Goal: Task Accomplishment & Management: Manage account settings

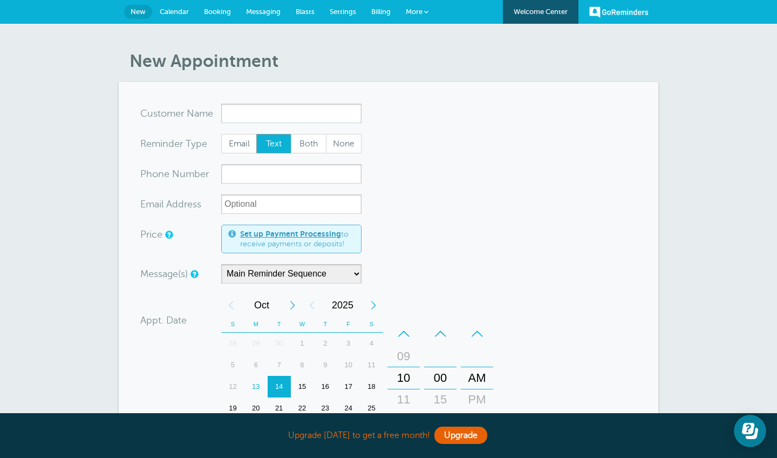
click at [142, 11] on span "New" at bounding box center [138, 12] width 15 height 8
click at [561, 10] on link "Welcome Center" at bounding box center [541, 12] width 76 height 24
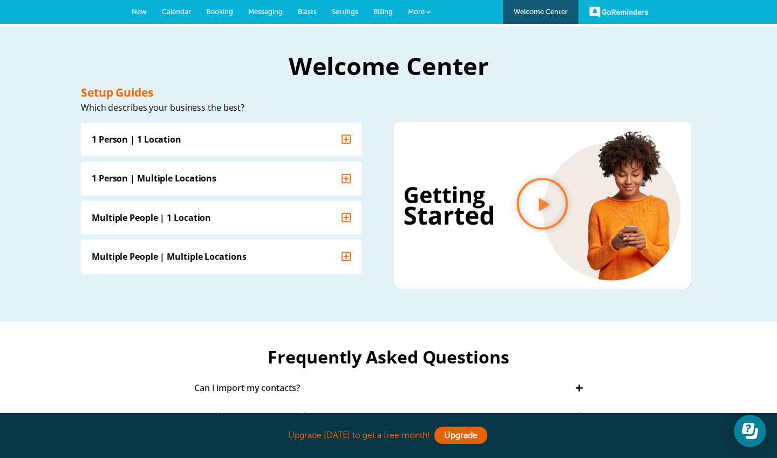
click at [272, 12] on span "Messaging" at bounding box center [265, 12] width 35 height 8
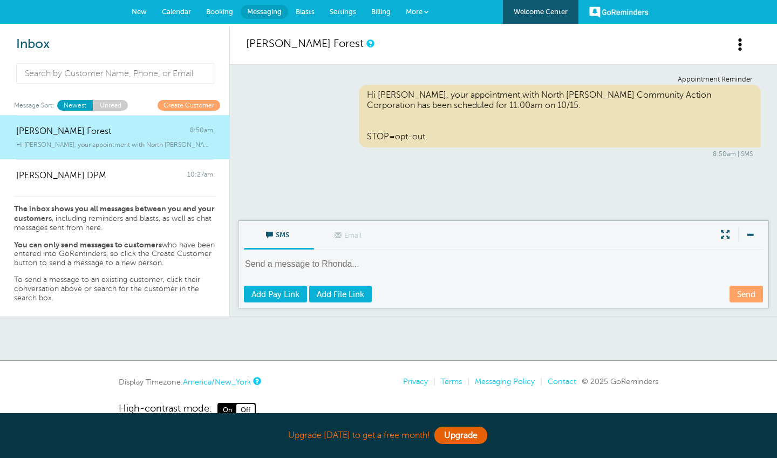
click at [737, 45] on span at bounding box center [740, 44] width 13 height 13
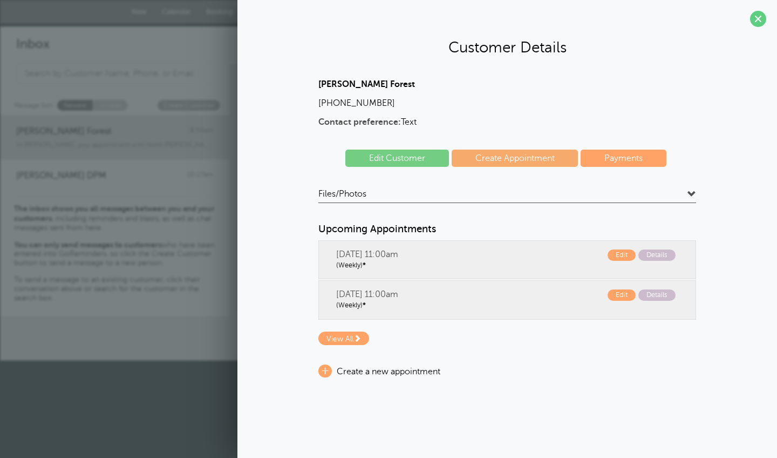
click at [394, 158] on link "Edit Customer" at bounding box center [397, 157] width 104 height 17
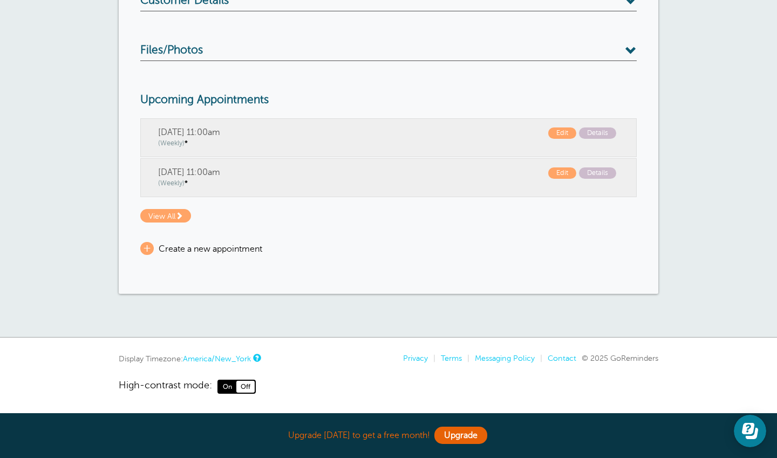
scroll to position [201, 0]
click at [147, 251] on span "+" at bounding box center [146, 248] width 13 height 13
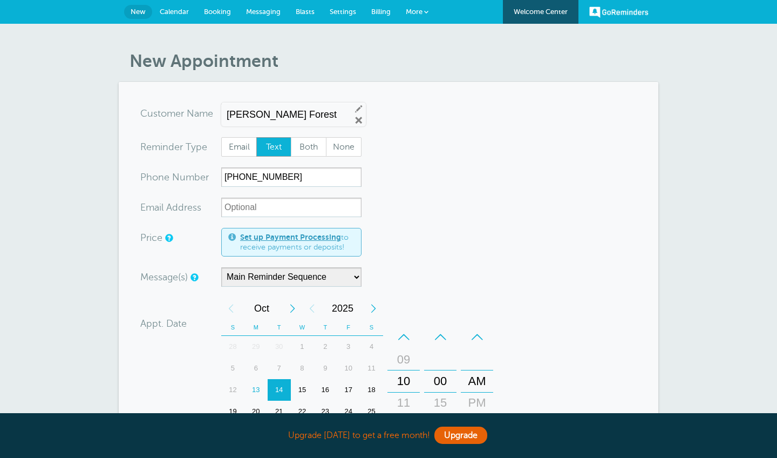
click at [314, 107] on div "Rhonda Forest Edit Remove" at bounding box center [293, 115] width 145 height 24
click at [284, 112] on input "[PERSON_NAME] Forest" at bounding box center [284, 114] width 115 height 11
drag, startPoint x: 299, startPoint y: 114, endPoint x: 206, endPoint y: 113, distance: 93.4
click at [205, 113] on div "x-no-autofill Cus tomer N ame Rhonda Forest Edit Remove" at bounding box center [253, 115] width 226 height 23
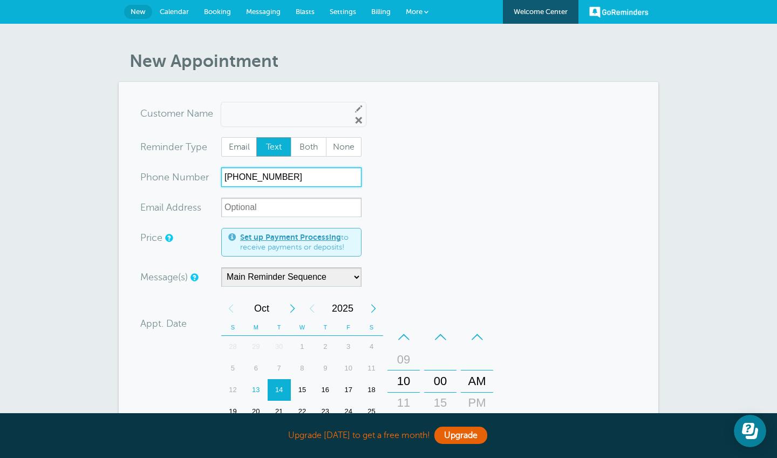
drag, startPoint x: 294, startPoint y: 179, endPoint x: 176, endPoint y: 175, distance: 117.7
click at [176, 175] on div "xxx-no-autofill Pho ne Nu mber (917) 583-2911" at bounding box center [250, 176] width 221 height 19
click at [239, 115] on input "text" at bounding box center [284, 114] width 115 height 11
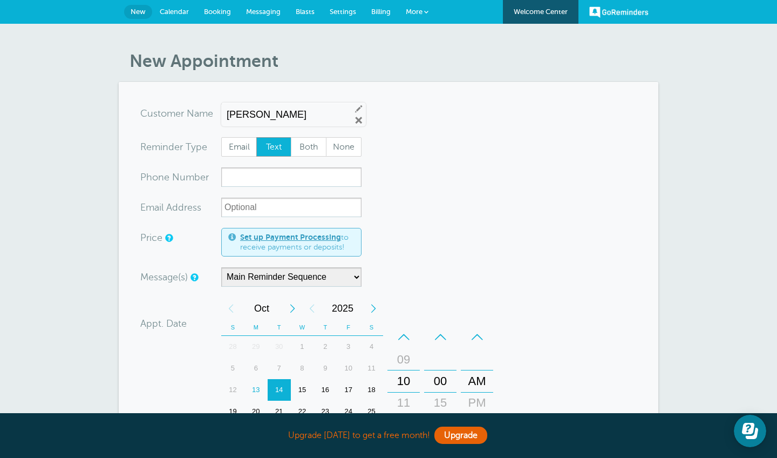
type input "Maria Porras"
click at [235, 177] on input "xxx-no-autofill" at bounding box center [291, 176] width 140 height 19
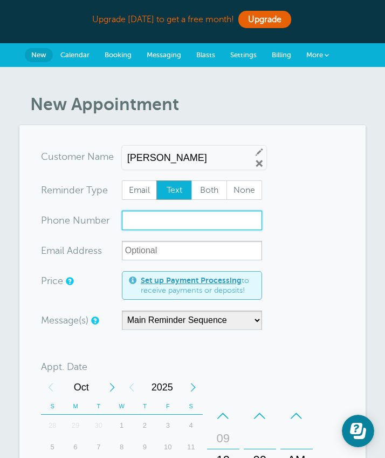
click at [162, 222] on input "xxx-no-autofill" at bounding box center [192, 219] width 140 height 19
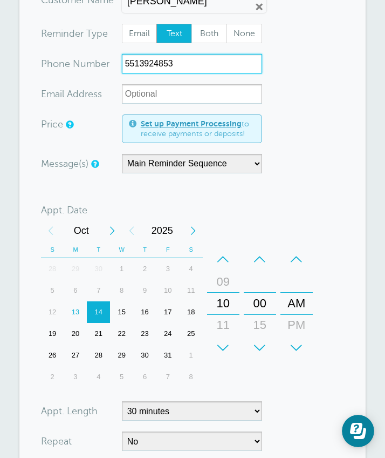
scroll to position [167, 0]
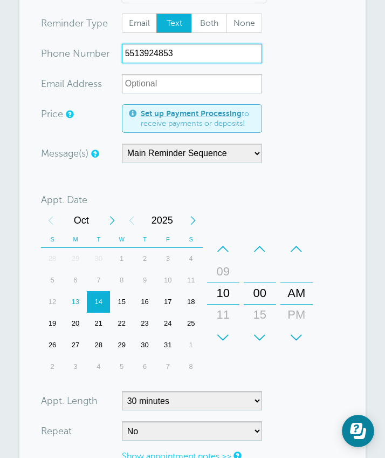
type input "5513924853"
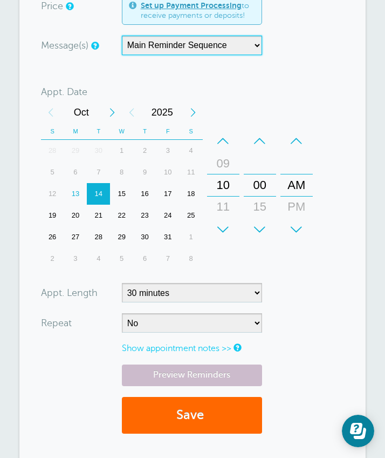
scroll to position [289, 0]
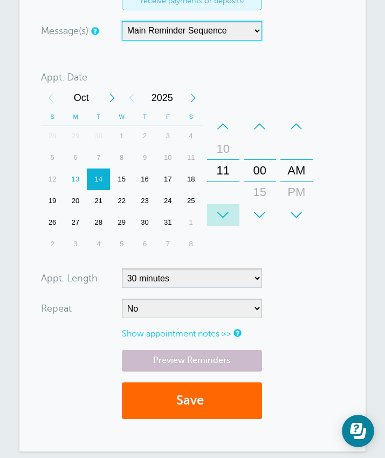
click at [219, 214] on div "+" at bounding box center [223, 215] width 32 height 22
click at [227, 124] on div "–" at bounding box center [223, 126] width 32 height 22
click at [258, 122] on div "–" at bounding box center [260, 126] width 32 height 22
click at [257, 207] on div "+" at bounding box center [260, 215] width 32 height 22
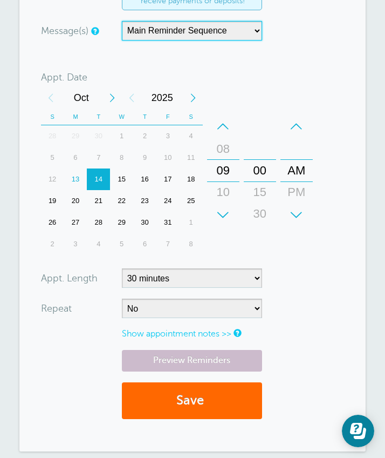
click at [260, 187] on div "15" at bounding box center [260, 192] width 26 height 22
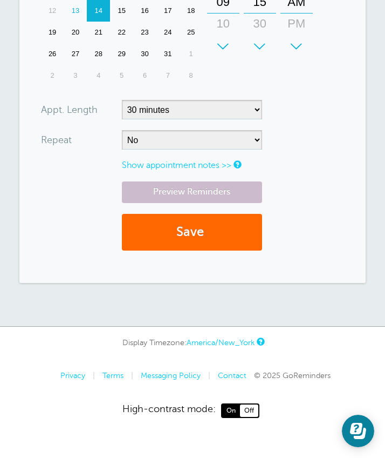
scroll to position [457, 0]
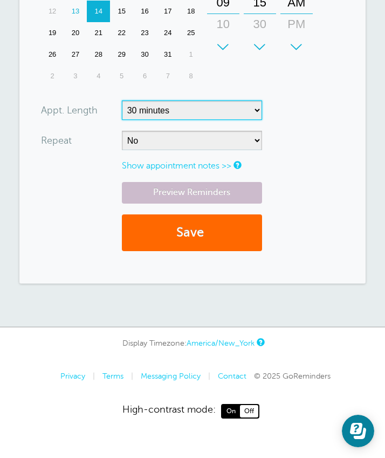
select select "15"
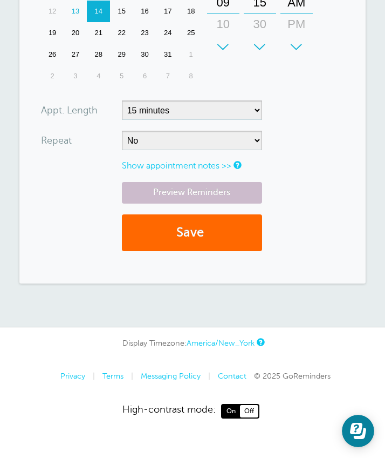
click at [224, 164] on link "Show appointment notes >>" at bounding box center [177, 166] width 110 height 10
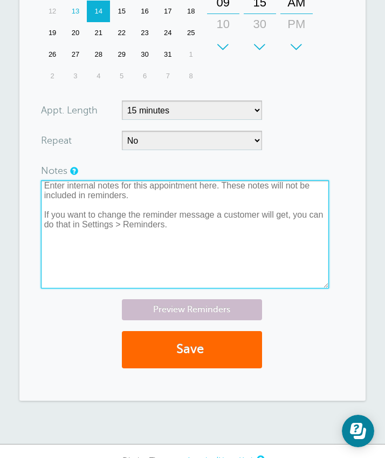
click at [119, 202] on textarea at bounding box center [185, 234] width 288 height 108
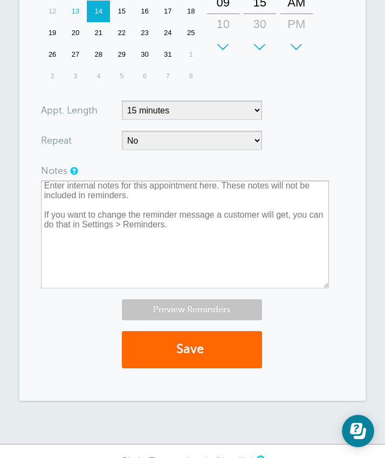
click at [185, 309] on link "Preview Reminders" at bounding box center [192, 309] width 140 height 21
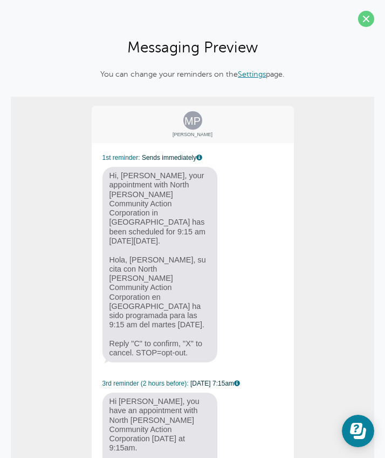
scroll to position [0, 0]
click at [250, 74] on link "Settings" at bounding box center [252, 74] width 28 height 9
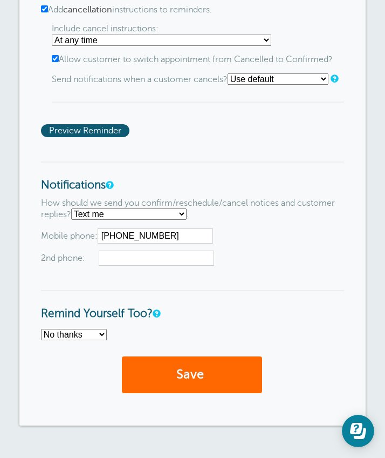
scroll to position [821, 0]
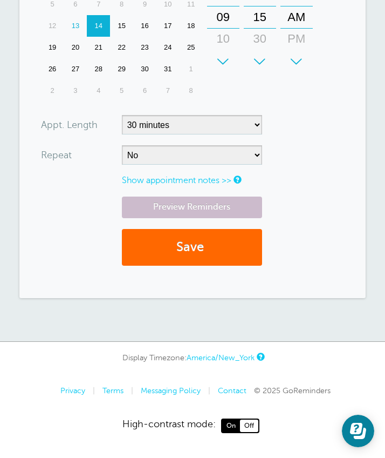
click at [154, 206] on link "Preview Reminders" at bounding box center [192, 206] width 140 height 21
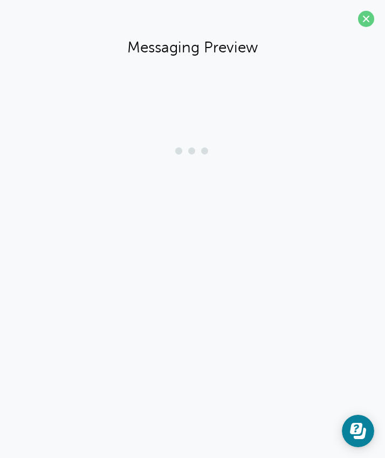
scroll to position [322, 0]
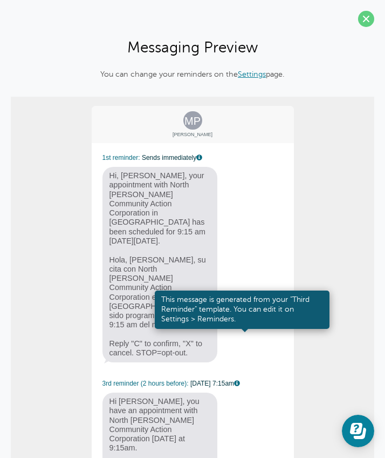
click at [240, 380] on link at bounding box center [237, 383] width 6 height 7
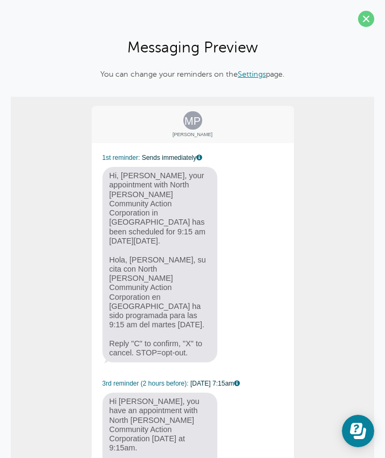
click at [249, 73] on link "Settings" at bounding box center [252, 74] width 28 height 9
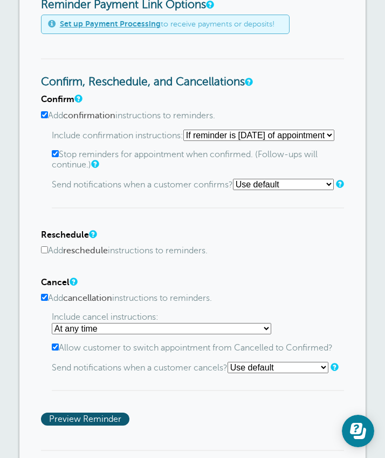
scroll to position [807, 0]
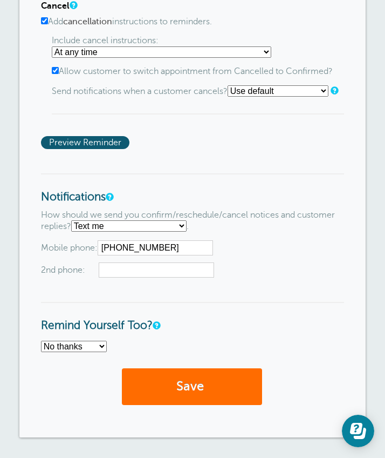
click at [128, 390] on button "Save" at bounding box center [192, 386] width 140 height 37
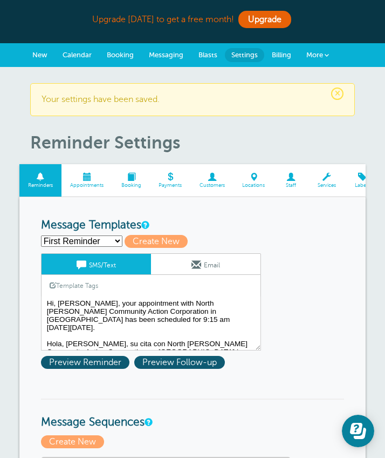
click at [84, 177] on span at bounding box center [87, 177] width 51 height 8
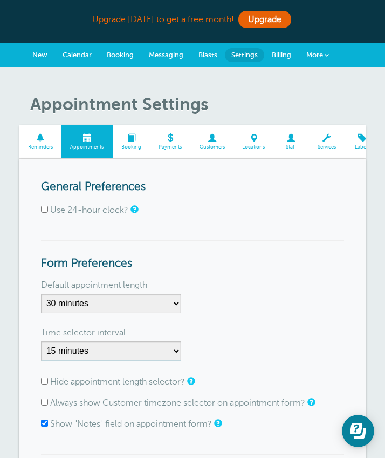
click at [130, 138] on span at bounding box center [131, 138] width 37 height 8
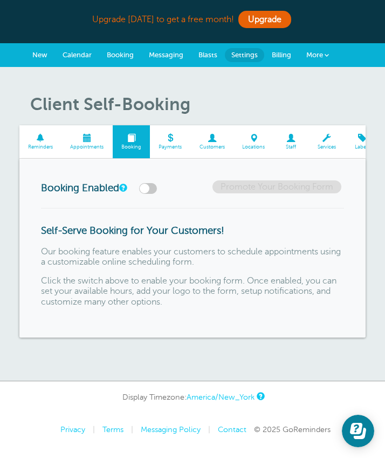
click at [165, 55] on span "Messaging" at bounding box center [166, 55] width 35 height 8
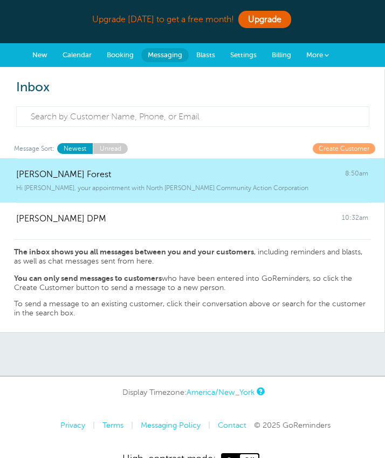
click at [331, 54] on link "More" at bounding box center [318, 55] width 38 height 24
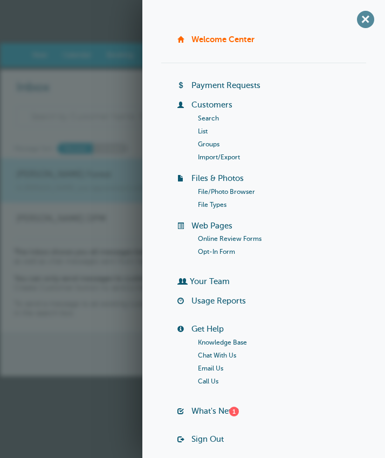
click at [365, 16] on span "+" at bounding box center [365, 19] width 24 height 24
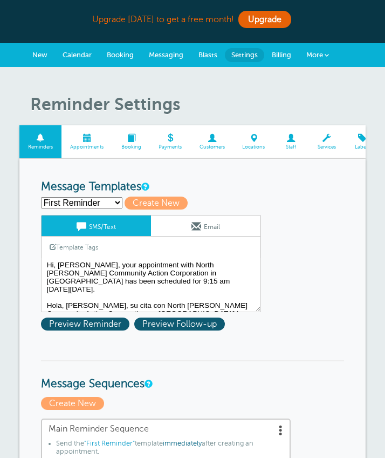
scroll to position [807, 0]
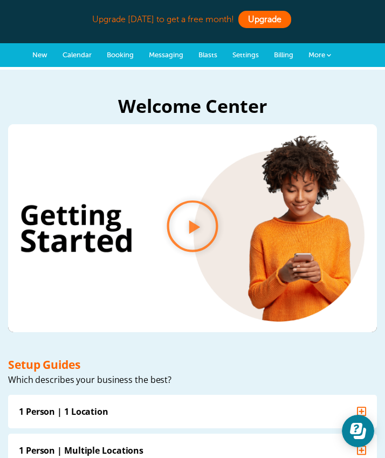
click at [256, 19] on link "Upgrade" at bounding box center [265, 19] width 53 height 17
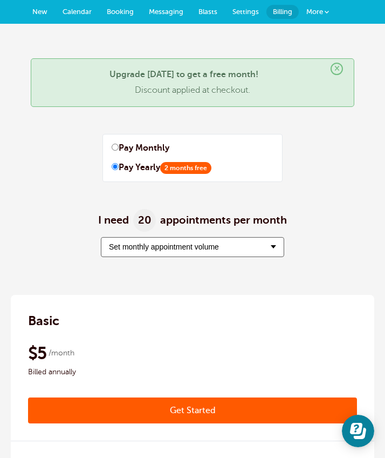
click at [147, 217] on span "20" at bounding box center [144, 220] width 23 height 23
click at [155, 250] on span "Set monthly appointment volume" at bounding box center [164, 246] width 110 height 9
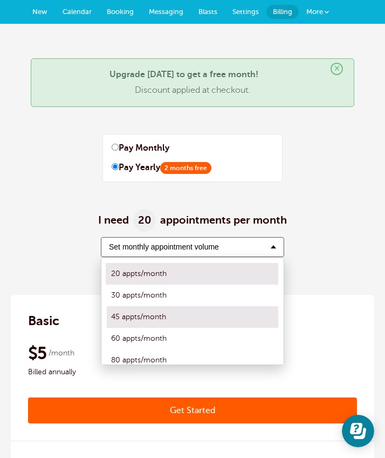
click at [148, 322] on label "45 appts/month" at bounding box center [192, 317] width 173 height 22
click at [106, 320] on input "45 appts/month" at bounding box center [106, 316] width 0 height 7
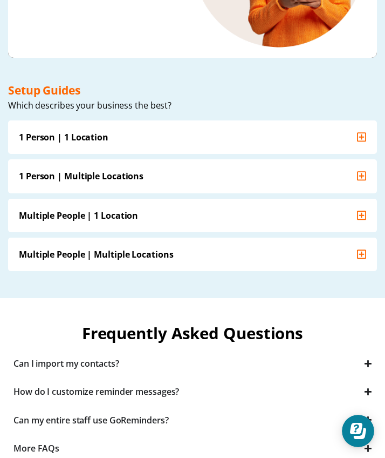
scroll to position [195, 0]
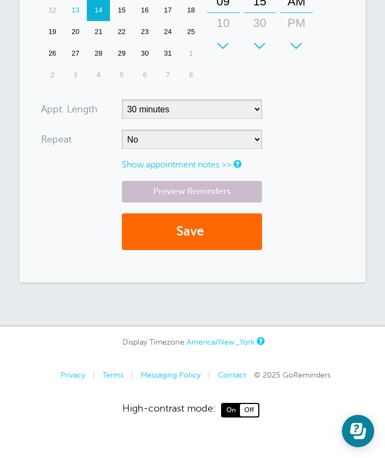
scroll to position [454, 0]
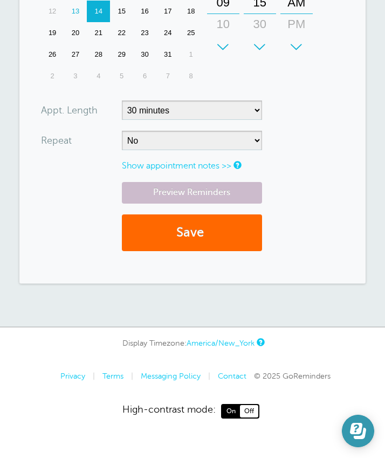
click at [355, 438] on icon "Open Learn | Contact Us" at bounding box center [360, 432] width 12 height 11
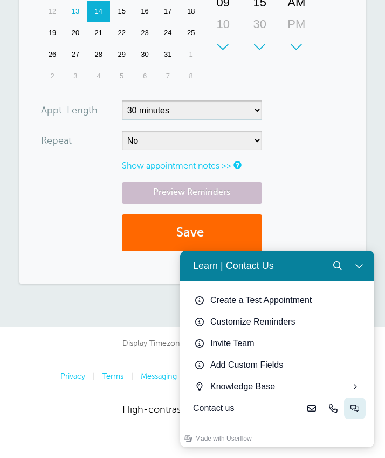
click at [358, 412] on icon "Live-chat" at bounding box center [355, 408] width 9 height 9
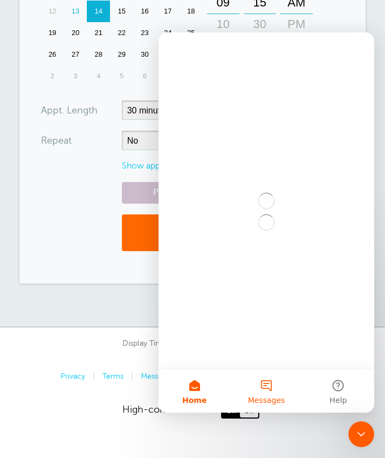
scroll to position [0, 0]
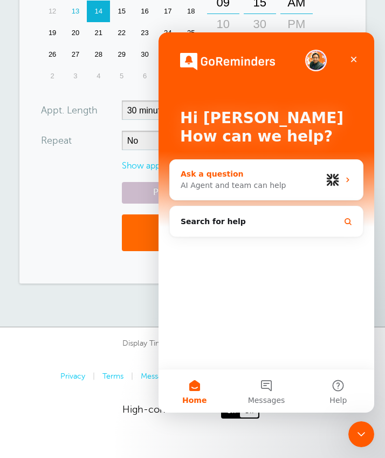
click at [335, 173] on div "Ask a question AI Agent and team can help" at bounding box center [266, 180] width 193 height 40
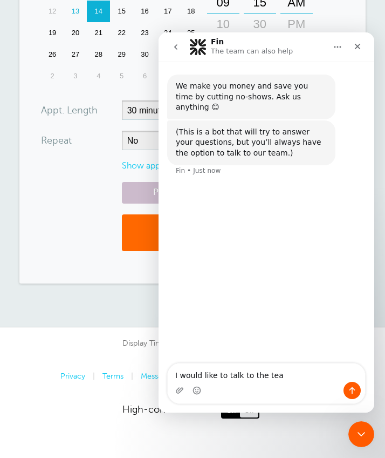
type textarea "I would like to talk to the team"
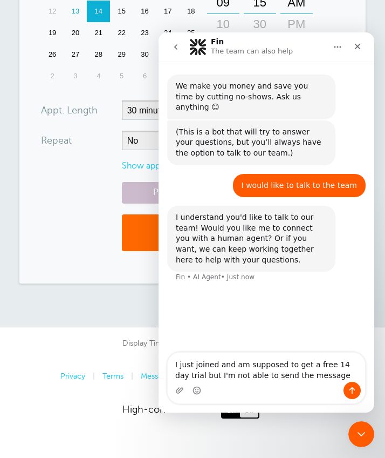
type textarea "I just joined and am supposed to get a free 14 day trial but I'm not able to se…"
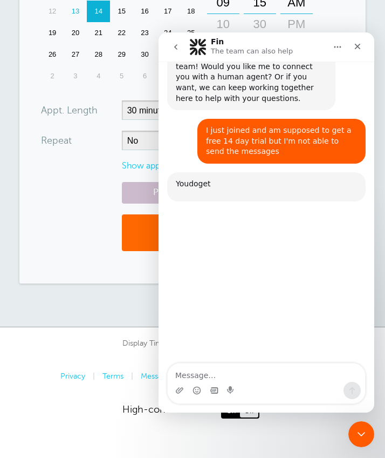
scroll to position [207, 0]
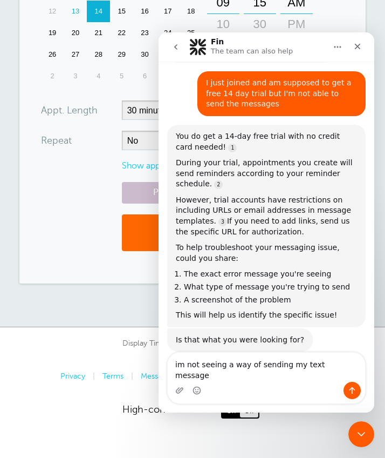
type textarea "im not seeing a way of sending my text messages"
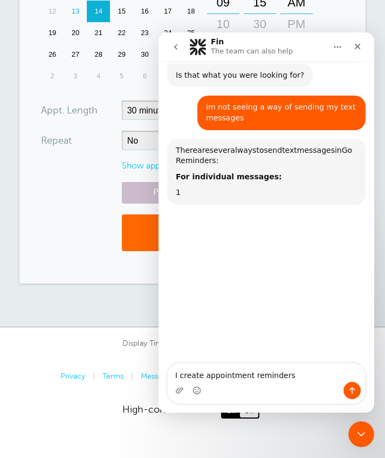
scroll to position [490, 0]
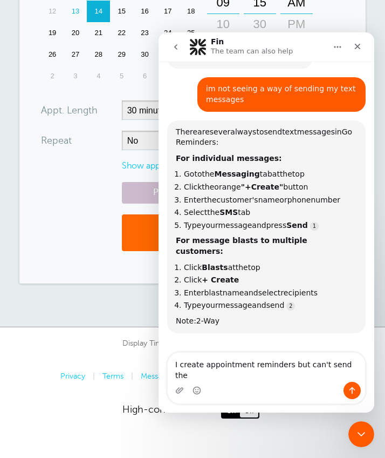
type textarea "I create appointment reminders but can't send them"
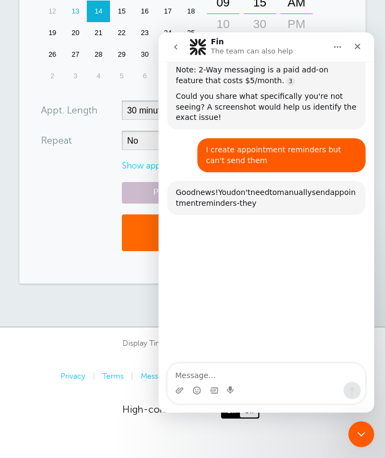
scroll to position [785, 0]
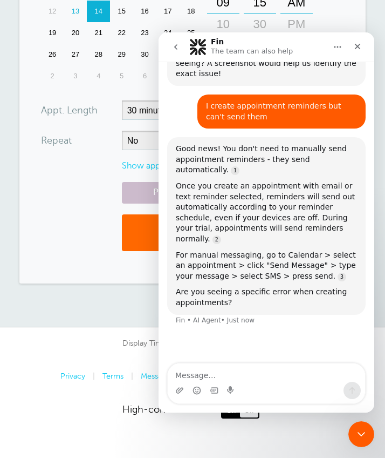
click at [192, 373] on textarea "Message…" at bounding box center [267, 372] width 198 height 18
type textarea "I want to see if the message I made was sent or not"
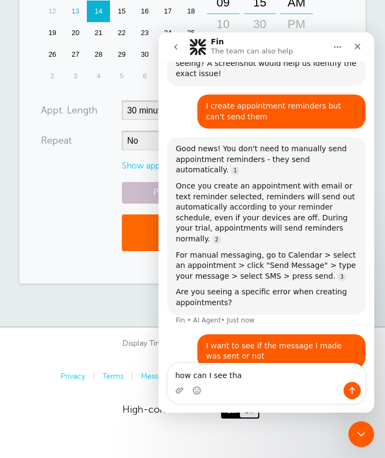
type textarea "how can I see that"
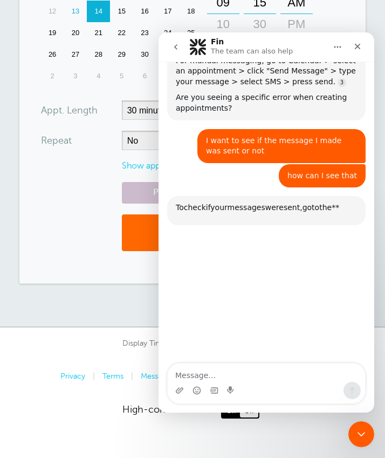
scroll to position [1028, 0]
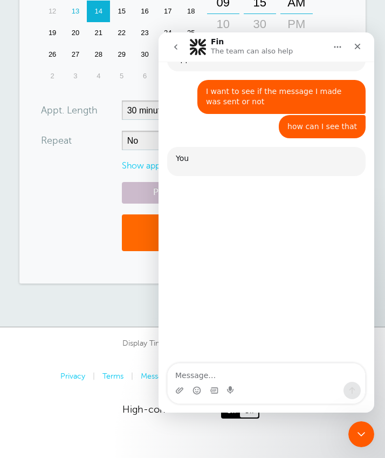
scroll to position [1018, 0]
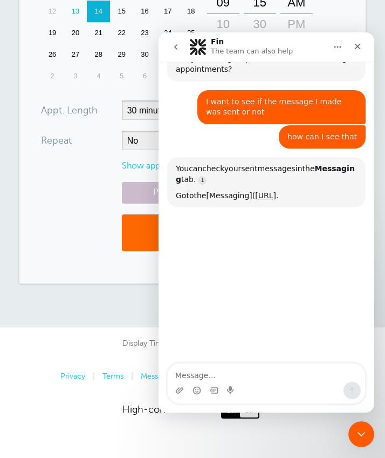
click at [92, 243] on div "Preview Reminders Save" at bounding box center [193, 222] width 304 height 80
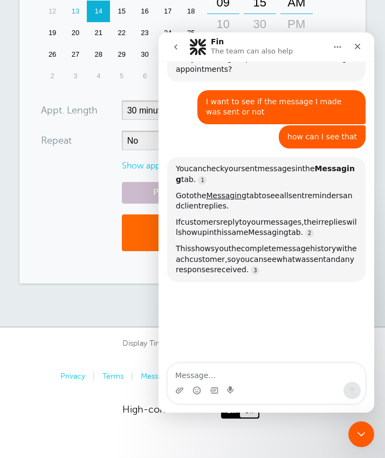
click at [338, 44] on icon "Home" at bounding box center [337, 47] width 9 height 9
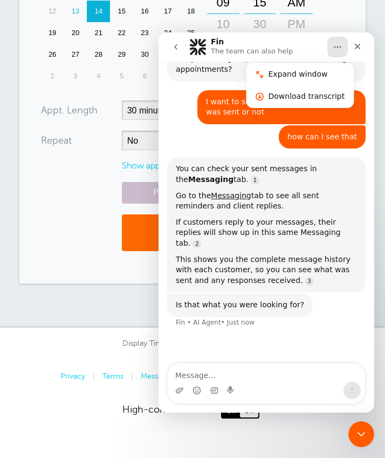
click at [368, 433] on div "Close Intercom Messenger" at bounding box center [360, 432] width 26 height 26
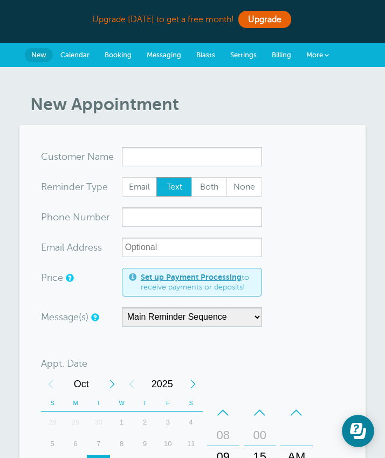
scroll to position [0, 0]
click at [168, 55] on span "Messaging" at bounding box center [164, 55] width 35 height 8
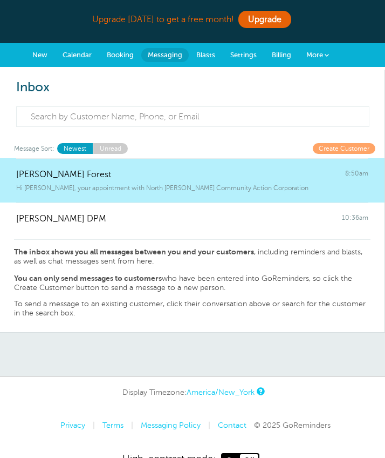
click at [112, 149] on link "Unread" at bounding box center [110, 148] width 35 height 10
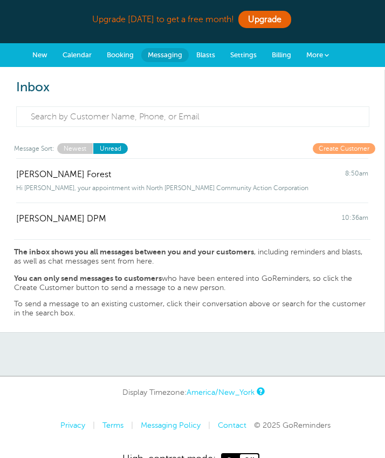
click at [85, 147] on link "Newest" at bounding box center [75, 148] width 36 height 10
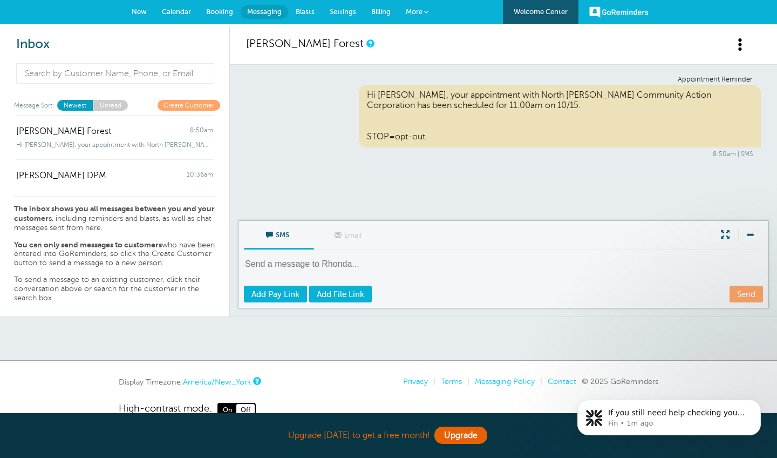
click at [142, 5] on link "New" at bounding box center [139, 12] width 30 height 24
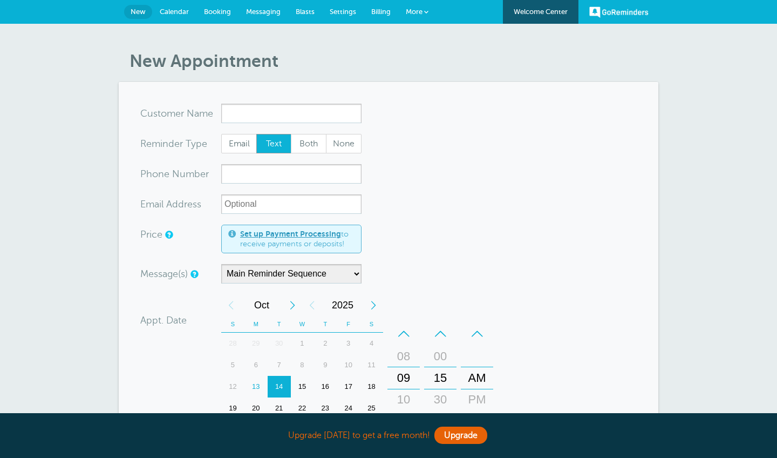
click at [254, 116] on input "x-no-autofill" at bounding box center [291, 113] width 140 height 19
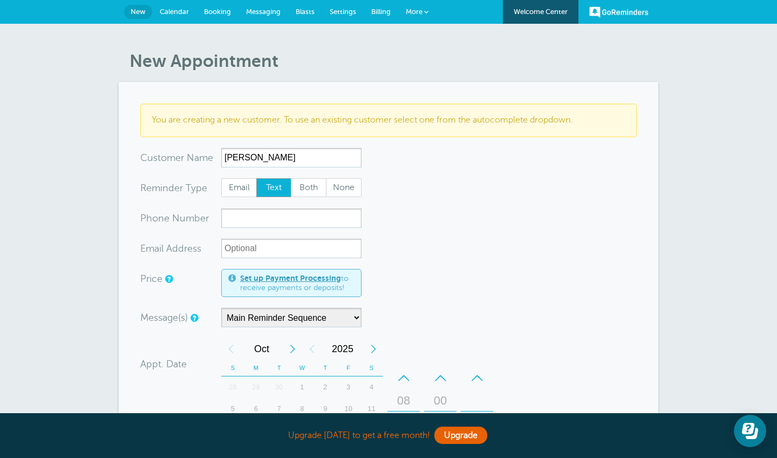
type input "[PERSON_NAME]"
click at [265, 215] on input "xxx-no-autofill" at bounding box center [291, 217] width 140 height 19
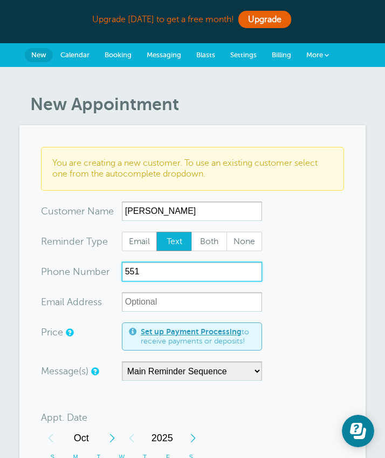
type input "551"
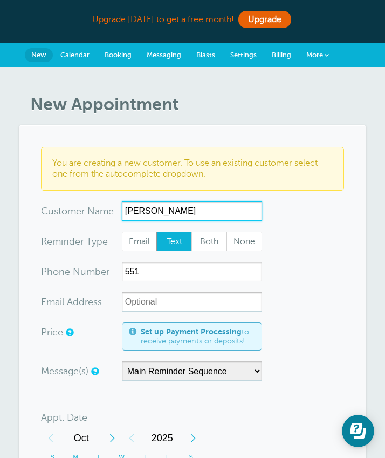
drag, startPoint x: 176, startPoint y: 205, endPoint x: 181, endPoint y: 217, distance: 13.5
click at [181, 217] on input "Maria Porras" at bounding box center [192, 210] width 140 height 19
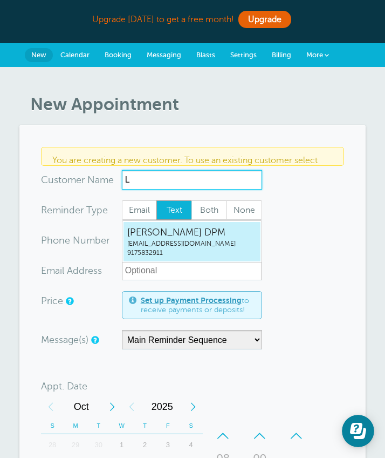
type input "Li"
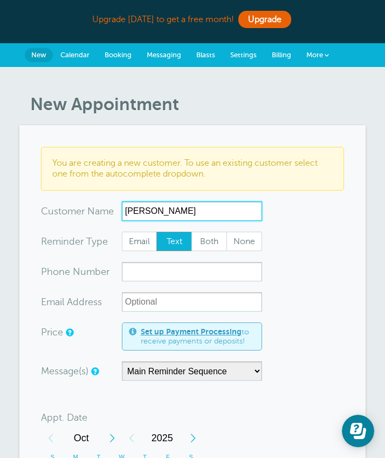
type input "Lisa Uy"
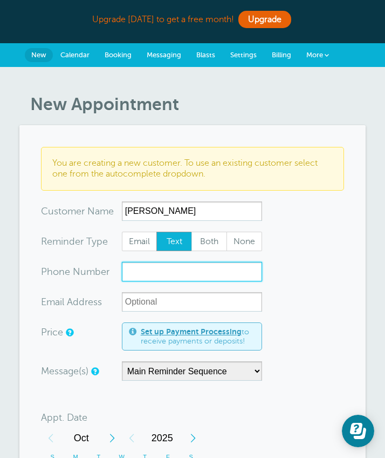
click at [183, 270] on input "xxx-no-autofill" at bounding box center [192, 271] width 140 height 19
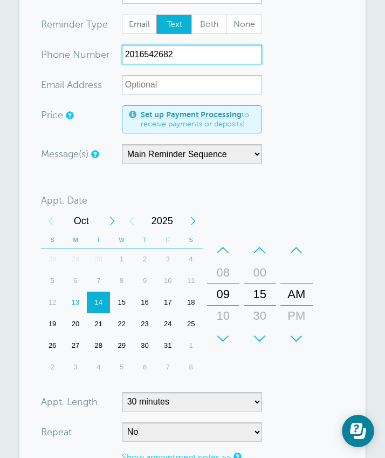
scroll to position [229, 0]
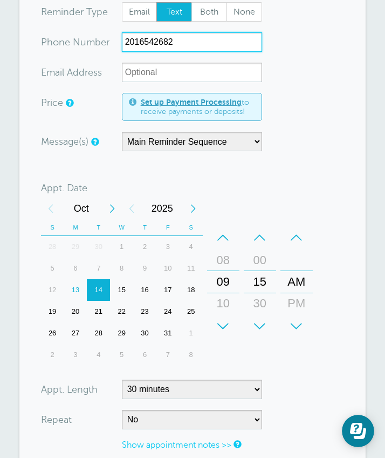
type input "2016542682"
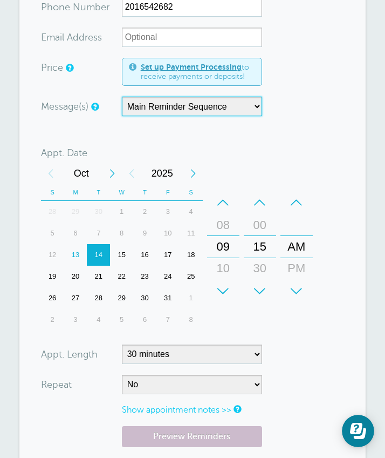
scroll to position [267, 0]
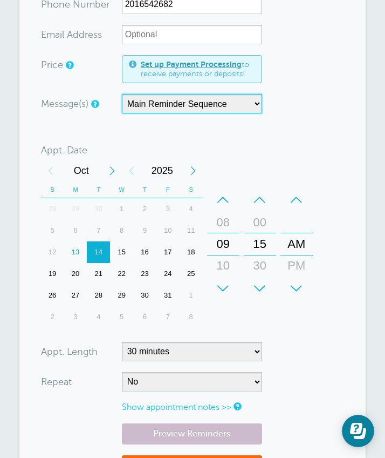
click at [98, 270] on div "21" at bounding box center [98, 274] width 23 height 22
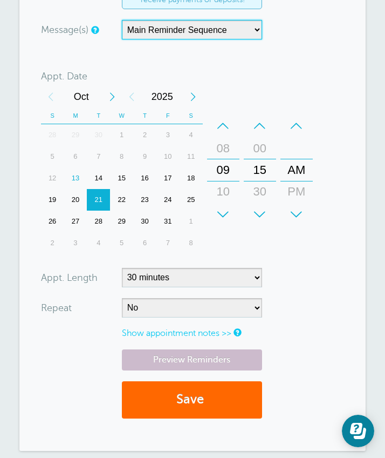
scroll to position [342, 0]
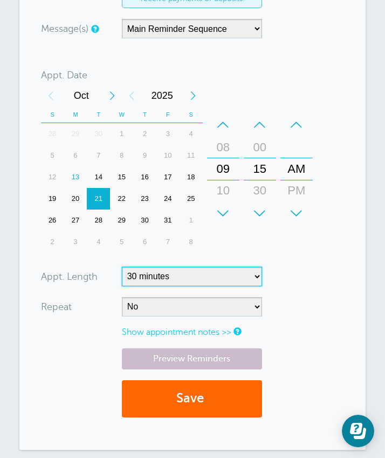
select select "15"
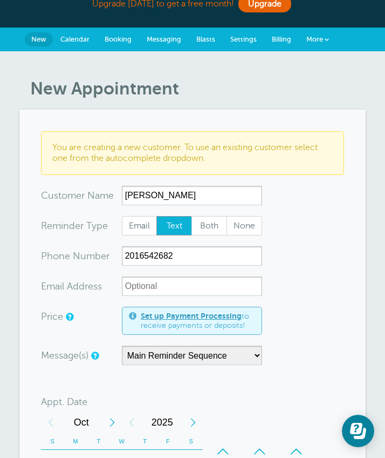
scroll to position [15, 0]
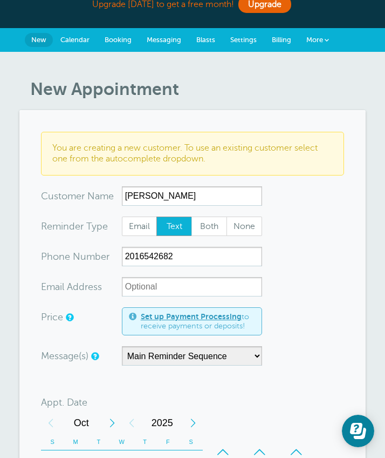
click at [249, 37] on span "Settings" at bounding box center [243, 40] width 26 height 8
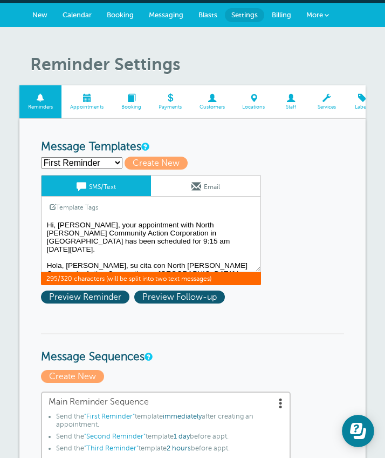
drag, startPoint x: 105, startPoint y: 225, endPoint x: 57, endPoint y: 221, distance: 47.6
click at [57, 221] on textarea "Hi, [PERSON_NAME], your appointment with North [PERSON_NAME] Community Action C…" at bounding box center [151, 245] width 220 height 54
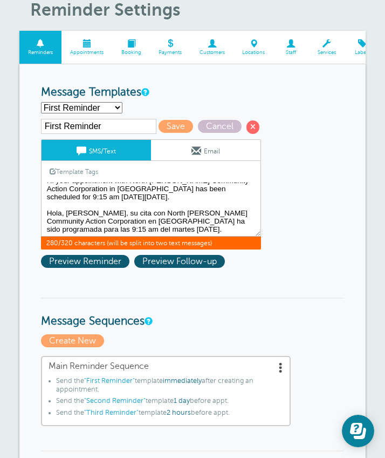
scroll to position [12, 0]
drag, startPoint x: 113, startPoint y: 212, endPoint x: 63, endPoint y: 212, distance: 50.2
click at [63, 212] on textarea "Hi, [PERSON_NAME], your appointment with North [PERSON_NAME] Community Action C…" at bounding box center [151, 209] width 220 height 54
click at [78, 168] on link "Template Tags" at bounding box center [74, 171] width 65 height 21
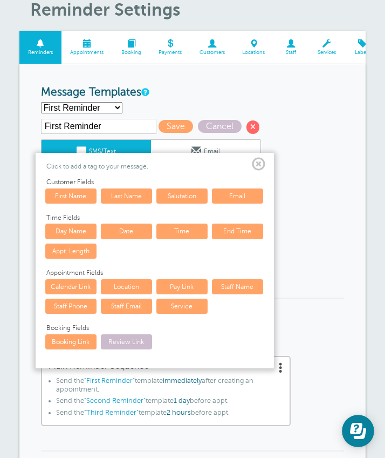
click at [82, 197] on link "First Name" at bounding box center [70, 195] width 51 height 15
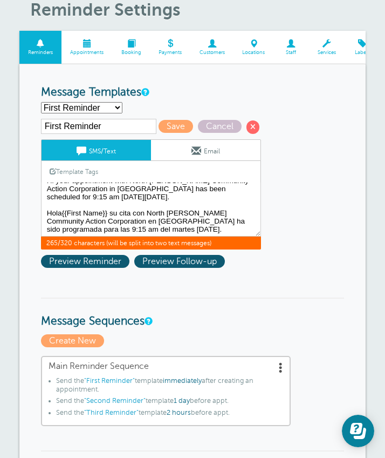
click at [86, 170] on link "Template Tags" at bounding box center [74, 171] width 65 height 21
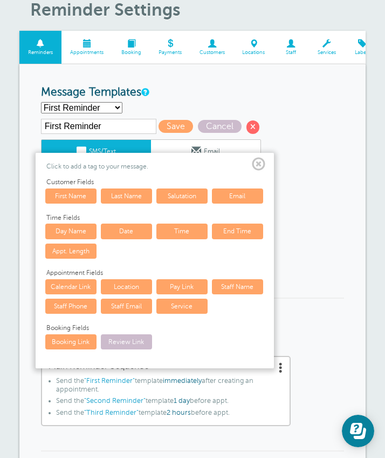
click at [259, 165] on span at bounding box center [258, 164] width 13 height 13
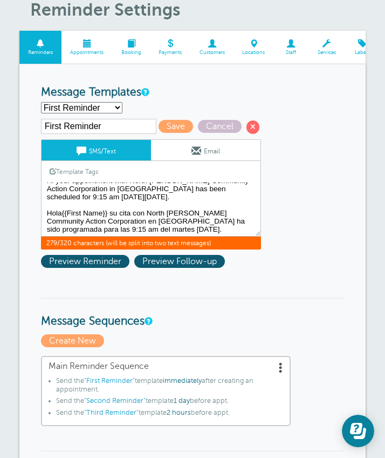
click at [97, 185] on textarea "Hi, Maria Porras, your appointment with North Hudson Community Action Corporati…" at bounding box center [151, 209] width 220 height 54
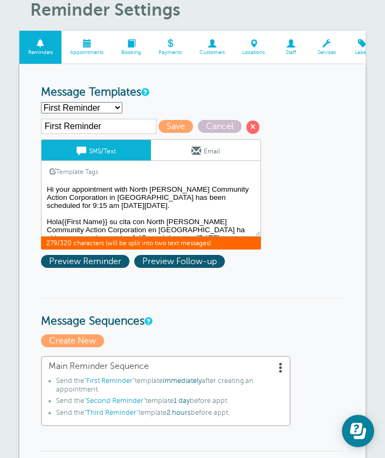
scroll to position [0, 0]
click at [56, 186] on textarea "Hi, Maria Porras, your appointment with North Hudson Community Action Corporati…" at bounding box center [151, 209] width 220 height 54
click at [74, 171] on link "Template Tags" at bounding box center [74, 171] width 65 height 21
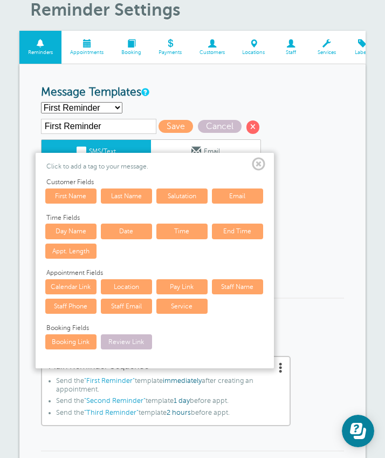
click at [73, 194] on link "First Name" at bounding box center [70, 195] width 51 height 15
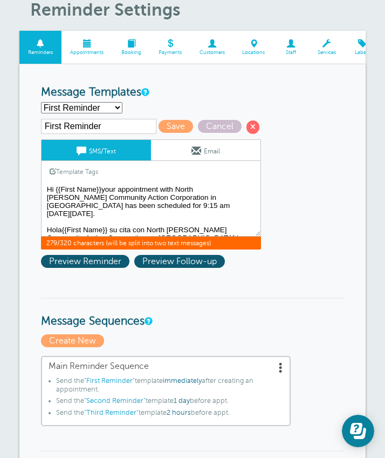
click at [97, 191] on textarea "Hi, Maria Porras, your appointment with North Hudson Community Action Corporati…" at bounding box center [151, 209] width 220 height 54
click at [106, 192] on textarea "Hi, Maria Porras, your appointment with North Hudson Community Action Corporati…" at bounding box center [151, 209] width 220 height 54
click at [104, 192] on textarea "Hi, Maria Porras, your appointment with North Hudson Community Action Corporati…" at bounding box center [151, 209] width 220 height 54
drag, startPoint x: 93, startPoint y: 208, endPoint x: 122, endPoint y: 209, distance: 29.7
click at [122, 209] on textarea "Hi, Maria Porras, your appointment with North Hudson Community Action Corporati…" at bounding box center [151, 209] width 220 height 54
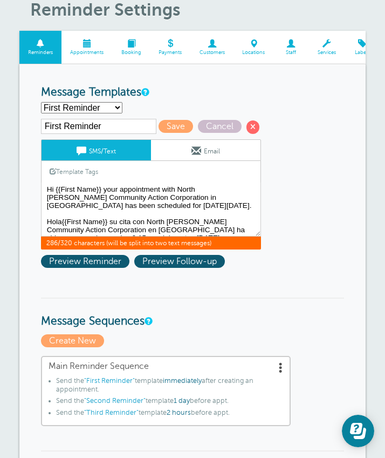
click at [93, 168] on link "Template Tags" at bounding box center [74, 171] width 65 height 21
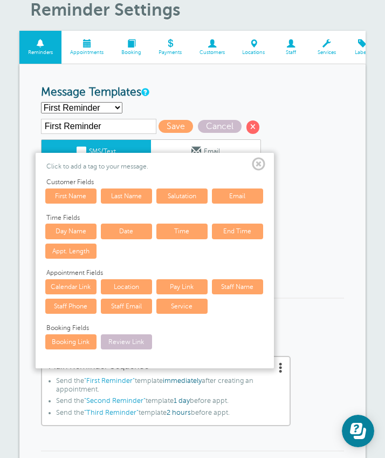
click at [255, 163] on span at bounding box center [258, 164] width 13 height 13
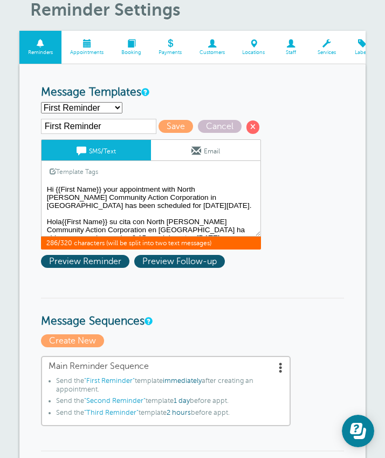
click at [96, 208] on textarea "Hi, Maria Porras, your appointment with North Hudson Community Action Corporati…" at bounding box center [151, 209] width 220 height 54
click at [82, 170] on link "Template Tags" at bounding box center [74, 171] width 65 height 21
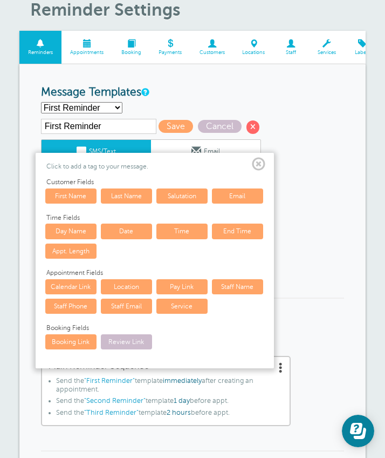
click at [134, 232] on link "Date" at bounding box center [126, 230] width 51 height 15
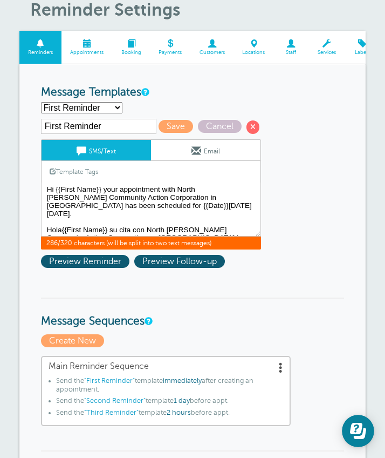
click at [89, 170] on link "Template Tags" at bounding box center [74, 171] width 65 height 21
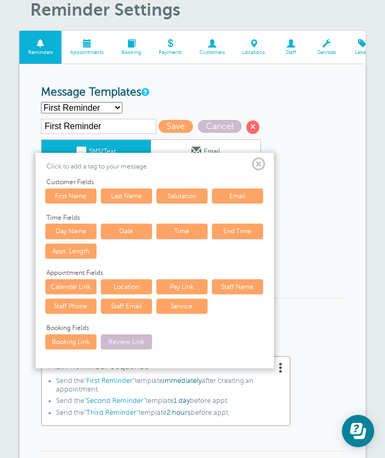
click at [165, 229] on link "Time" at bounding box center [181, 230] width 51 height 15
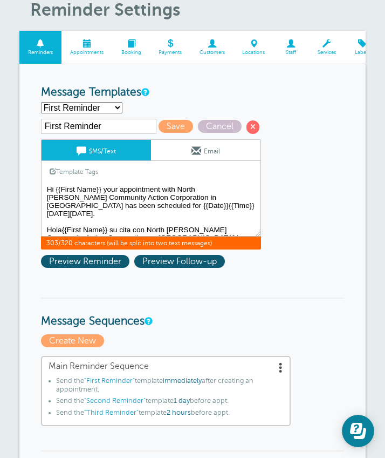
drag, startPoint x: 220, startPoint y: 207, endPoint x: 190, endPoint y: 208, distance: 29.7
click at [190, 208] on textarea "Hi, Maria Porras, your appointment with North Hudson Community Action Corporati…" at bounding box center [151, 209] width 220 height 54
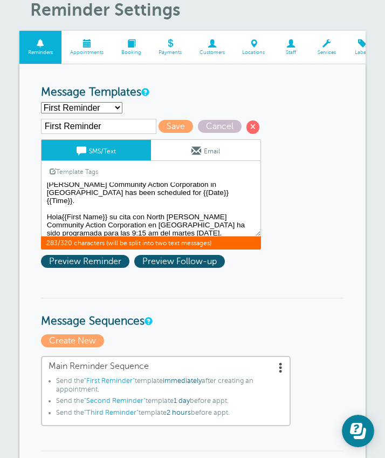
scroll to position [12, 0]
click at [105, 212] on textarea "Hi, Maria Porras, your appointment with North Hudson Community Action Corporati…" at bounding box center [151, 209] width 220 height 54
drag, startPoint x: 110, startPoint y: 211, endPoint x: 64, endPoint y: 209, distance: 45.9
click at [63, 208] on textarea "Hi, Maria Porras, your appointment with North Hudson Community Action Corporati…" at bounding box center [151, 209] width 220 height 54
click at [86, 169] on link "Template Tags" at bounding box center [74, 171] width 65 height 21
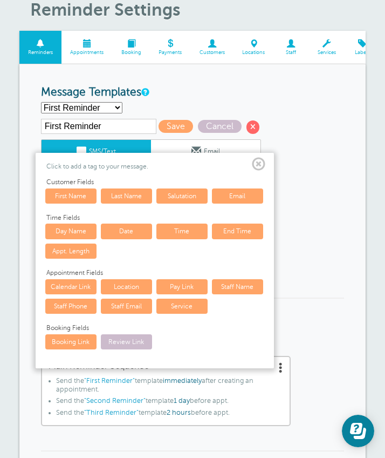
click at [86, 192] on link "First Name" at bounding box center [70, 195] width 51 height 15
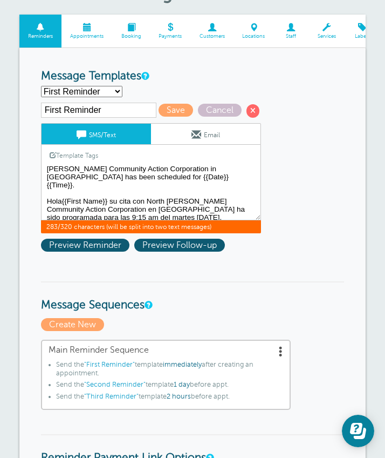
scroll to position [112, 0]
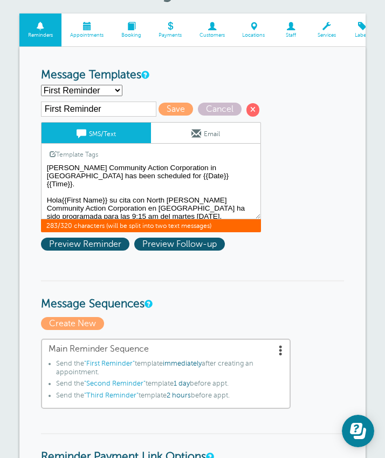
drag, startPoint x: 86, startPoint y: 210, endPoint x: 57, endPoint y: 209, distance: 29.1
click at [56, 209] on textarea "Hi, Maria Porras, your appointment with North Hudson Community Action Corporati…" at bounding box center [151, 192] width 220 height 54
click at [75, 151] on link "Template Tags" at bounding box center [74, 154] width 65 height 21
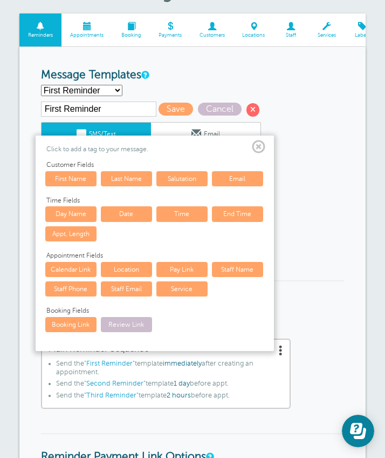
click at [84, 212] on link "Day Name" at bounding box center [70, 213] width 51 height 15
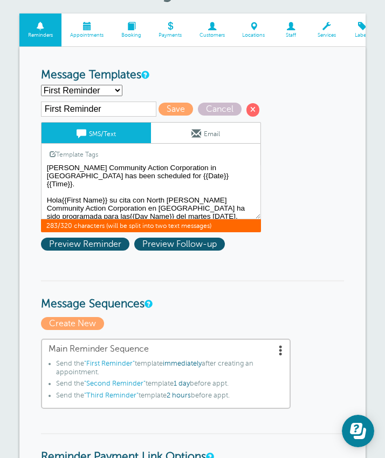
click at [89, 154] on link "Template Tags" at bounding box center [74, 154] width 65 height 21
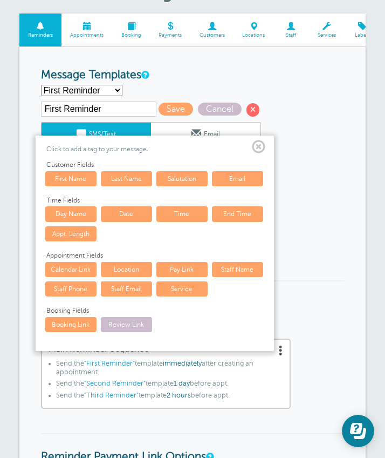
click at [117, 213] on link "Date" at bounding box center [126, 213] width 51 height 15
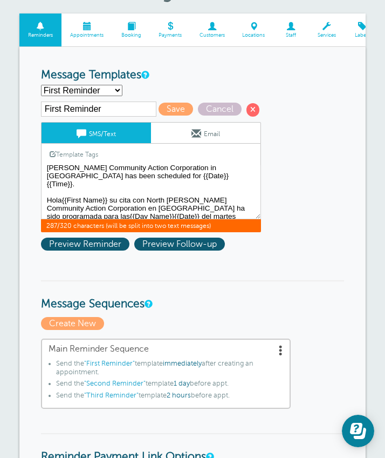
click at [80, 153] on link "Template Tags" at bounding box center [74, 154] width 65 height 21
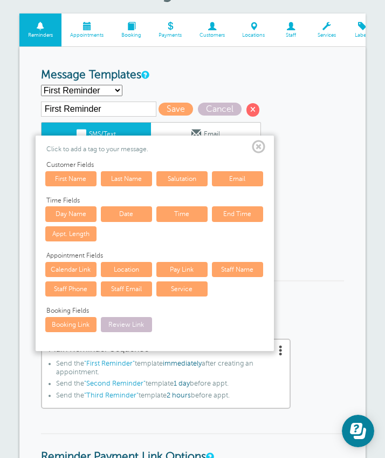
click at [182, 213] on link "Time" at bounding box center [181, 213] width 51 height 15
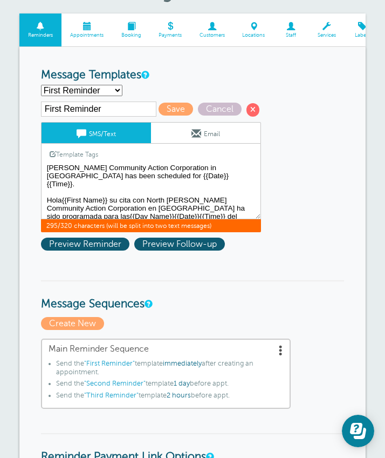
click at [93, 176] on textarea "Hi, Maria Porras, your appointment with North Hudson Community Action Corporati…" at bounding box center [151, 192] width 220 height 54
click at [85, 151] on link "Template Tags" at bounding box center [74, 154] width 65 height 21
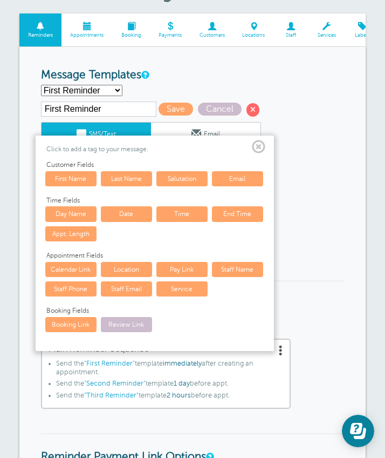
click at [89, 210] on link "Day Name" at bounding box center [70, 213] width 51 height 15
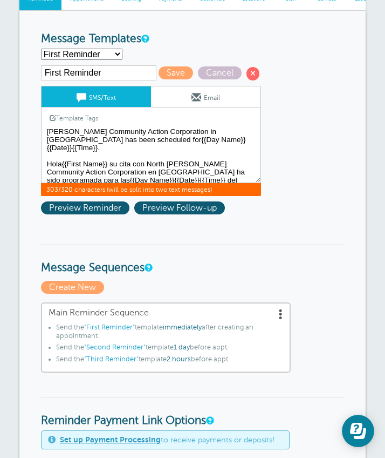
scroll to position [148, 0]
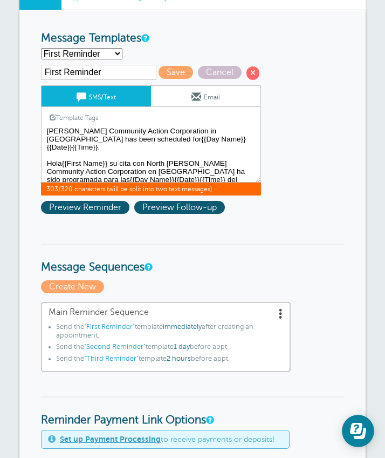
drag, startPoint x: 224, startPoint y: 174, endPoint x: 158, endPoint y: 173, distance: 66.9
click at [156, 173] on textarea "Hi, Maria Porras, your appointment with North Hudson Community Action Corporati…" at bounding box center [151, 155] width 220 height 54
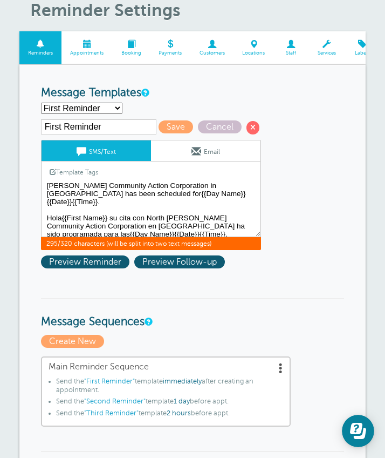
scroll to position [71, 0]
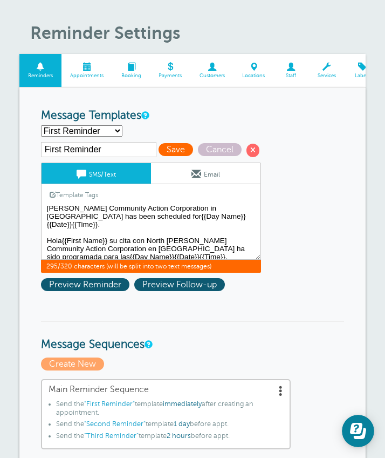
type textarea "Hi {{First Name}} your appointment with North Hudson Community Action Corporati…"
click at [160, 150] on span "Save" at bounding box center [176, 149] width 35 height 13
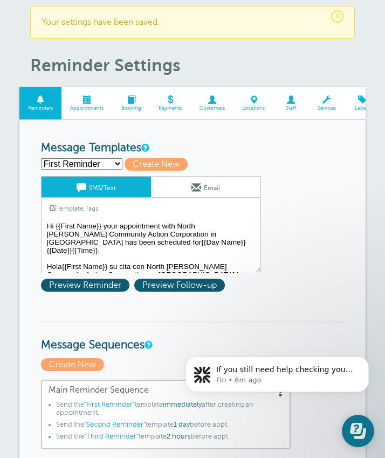
click at [93, 243] on textarea "Hi {{First Name}} your appointment with North [PERSON_NAME] Community Action Co…" at bounding box center [151, 246] width 220 height 54
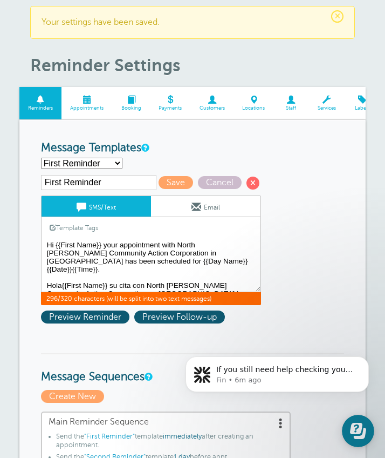
click at [169, 264] on textarea "Hi {{First Name}} your appointment with North [PERSON_NAME] Community Action Co…" at bounding box center [151, 265] width 220 height 54
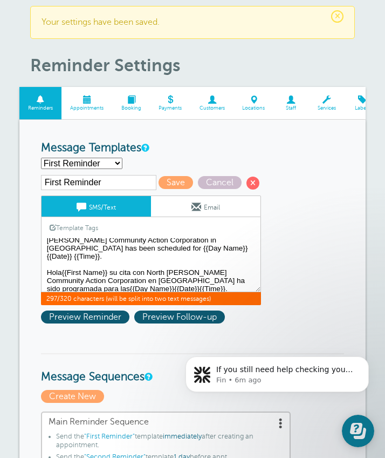
scroll to position [12, 0]
click at [56, 283] on textarea "Hi {{First Name}} your appointment with North [PERSON_NAME] Community Action Co…" at bounding box center [151, 265] width 220 height 54
click at [62, 266] on textarea "Hi {{First Name}} your appointment with North [PERSON_NAME] Community Action Co…" at bounding box center [151, 265] width 220 height 54
click at [105, 281] on textarea "Hi {{First Name}} your appointment with North [PERSON_NAME] Community Action Co…" at bounding box center [151, 265] width 220 height 54
click at [133, 283] on textarea "Hi {{First Name}} your appointment with North Hudson Community Action Corporati…" at bounding box center [151, 265] width 220 height 54
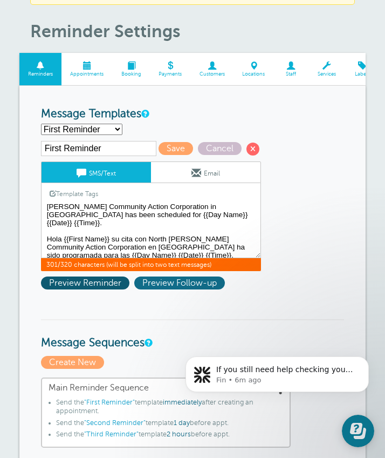
scroll to position [107, 0]
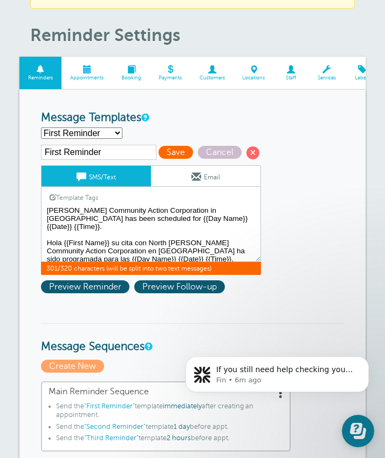
type textarea "Hi {{First Name}} your appointment with North [PERSON_NAME] Community Action Co…"
click at [160, 149] on span "Save" at bounding box center [176, 152] width 35 height 13
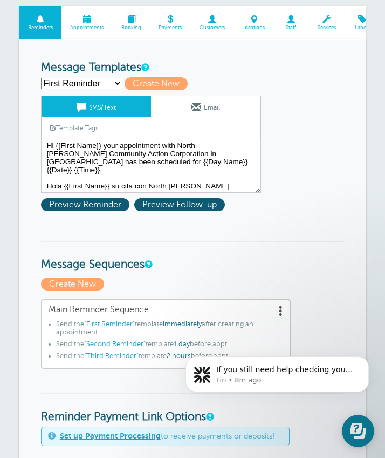
scroll to position [157, 0]
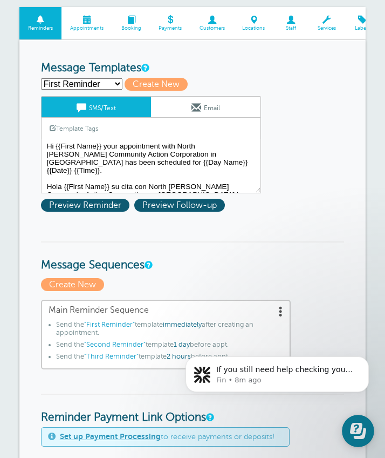
select select "163861"
type input "Second Reminder"
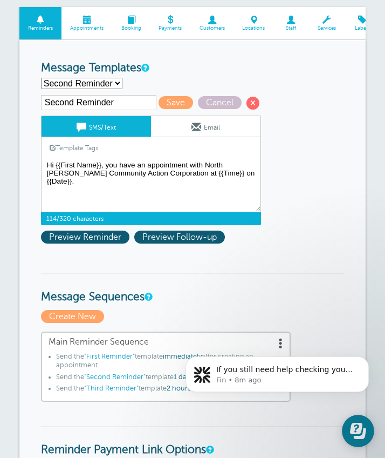
click at [45, 178] on textarea "Hi {{First Name}} your appointment with North [PERSON_NAME] Community Action Co…" at bounding box center [151, 185] width 220 height 54
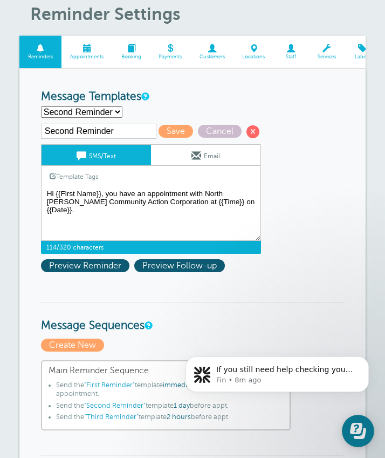
scroll to position [130, 0]
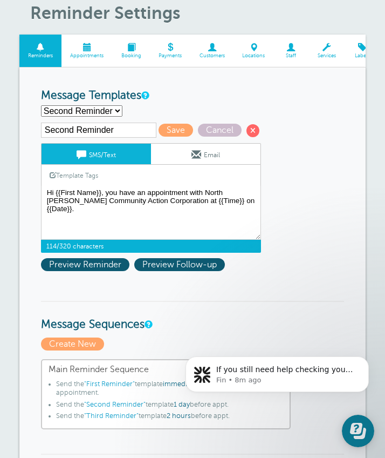
click at [71, 172] on link "Template Tags" at bounding box center [74, 175] width 65 height 21
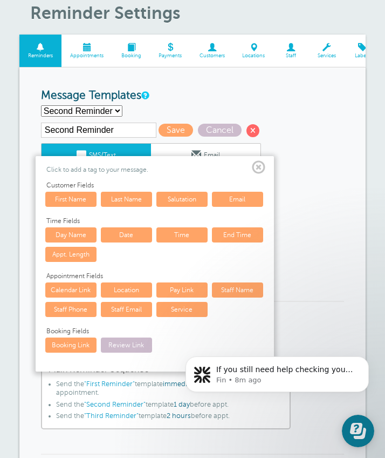
click at [67, 233] on link "Day Name" at bounding box center [70, 234] width 51 height 15
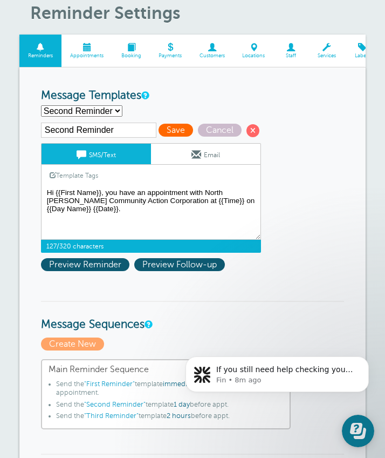
type textarea "Hi {{First Name}}, you have an appointment with North Hudson Community Action C…"
click at [165, 131] on span "Save" at bounding box center [176, 130] width 35 height 13
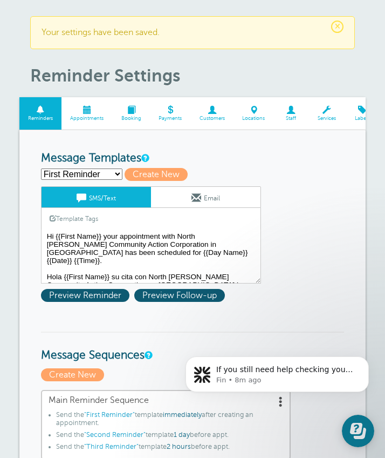
select select "163862"
type input "Third Reminder"
type textarea "Hi {{First Name}}, you have an appointment with North [PERSON_NAME] Community A…"
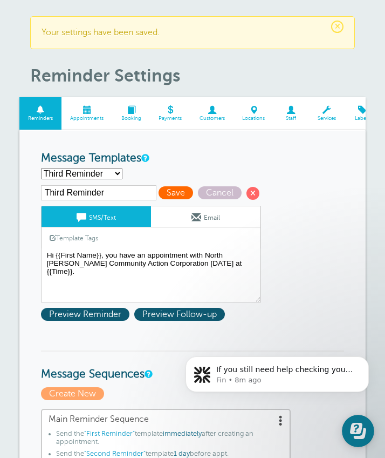
click at [169, 190] on span "Save" at bounding box center [176, 192] width 35 height 13
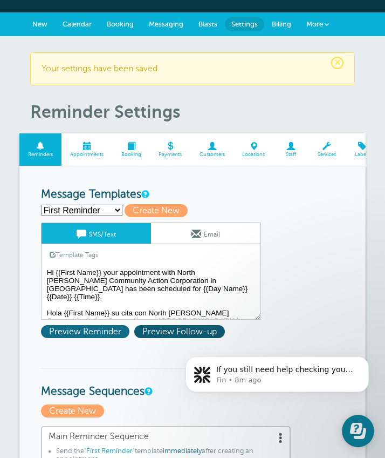
click at [92, 331] on span "Preview Reminder" at bounding box center [85, 331] width 88 height 13
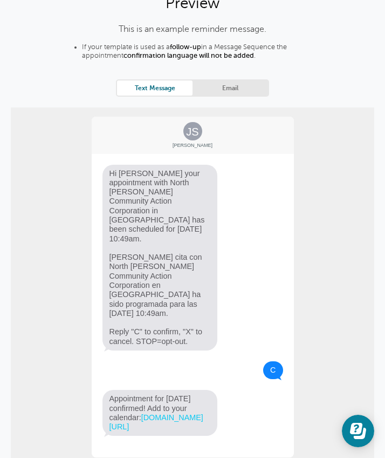
scroll to position [43, 0]
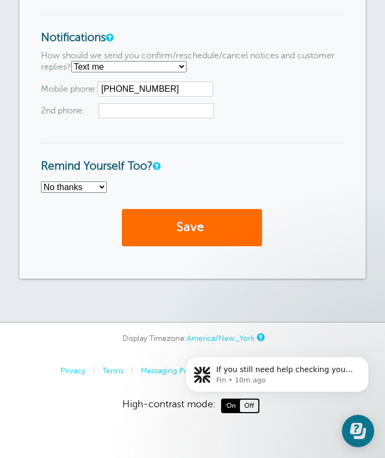
scroll to position [1010, 0]
click at [185, 215] on button "Save" at bounding box center [192, 227] width 140 height 37
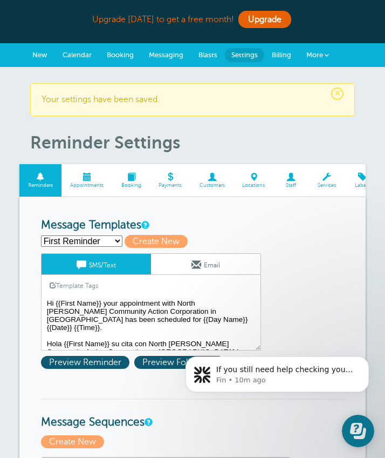
click at [44, 51] on span "New" at bounding box center [39, 55] width 15 height 8
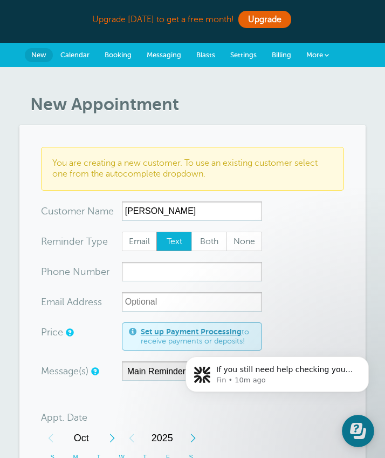
type input "[PERSON_NAME]"
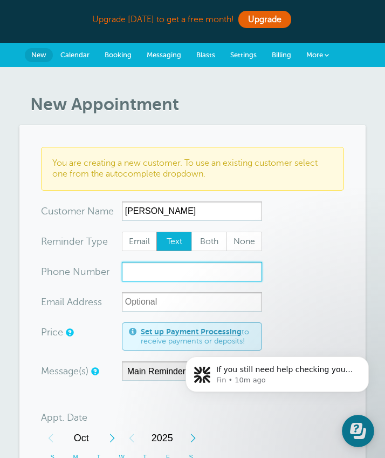
click at [152, 275] on input "xxx-no-autofill" at bounding box center [192, 271] width 140 height 19
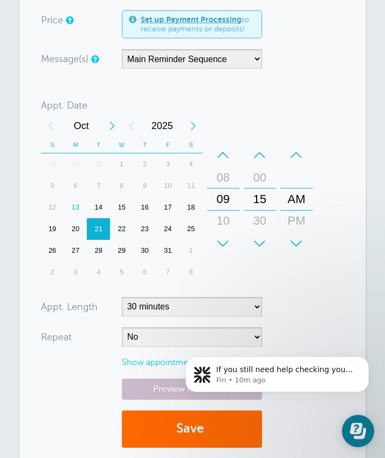
scroll to position [311, 0]
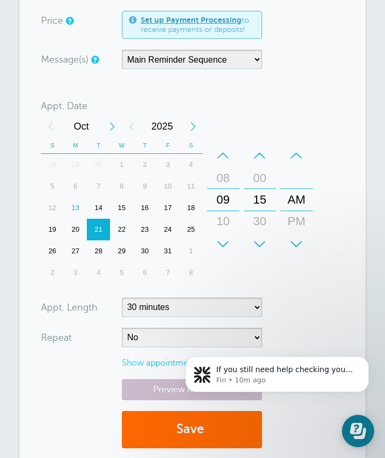
type input "2016542682"
select select "15"
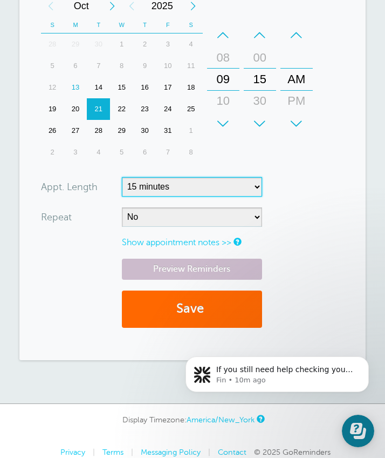
scroll to position [435, 0]
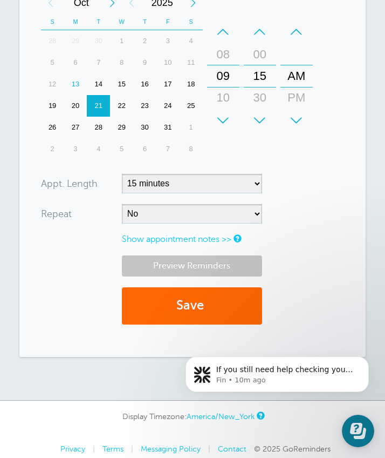
click at [230, 265] on link "Preview Reminders" at bounding box center [192, 265] width 140 height 21
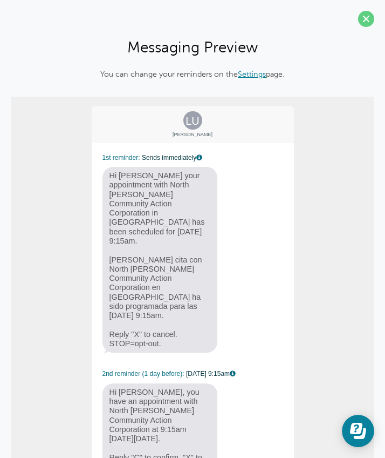
scroll to position [0, 0]
click at [250, 74] on link "Settings" at bounding box center [252, 74] width 28 height 9
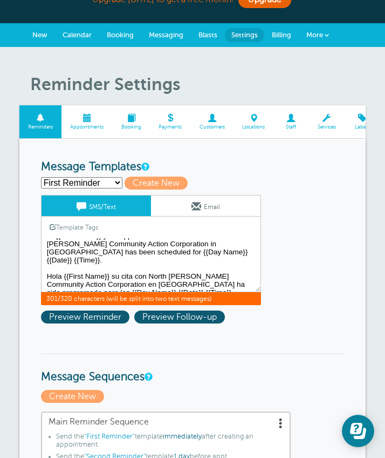
scroll to position [12, 0]
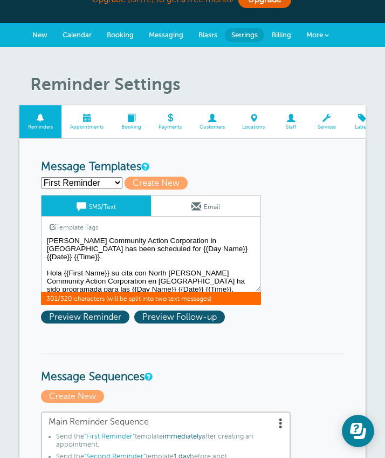
drag, startPoint x: 45, startPoint y: 244, endPoint x: 201, endPoint y: 306, distance: 167.6
click at [201, 306] on div "First Reminder Save Cancel SMS/Text Email Template Tags Copy SMS Click to add a…" at bounding box center [165, 262] width 248 height 134
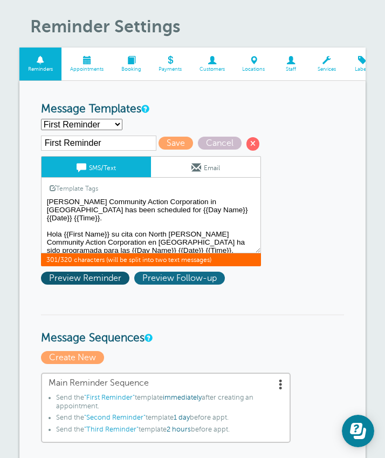
scroll to position [66, 0]
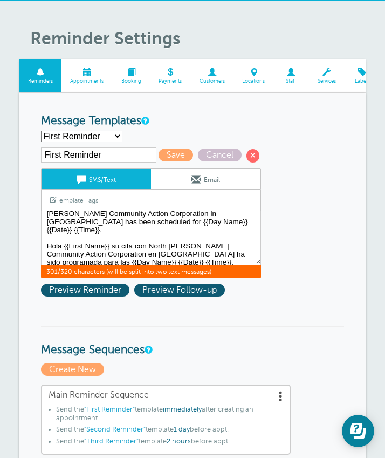
select select "163861"
type input "Second Reminder"
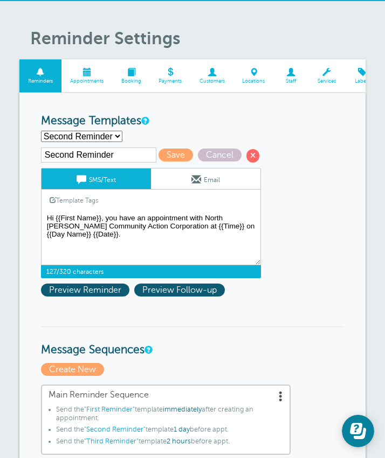
drag, startPoint x: 46, startPoint y: 212, endPoint x: 127, endPoint y: 241, distance: 86.0
click at [127, 241] on textarea "Hi {{First Name}} your appointment with North [PERSON_NAME] Community Action Co…" at bounding box center [151, 238] width 220 height 54
paste textarea "i {{First Name}} your appointment with North Hudson Community Action Corporatio…"
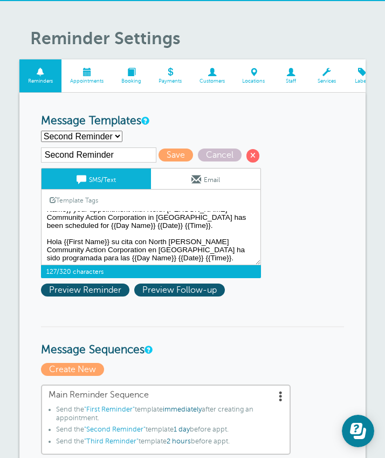
type textarea "Hi {{First Name}}, you have an appointment with North Hi {{First Name}} your ap…"
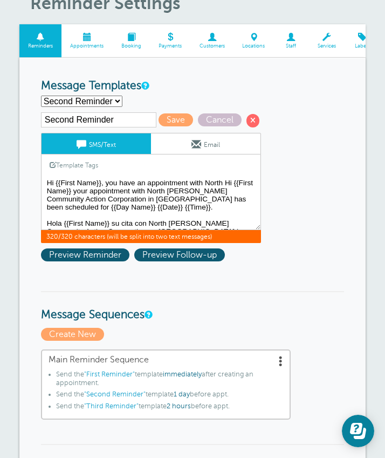
scroll to position [9, 0]
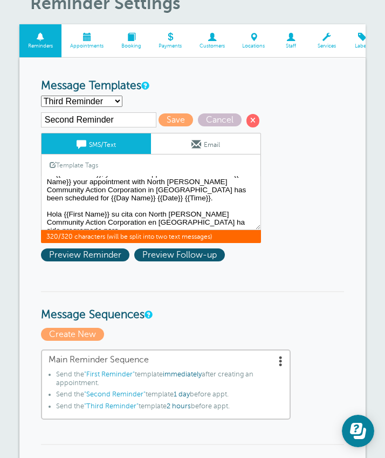
select select "163861"
click at [167, 115] on span "Save" at bounding box center [176, 119] width 35 height 13
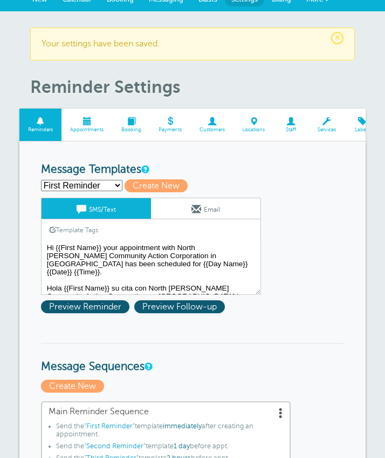
scroll to position [58, 0]
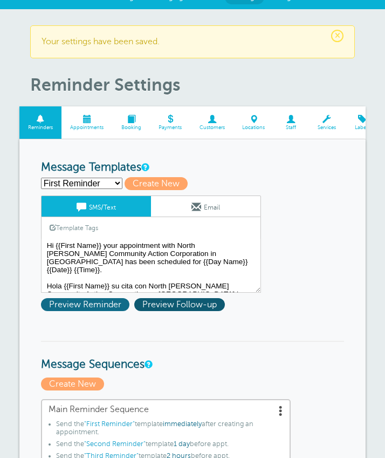
click at [90, 305] on span "Preview Reminder" at bounding box center [85, 304] width 88 height 13
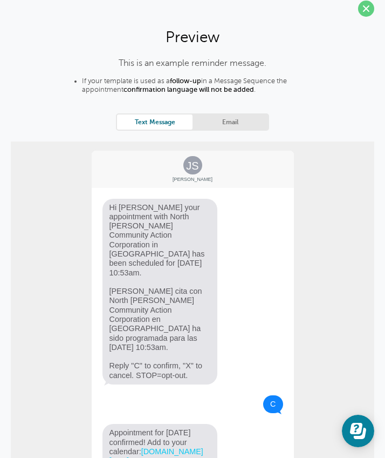
scroll to position [12, 0]
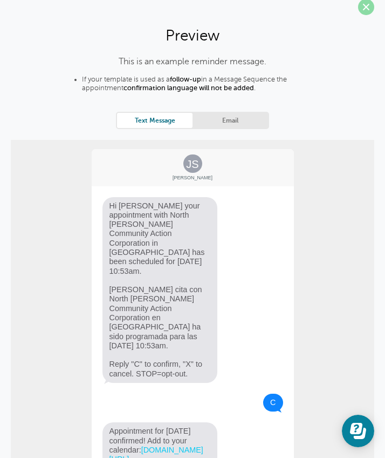
click at [368, 11] on span at bounding box center [366, 7] width 16 height 16
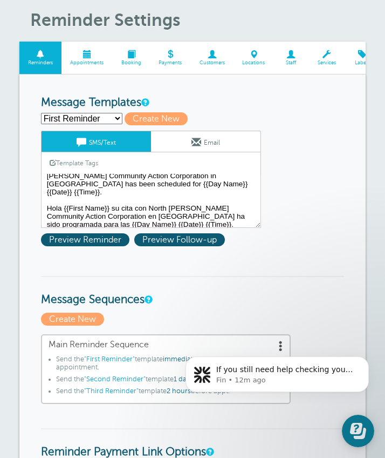
scroll to position [12, 0]
select select "163861"
type input "Second Reminder"
type textarea "Hi {{First Name}}, you have an appointment with North Hi {{First Name}} your ap…"
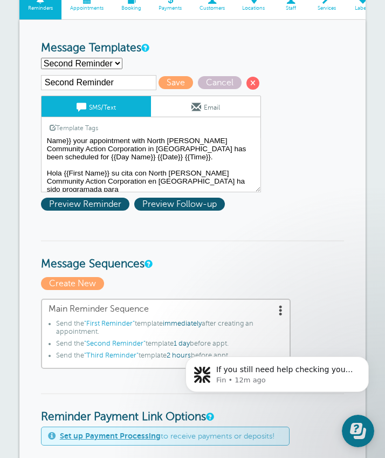
scroll to position [178, 0]
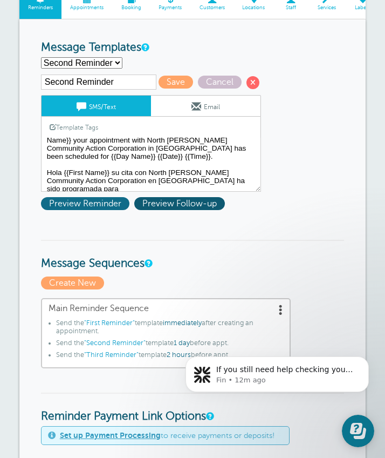
click at [102, 201] on span "Preview Reminder" at bounding box center [85, 203] width 88 height 13
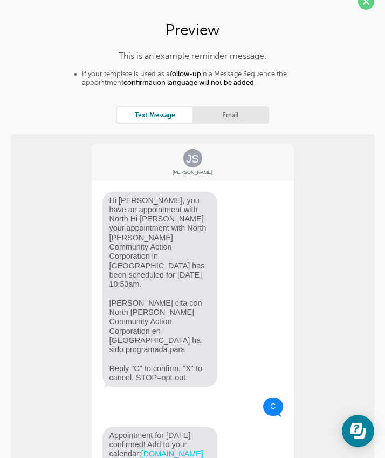
scroll to position [18, 0]
click at [363, 5] on span at bounding box center [366, 1] width 16 height 16
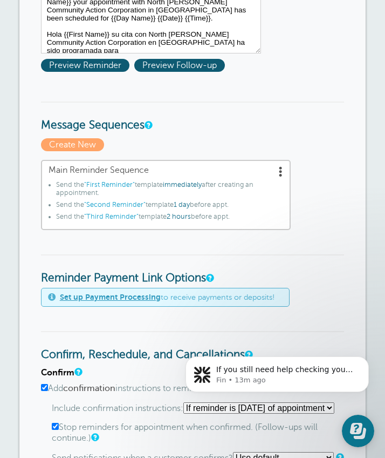
scroll to position [70, 0]
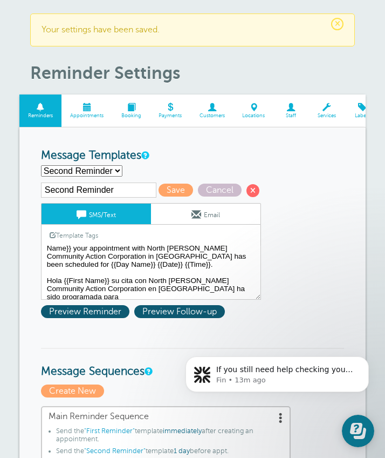
select select "163859"
type input "First Reminder"
type textarea "Hi {{First Name}} your appointment with North [PERSON_NAME] Community Action Co…"
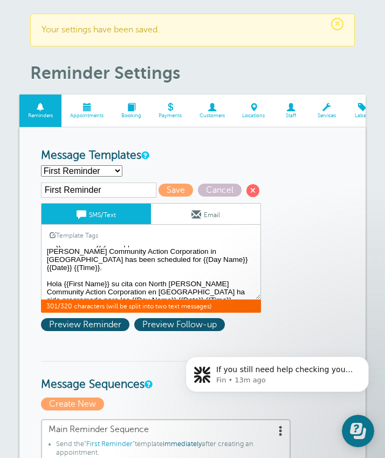
scroll to position [12, 0]
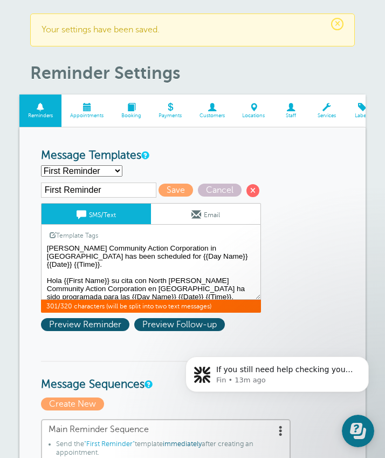
drag, startPoint x: 46, startPoint y: 251, endPoint x: 206, endPoint y: 296, distance: 165.4
click at [206, 296] on textarea "Hi {{First Name}} your appointment with North [PERSON_NAME] Community Action Co…" at bounding box center [151, 273] width 220 height 54
select select "163861"
type input "Second Reminder"
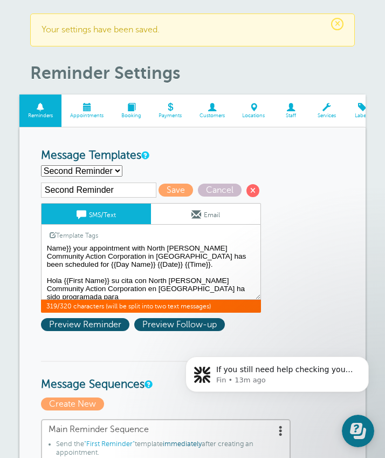
drag, startPoint x: 44, startPoint y: 247, endPoint x: 216, endPoint y: 290, distance: 177.3
click at [216, 292] on textarea "Hi {{First Name}} your appointment with North [PERSON_NAME] Community Action Co…" at bounding box center [151, 273] width 220 height 54
click at [46, 253] on textarea "Hi {{First Name}} your appointment with North [PERSON_NAME] Community Action Co…" at bounding box center [151, 273] width 220 height 54
drag, startPoint x: 45, startPoint y: 250, endPoint x: 243, endPoint y: 310, distance: 207.1
click at [243, 311] on div "SMS/Text Email Template Tags Copy SMS Click to add a tag to your message. Custo…" at bounding box center [151, 258] width 220 height 110
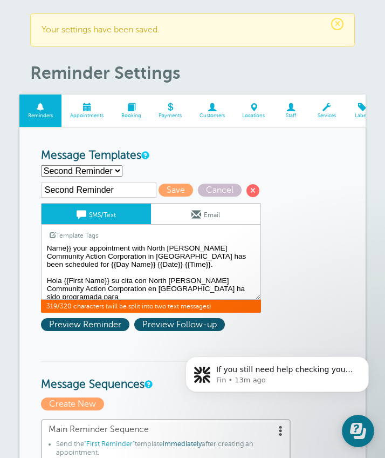
paste textarea "Hi {{First Name}} your appointment with North [PERSON_NAME] Community Action Co…"
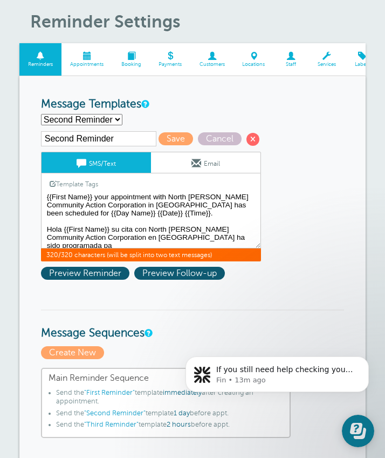
drag, startPoint x: 46, startPoint y: 200, endPoint x: 263, endPoint y: 265, distance: 227.1
click at [260, 269] on div "Second Reminder Save Cancel SMS/Text Email Template Tags Copy SMS Click to add …" at bounding box center [165, 208] width 248 height 154
paste textarea "Hi {{First Name}} your appointment with North [PERSON_NAME] Community Action Co…"
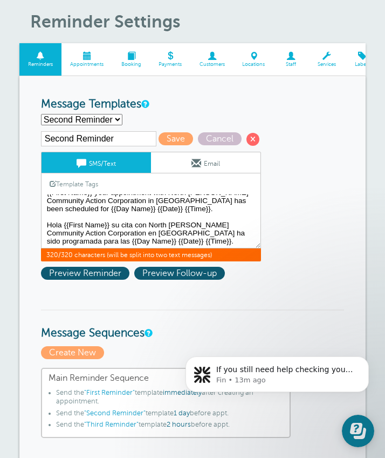
type textarea "Hi {{First Name}}, you have an appointment with North Hi Hi Hi {{First Name}} y…"
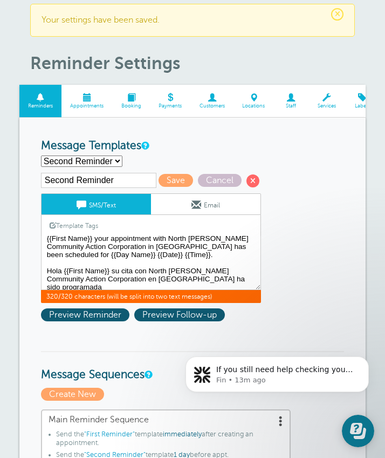
select select "163859"
type input "First Reminder"
type textarea "Hi {{First Name}} your appointment with North [PERSON_NAME] Community Action Co…"
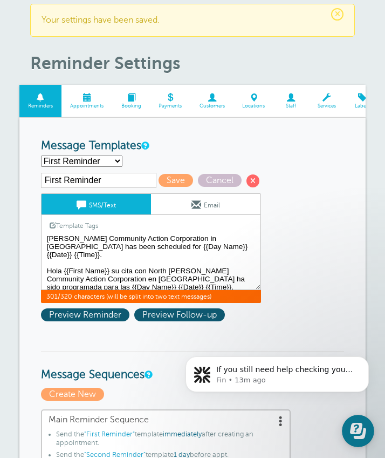
drag, startPoint x: 46, startPoint y: 243, endPoint x: 117, endPoint y: 302, distance: 92.0
click at [117, 302] on div "First Reminder Save Cancel SMS/Text Email Template Tags Copy SMS Click to add a…" at bounding box center [165, 250] width 248 height 154
select select "163861"
type input "Second Reminder"
type textarea "Hi {{First Name}}, you have an appointment with North Hi {{First Name}} your ap…"
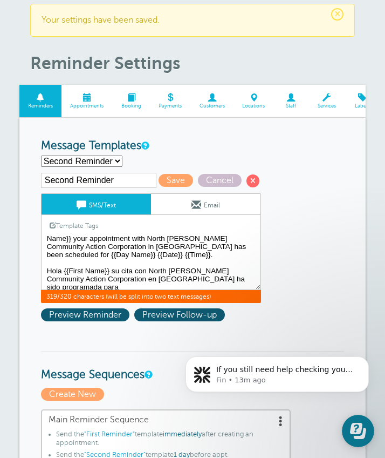
scroll to position [0, 0]
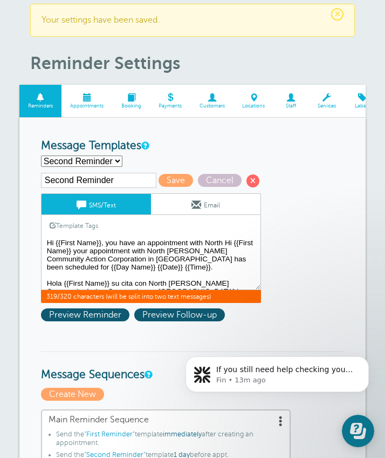
drag, startPoint x: 248, startPoint y: 283, endPoint x: 30, endPoint y: 200, distance: 232.6
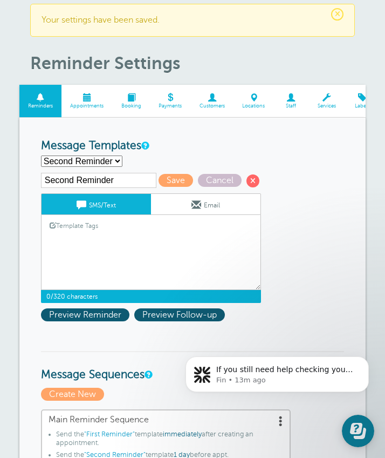
paste textarea "Hi {{First Name}} your appointment with North Hudson Community Action Corporati…"
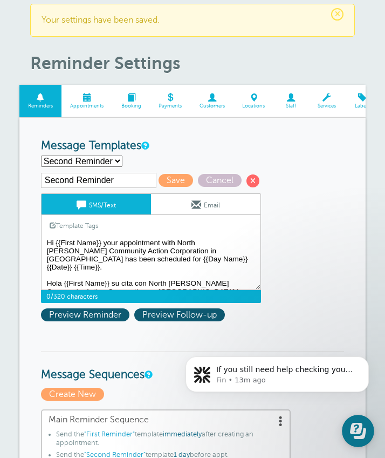
scroll to position [12, 0]
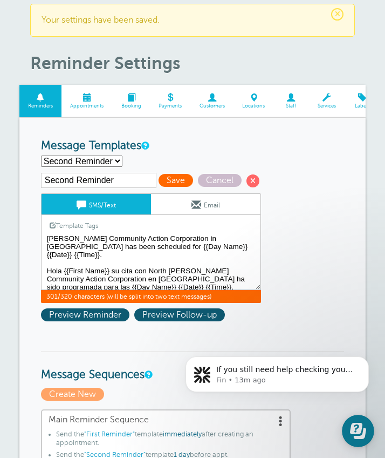
type textarea "Hi {{First Name}} your appointment with North Hudson Community Action Corporati…"
click at [166, 179] on span "Save" at bounding box center [176, 180] width 35 height 13
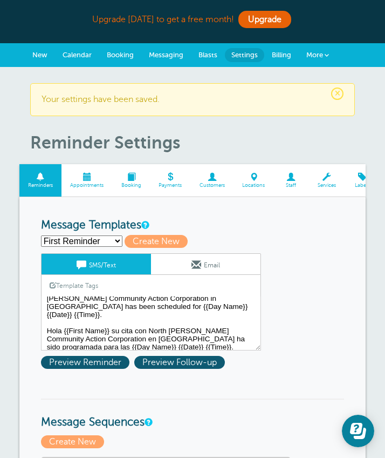
scroll to position [12, 0]
select select "163861"
type input "Second Reminder"
type textarea "Hi {{First Name}} your appointment with North [PERSON_NAME] Community Action Co…"
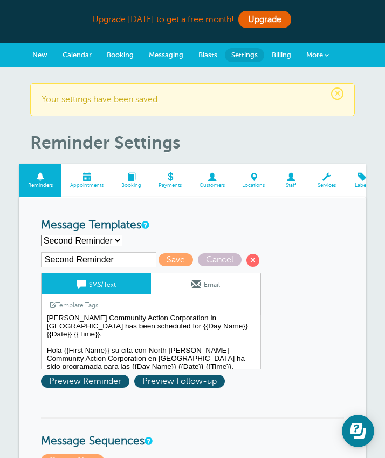
scroll to position [28, 0]
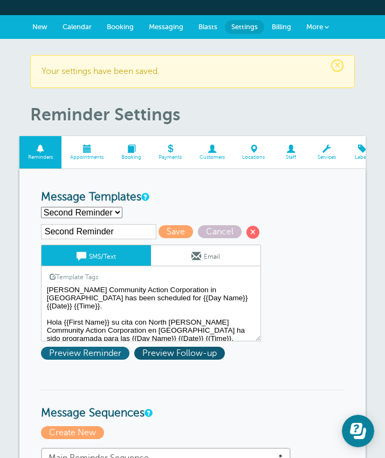
click at [93, 355] on span "Preview Reminder" at bounding box center [85, 352] width 88 height 13
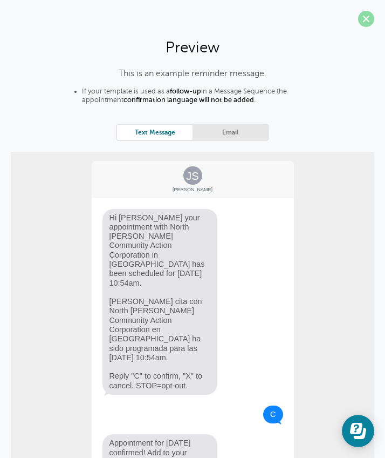
click at [365, 22] on span at bounding box center [366, 19] width 16 height 16
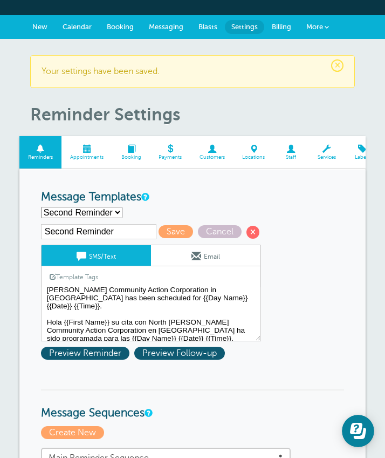
select select "163862"
type input "Third Reminder"
type textarea "Hi {{First Name}}, you have an appointment with North Hudson Community Action C…"
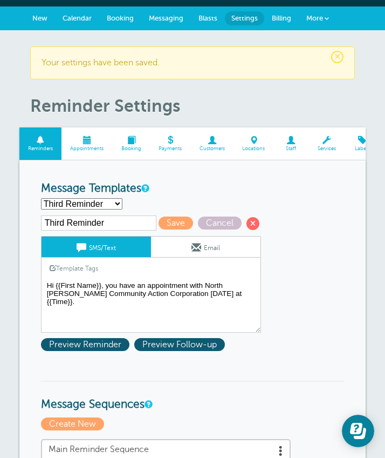
scroll to position [39, 0]
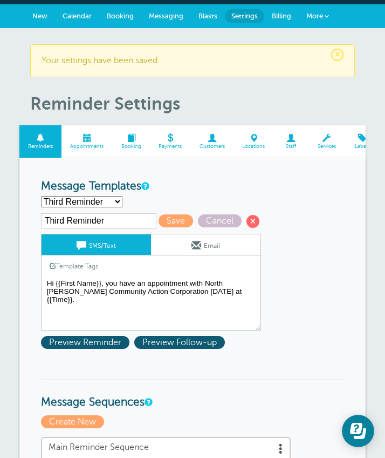
click at [257, 283] on textarea "Hi {{First Name}} your appointment with North Hudson Community Action Corporati…" at bounding box center [151, 303] width 220 height 54
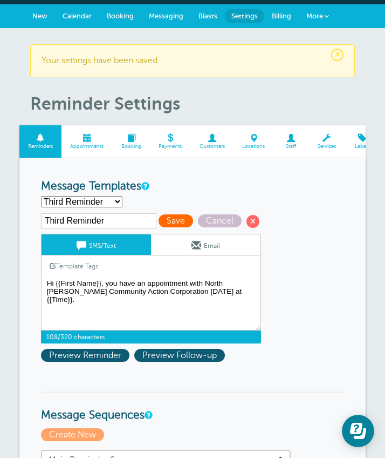
click at [163, 217] on span "Save" at bounding box center [176, 220] width 35 height 13
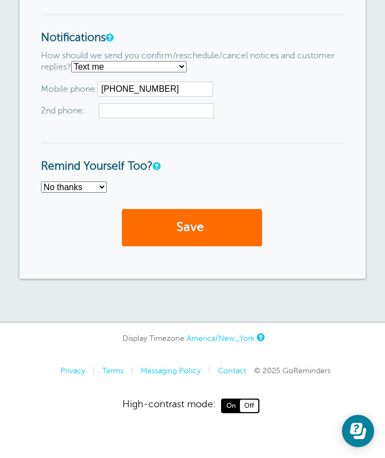
scroll to position [1010, 0]
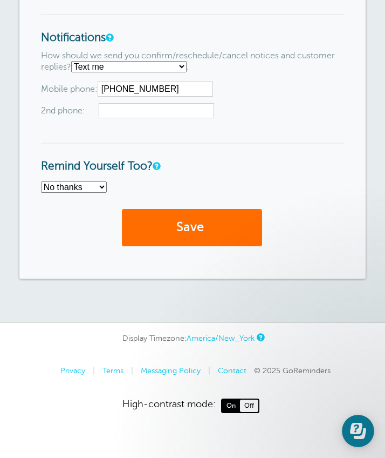
click at [229, 239] on button "Save" at bounding box center [192, 227] width 140 height 37
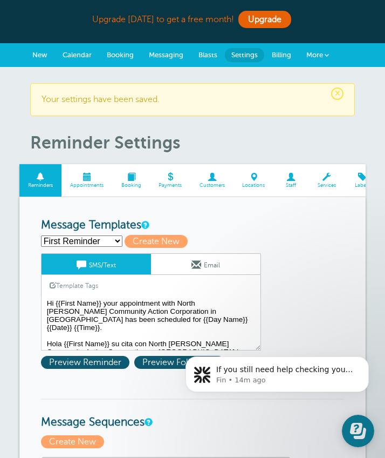
click at [35, 52] on span "New" at bounding box center [39, 55] width 15 height 8
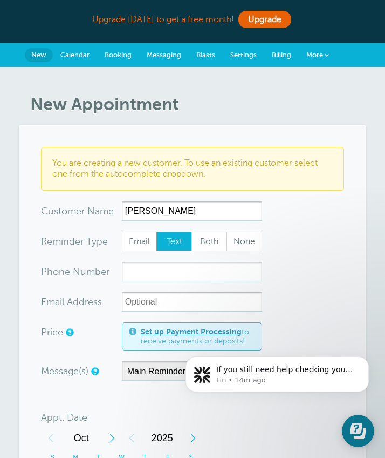
type input "[PERSON_NAME]"
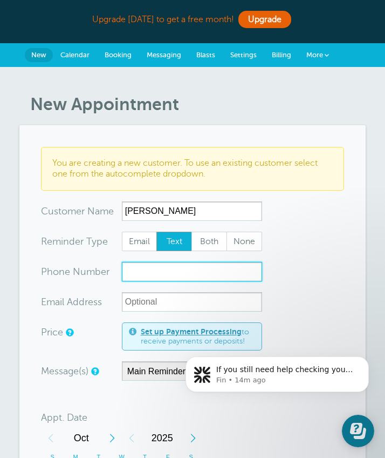
click at [151, 275] on input "xxx-no-autofill" at bounding box center [192, 271] width 140 height 19
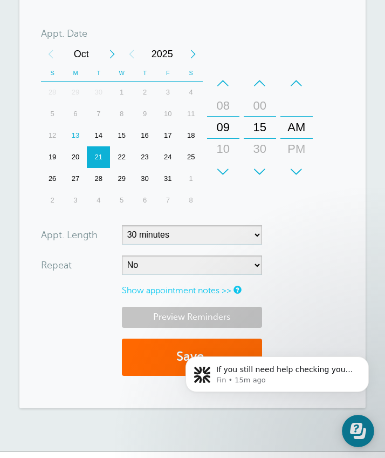
scroll to position [384, 0]
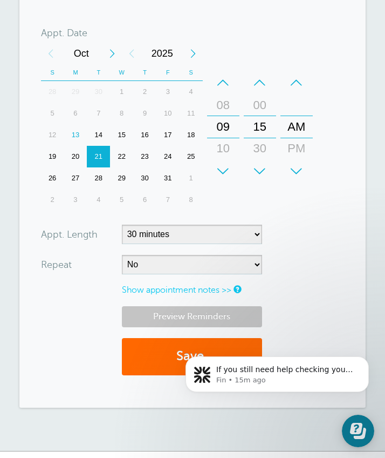
type input "2016542682"
click at [186, 310] on link "Preview Reminders" at bounding box center [192, 316] width 140 height 21
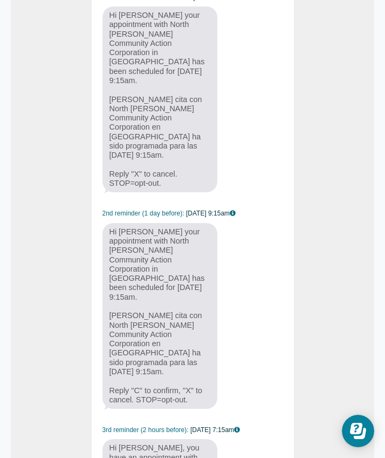
scroll to position [160, 0]
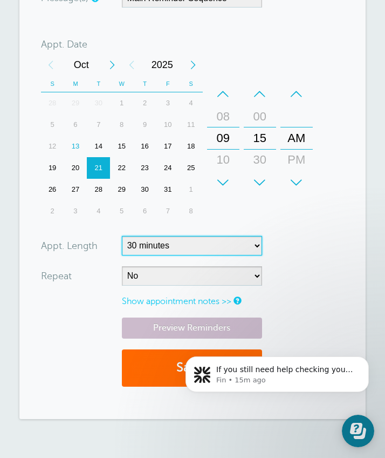
select select "15"
click at [160, 364] on button "Save" at bounding box center [192, 367] width 140 height 37
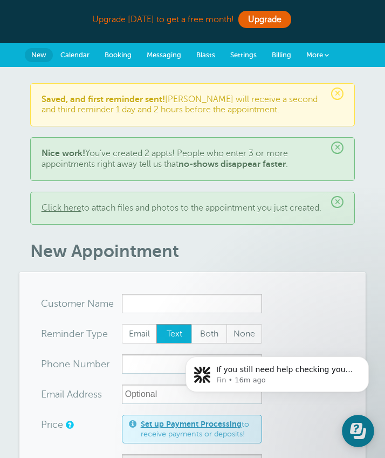
click at [77, 52] on span "Calendar" at bounding box center [74, 55] width 29 height 8
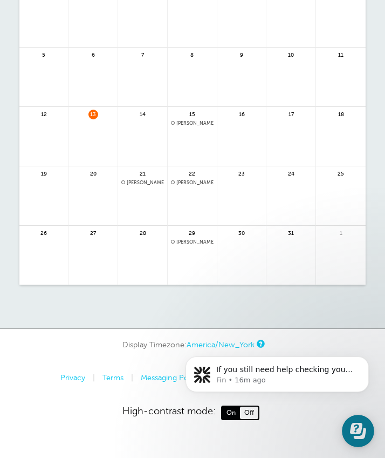
click at [130, 182] on span "9:15am [PERSON_NAME]" at bounding box center [142, 183] width 43 height 6
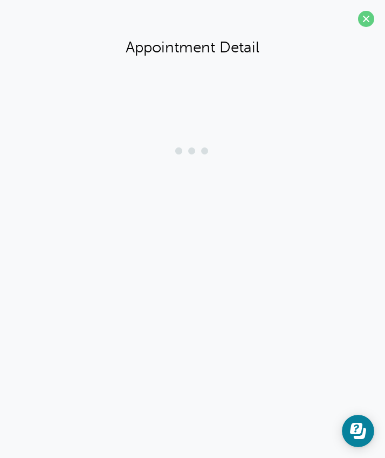
scroll to position [39, 0]
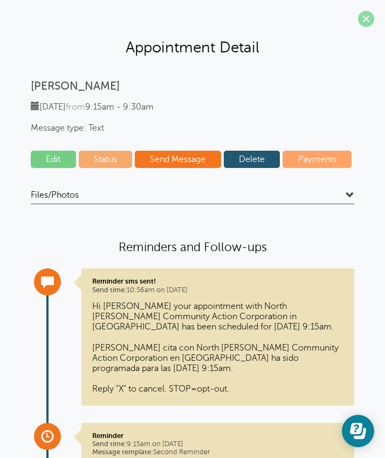
click at [367, 24] on span at bounding box center [366, 19] width 16 height 16
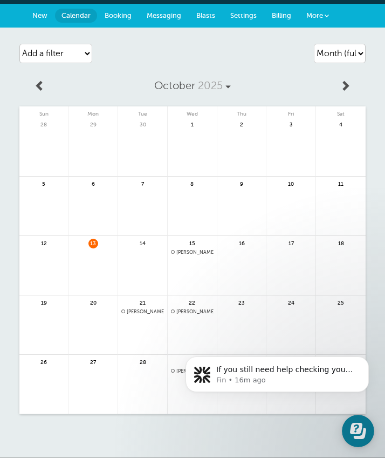
click at [134, 310] on span "9:15am Lisa Uy" at bounding box center [142, 312] width 43 height 6
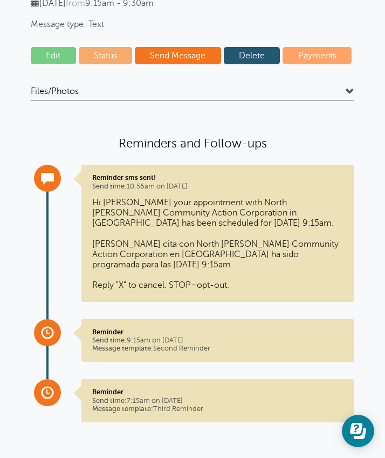
scroll to position [104, 0]
click at [60, 58] on link "Edit" at bounding box center [53, 55] width 45 height 17
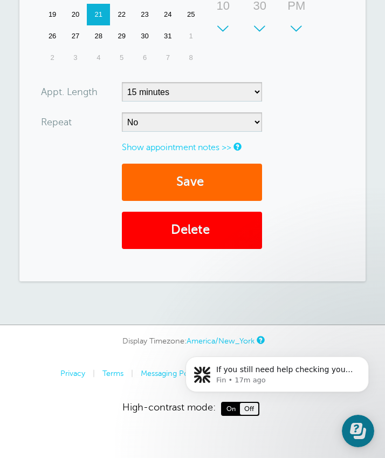
scroll to position [473, 0]
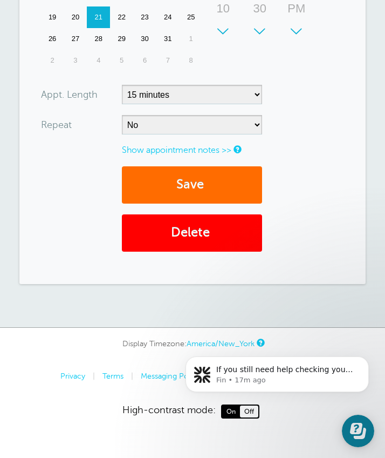
click at [241, 193] on button "Save" at bounding box center [192, 184] width 140 height 37
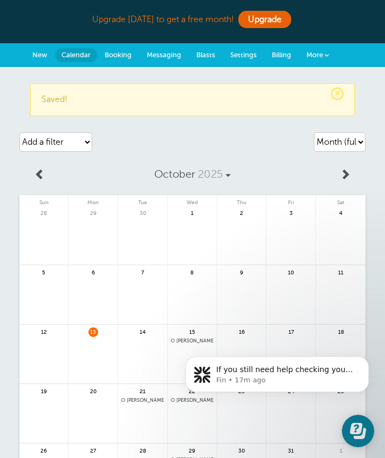
click at [43, 55] on span "New" at bounding box center [39, 55] width 15 height 8
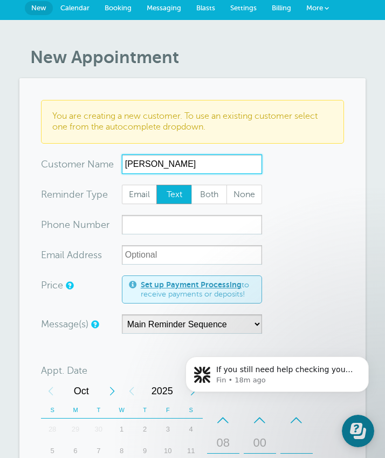
scroll to position [47, 0]
type input "[PERSON_NAME]"
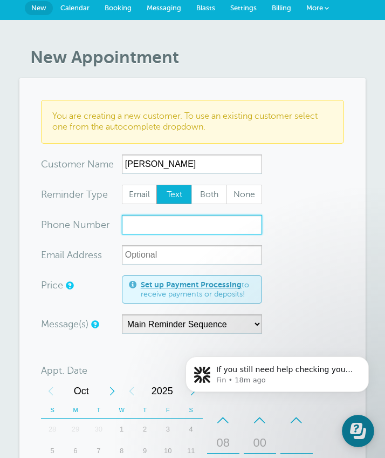
click at [181, 220] on input "xxx-no-autofill" at bounding box center [192, 224] width 140 height 19
type input "2"
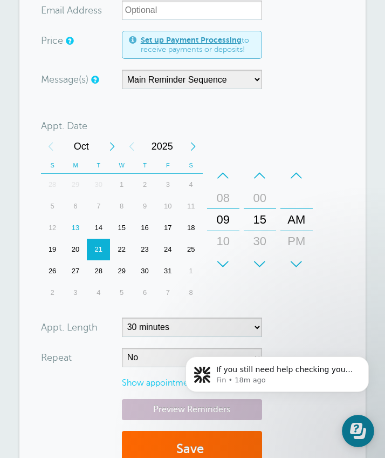
scroll to position [292, 0]
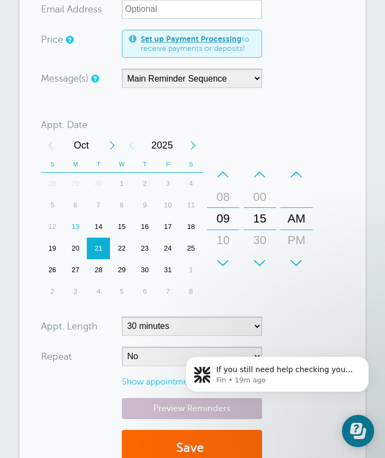
click at [259, 238] on div "30" at bounding box center [260, 240] width 26 height 22
type input "3617209247"
click at [219, 408] on body "If you still need help checking your sent messages or anything else, I'm here t…" at bounding box center [277, 393] width 207 height 110
click at [181, 405] on body "If you still need help checking your sent messages or anything else, I'm here t…" at bounding box center [277, 393] width 207 height 110
click at [364, 360] on icon "Dismiss notification" at bounding box center [366, 359] width 6 height 6
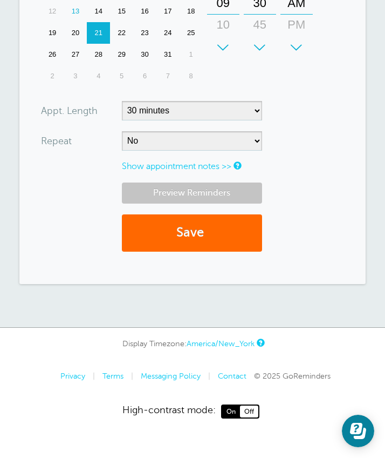
click at [221, 187] on link "Preview Reminders" at bounding box center [192, 192] width 140 height 21
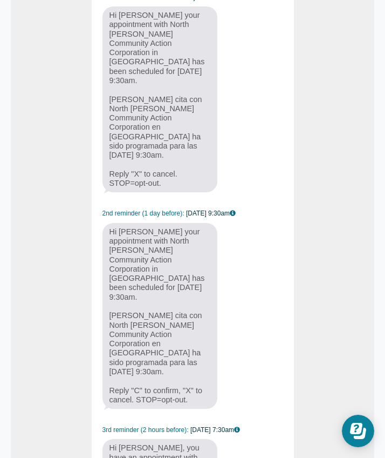
scroll to position [160, 0]
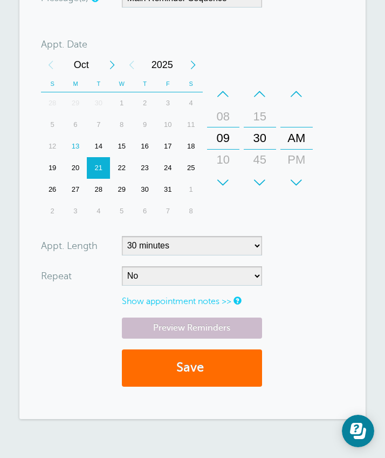
click at [207, 367] on span "submit" at bounding box center [205, 367] width 3 height 15
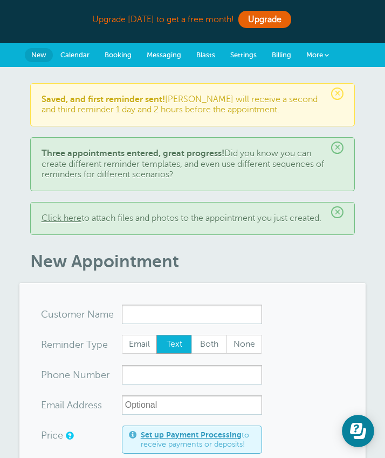
click at [148, 53] on span "Messaging" at bounding box center [164, 55] width 35 height 8
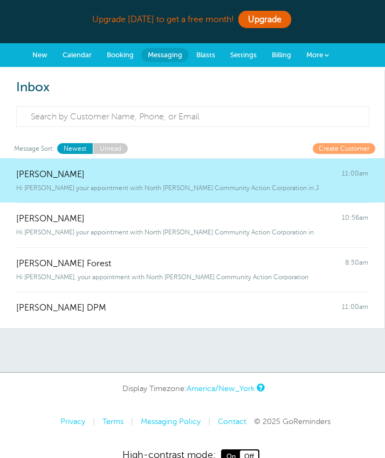
click at [46, 57] on span "New" at bounding box center [39, 55] width 15 height 8
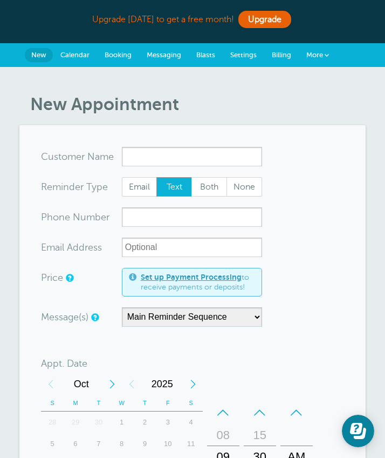
click at [250, 56] on span "Settings" at bounding box center [243, 55] width 26 height 8
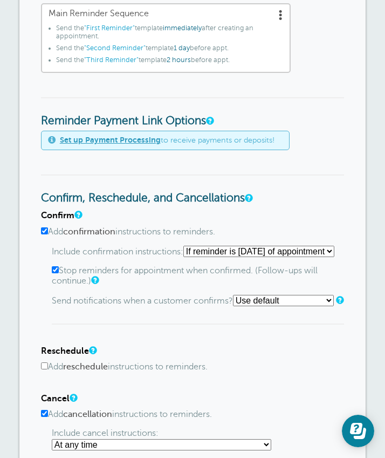
scroll to position [415, 0]
select select "0"
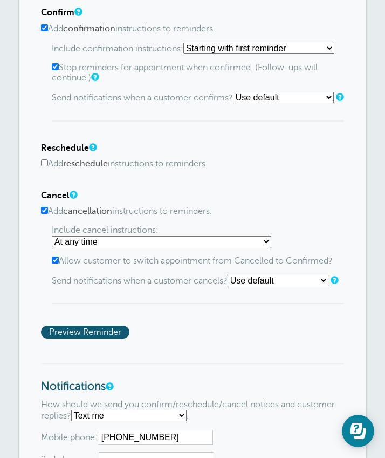
scroll to position [619, 0]
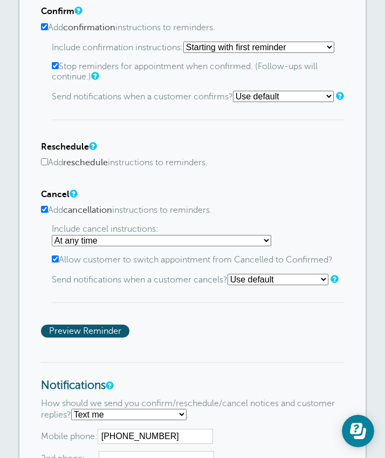
click at [44, 165] on input "Add reschedule instructions to reminders." at bounding box center [44, 161] width 7 height 7
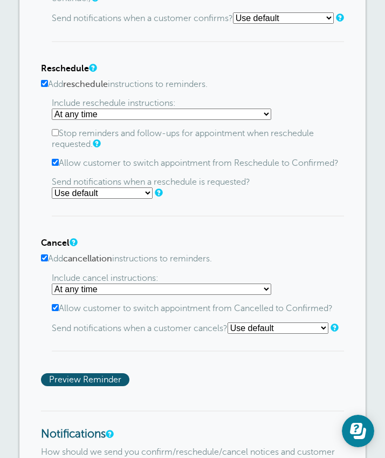
scroll to position [697, 0]
click at [74, 386] on span "Preview Reminder" at bounding box center [85, 379] width 88 height 13
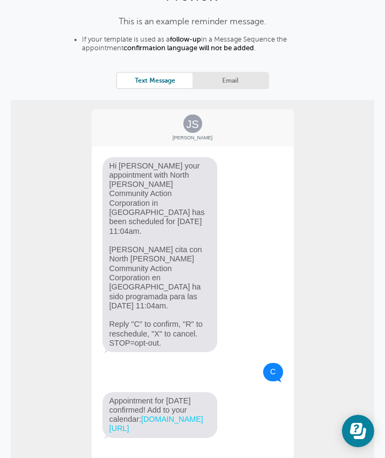
scroll to position [51, 0]
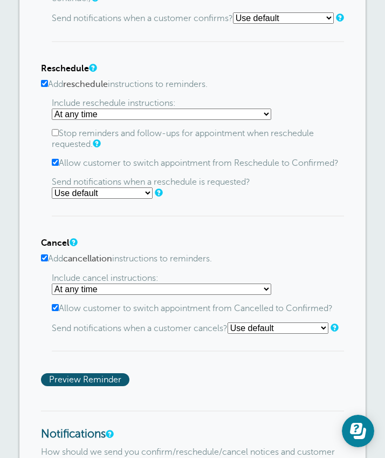
click at [46, 87] on input "Add reschedule instructions to reminders." at bounding box center [44, 83] width 7 height 7
checkbox input "false"
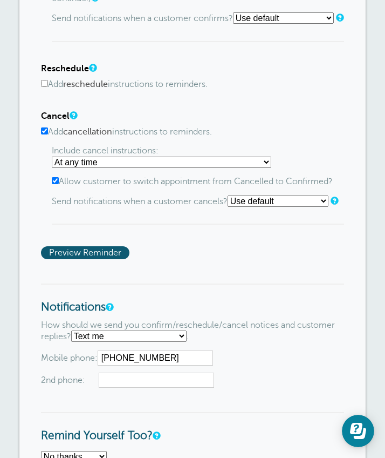
click at [45, 134] on input "Add cancellation instructions to reminders." at bounding box center [44, 130] width 7 height 7
checkbox input "false"
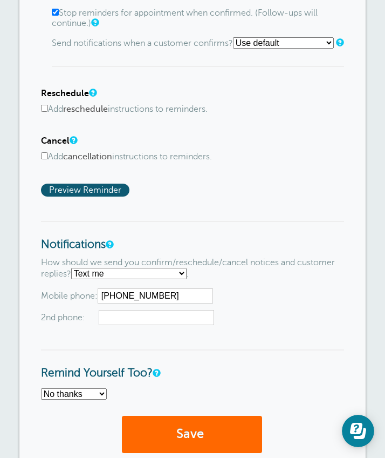
scroll to position [672, 0]
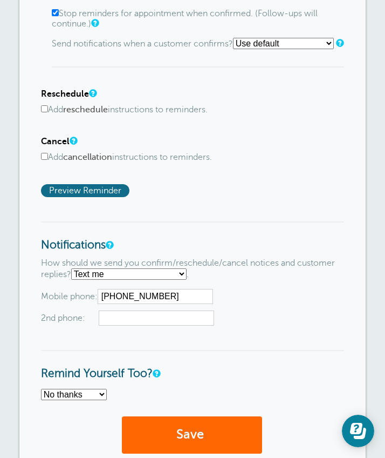
click at [56, 197] on span "Preview Reminder" at bounding box center [85, 190] width 88 height 13
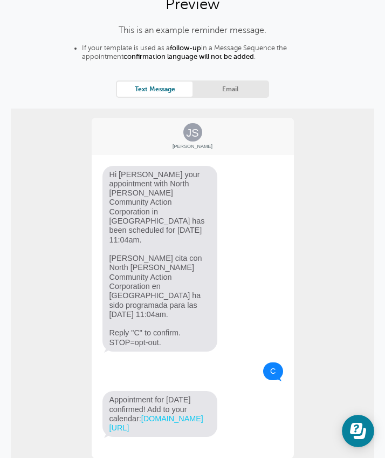
scroll to position [43, 0]
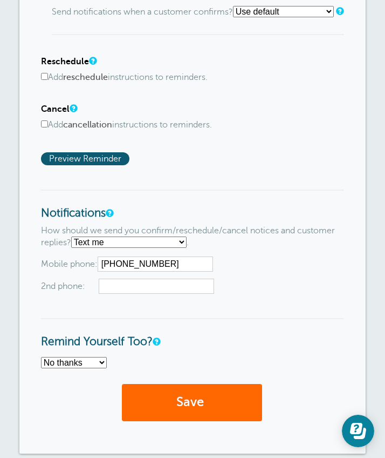
scroll to position [744, 0]
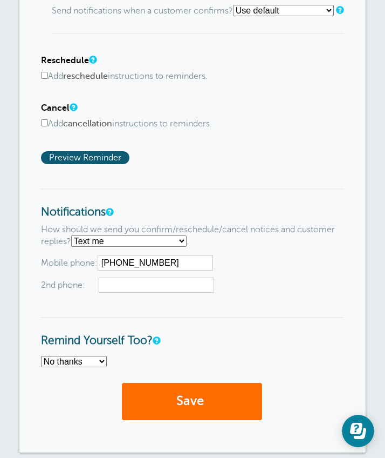
click at [158, 401] on button "Save" at bounding box center [192, 401] width 140 height 37
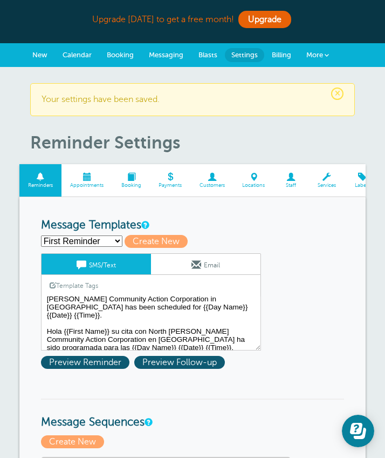
click at [40, 51] on span "New" at bounding box center [39, 55] width 15 height 8
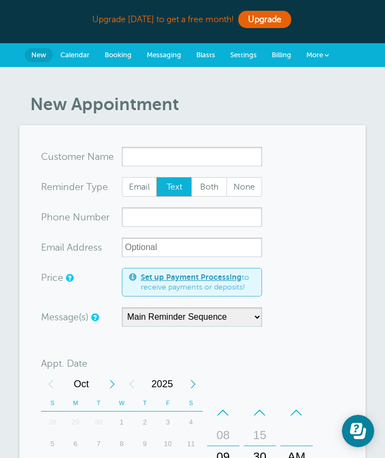
click at [288, 53] on span "Billing" at bounding box center [281, 55] width 19 height 8
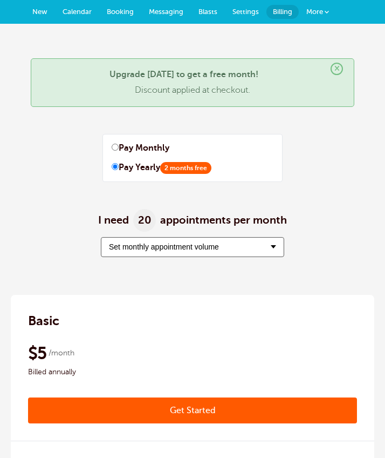
click at [223, 247] on button "Set monthly appointment volume" at bounding box center [192, 247] width 183 height 20
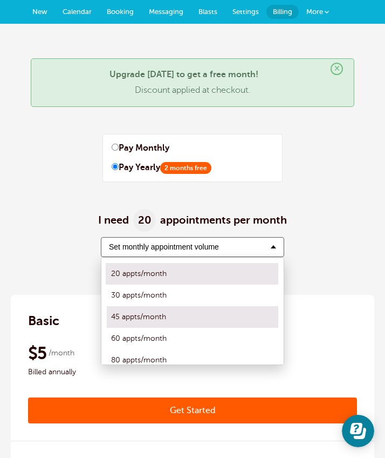
click at [194, 323] on label "45 appts/month" at bounding box center [192, 317] width 173 height 22
click at [106, 320] on input "45 appts/month" at bounding box center [106, 316] width 0 height 7
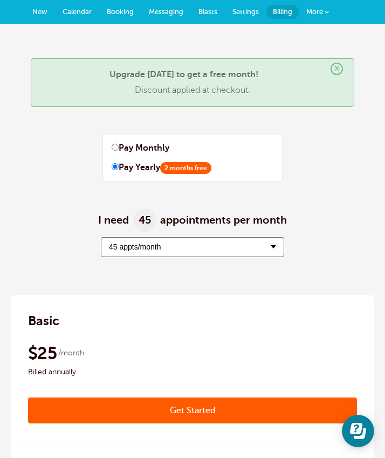
click at [194, 249] on button "45 appts/month" at bounding box center [192, 247] width 183 height 20
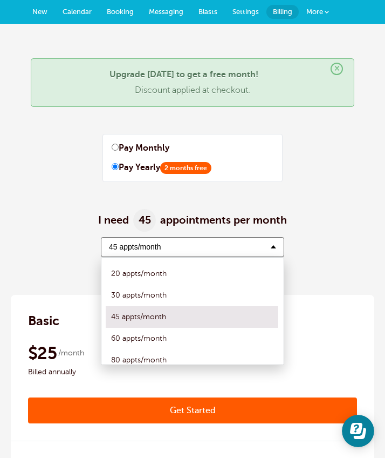
click at [124, 148] on label "Pay Monthly" at bounding box center [193, 148] width 162 height 10
click at [119, 148] on input "Pay Monthly" at bounding box center [115, 147] width 7 height 7
radio input "true"
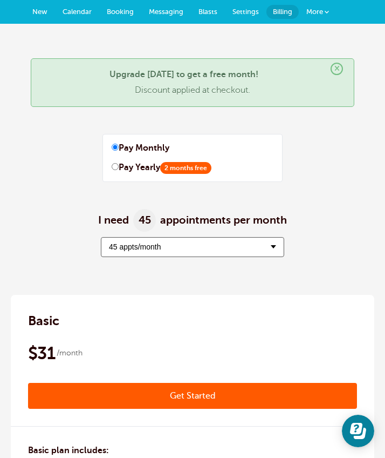
click at [135, 170] on label "Pay Yearly 2 months free" at bounding box center [193, 167] width 162 height 10
click at [119, 170] on input "Pay Yearly 2 months free" at bounding box center [115, 166] width 7 height 7
radio input "true"
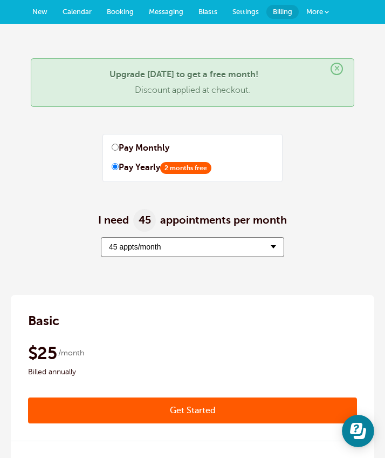
click at [130, 143] on label "Pay Monthly" at bounding box center [193, 148] width 162 height 10
click at [119, 144] on input "Pay Monthly" at bounding box center [115, 147] width 7 height 7
radio input "true"
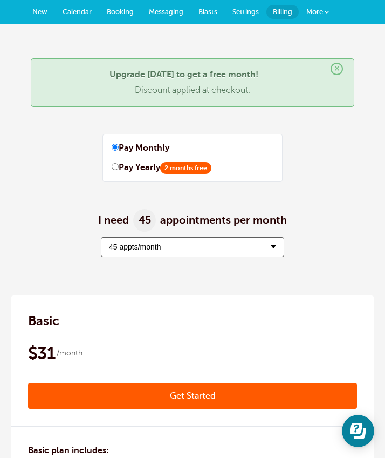
click at [38, 18] on link "New" at bounding box center [40, 12] width 30 height 24
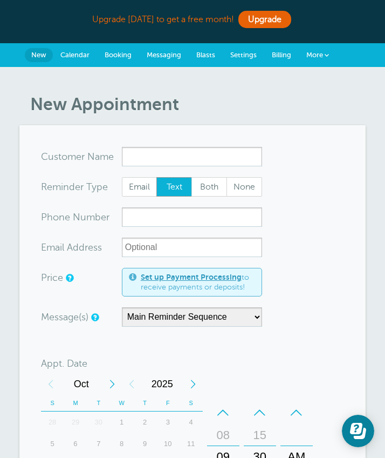
click at [200, 159] on input "x-no-autofill" at bounding box center [192, 156] width 140 height 19
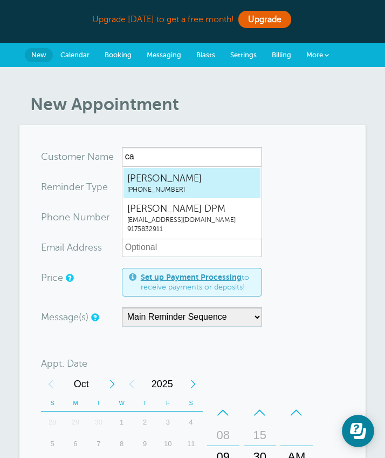
type input "c"
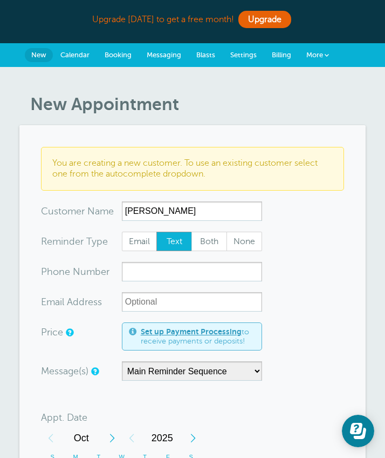
click at [328, 233] on div "Reminder Type Each customer's individual reminder type will be used. Email Text…" at bounding box center [193, 241] width 304 height 19
click at [278, 206] on div "x-no-autofill Cus tomer N ame Carlos No search results. Edit Remove" at bounding box center [193, 210] width 304 height 19
click at [242, 207] on input "Carlos" at bounding box center [192, 210] width 140 height 19
click at [206, 212] on input "CarlosTorre" at bounding box center [192, 210] width 140 height 19
click at [149, 209] on input "CarlosTorre" at bounding box center [192, 210] width 140 height 19
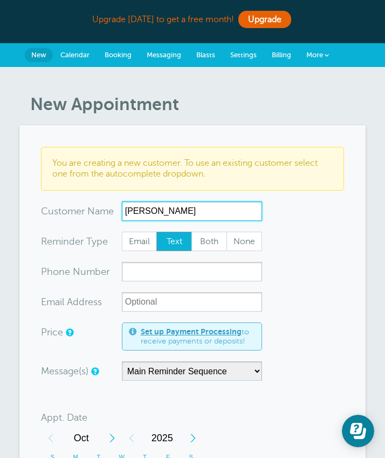
click at [190, 208] on input "Carlos Torre" at bounding box center [192, 210] width 140 height 19
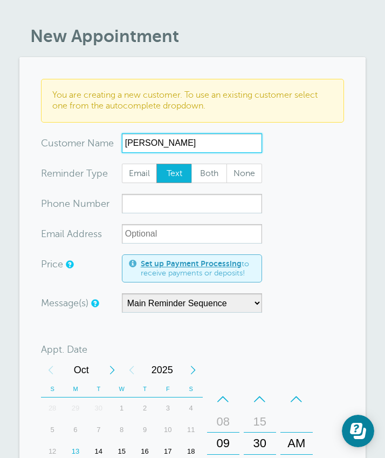
scroll to position [70, 0]
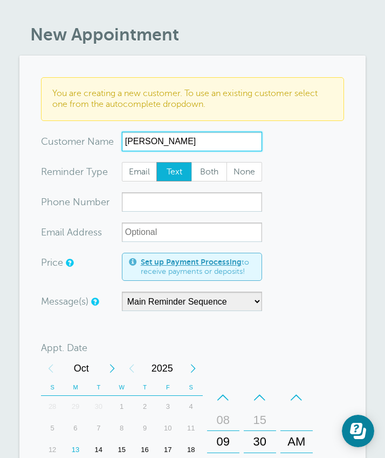
type input "Carlos Torres"
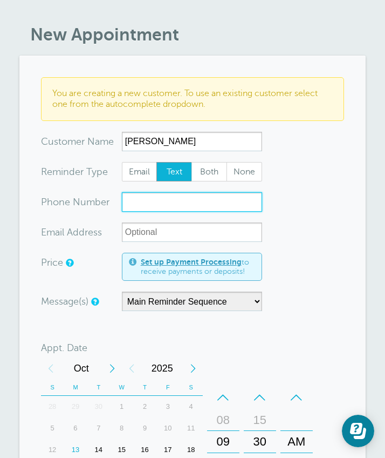
click at [196, 201] on input "xxx-no-autofill" at bounding box center [192, 201] width 140 height 19
click at [139, 199] on input "201668 6158" at bounding box center [192, 201] width 140 height 19
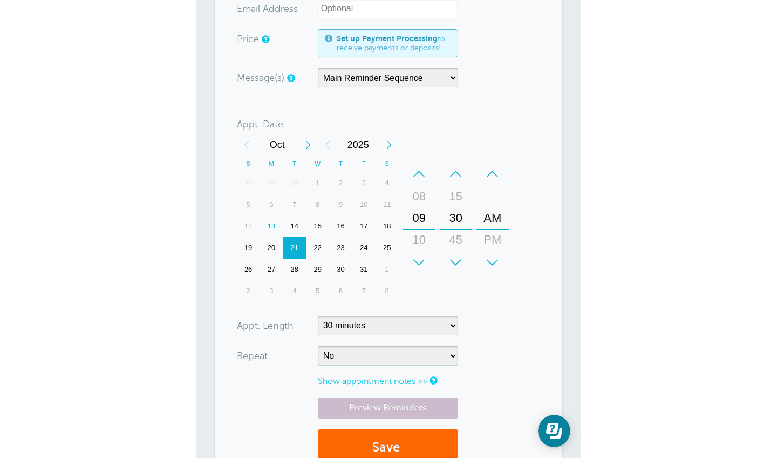
scroll to position [294, 0]
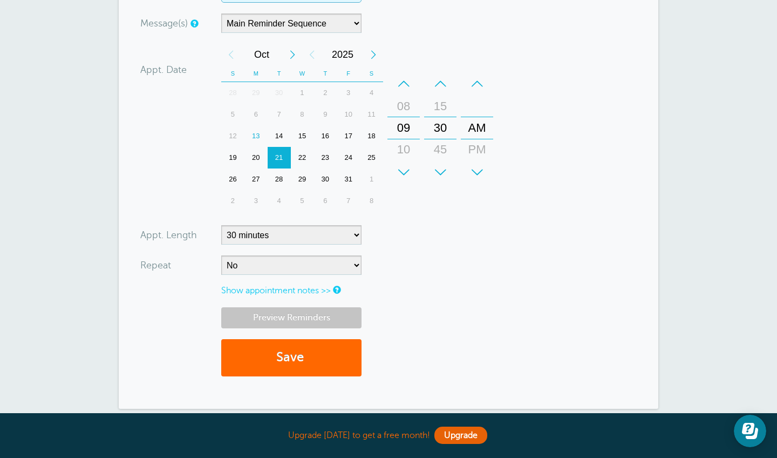
type input "201 668 6158"
click at [328, 312] on link "Preview Reminders" at bounding box center [291, 317] width 140 height 21
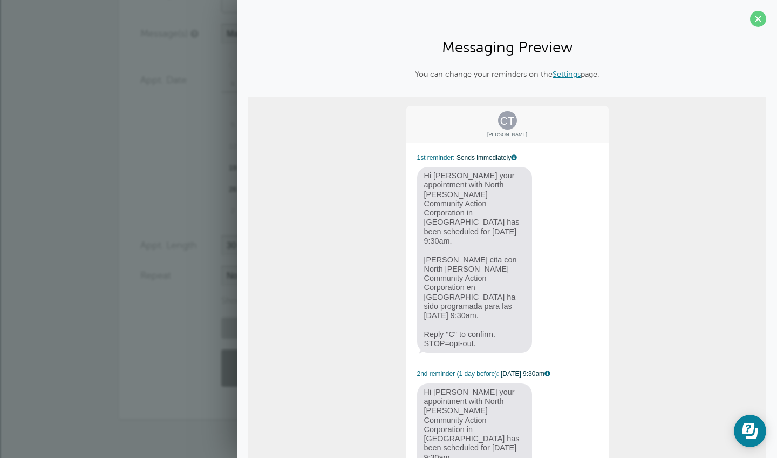
scroll to position [0, 0]
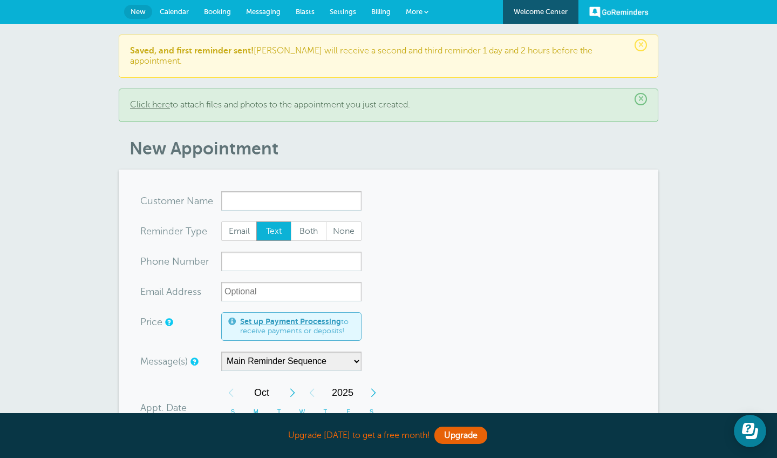
click at [267, 11] on span "Messaging" at bounding box center [263, 12] width 35 height 8
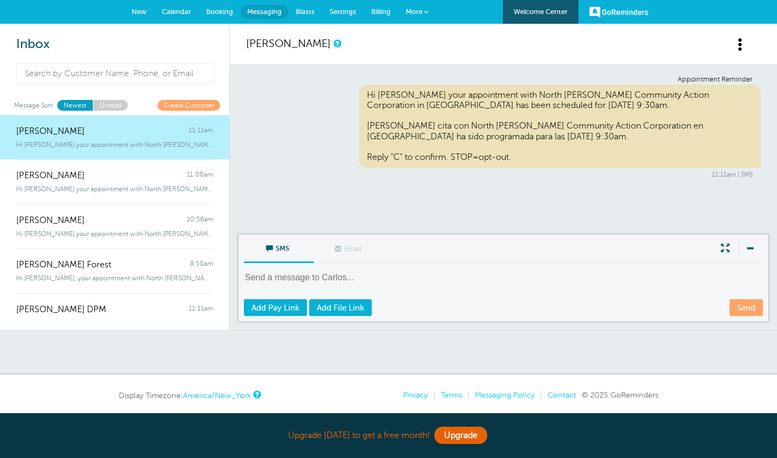
click at [146, 10] on span "New" at bounding box center [139, 12] width 15 height 8
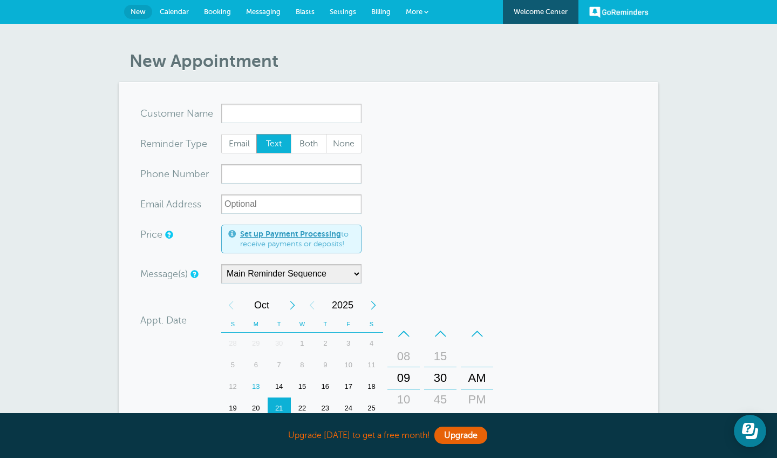
click at [182, 12] on span "Calendar" at bounding box center [174, 12] width 29 height 8
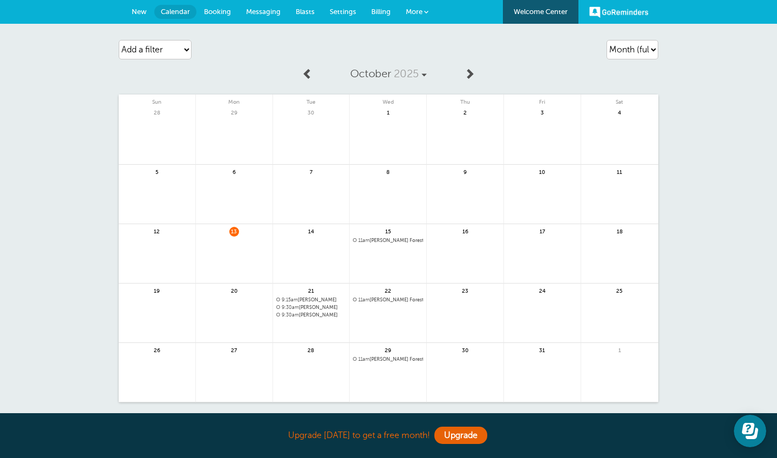
click at [375, 240] on span "11am [PERSON_NAME] Forest | Weekly" at bounding box center [388, 240] width 70 height 6
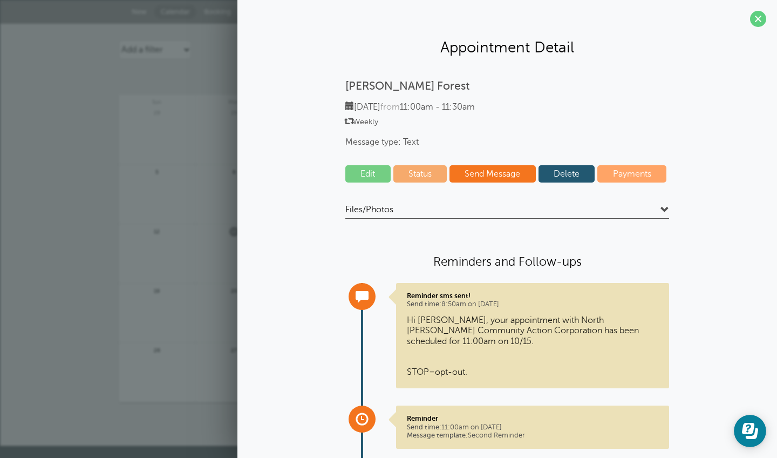
click at [563, 165] on link "Delete" at bounding box center [567, 173] width 57 height 17
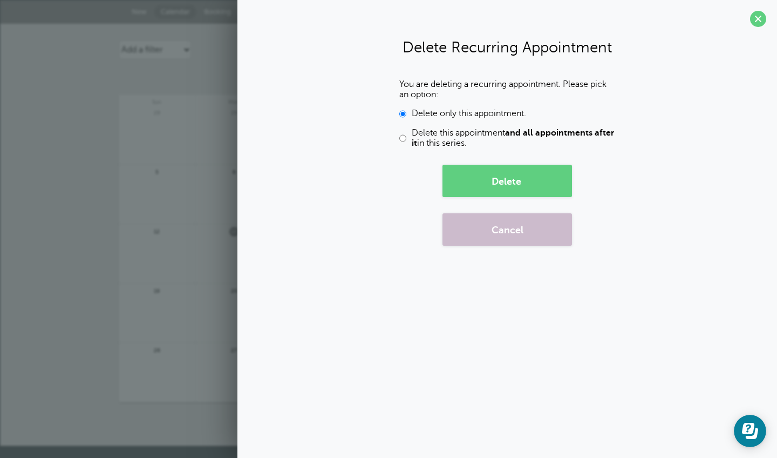
click at [399, 131] on input "Delete this appointment and all appointments after it in this series." at bounding box center [402, 138] width 7 height 21
radio input "true"
click at [478, 180] on button "Delete" at bounding box center [507, 181] width 130 height 32
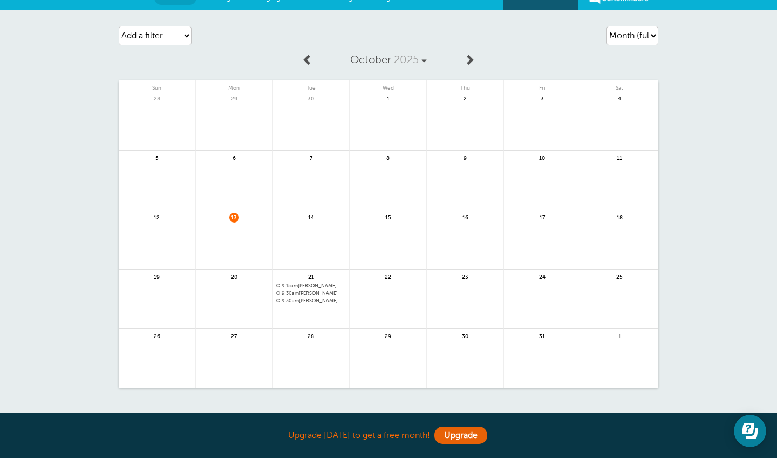
scroll to position [18, 0]
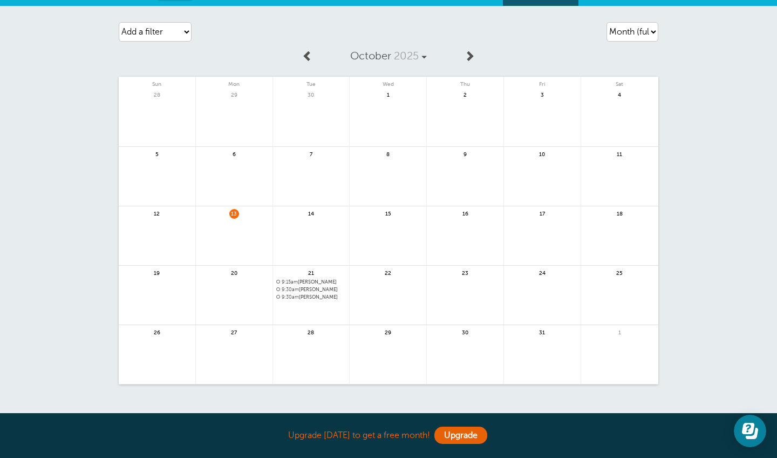
click at [302, 282] on span "9:15am Lisa Uy" at bounding box center [311, 282] width 70 height 6
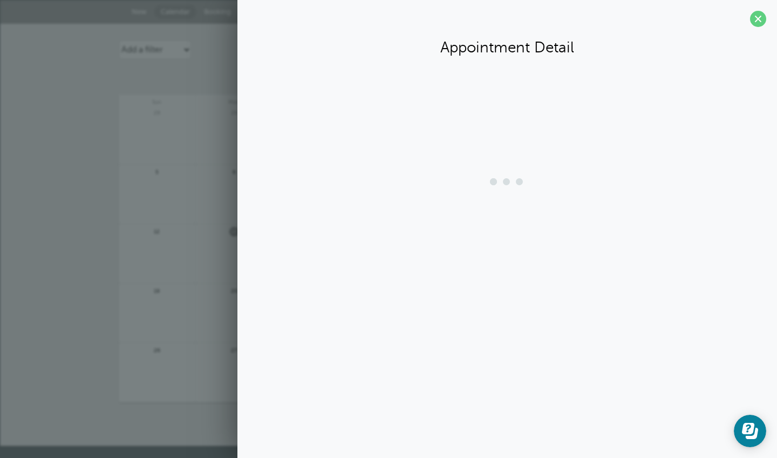
scroll to position [0, 0]
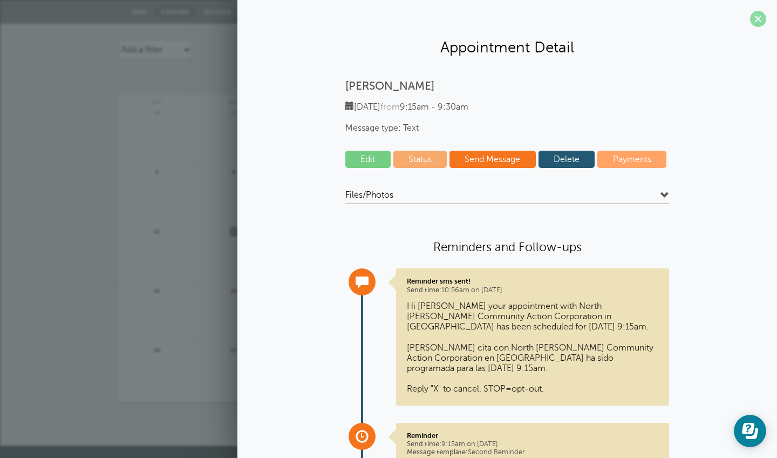
click at [760, 22] on span at bounding box center [758, 19] width 16 height 16
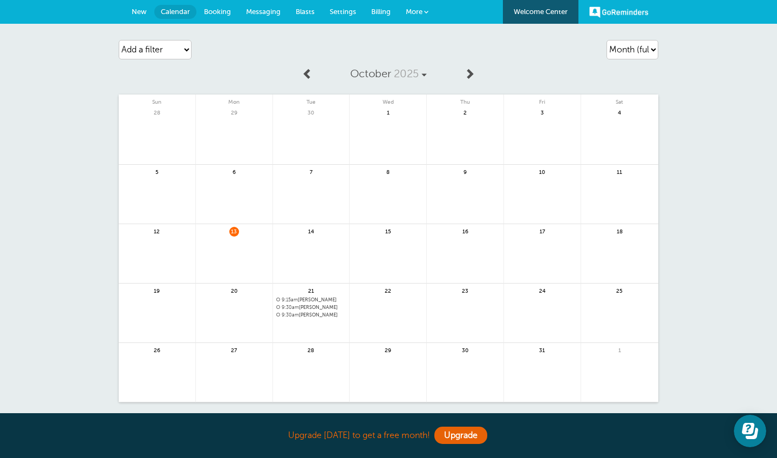
click at [139, 15] on span "New" at bounding box center [139, 12] width 15 height 8
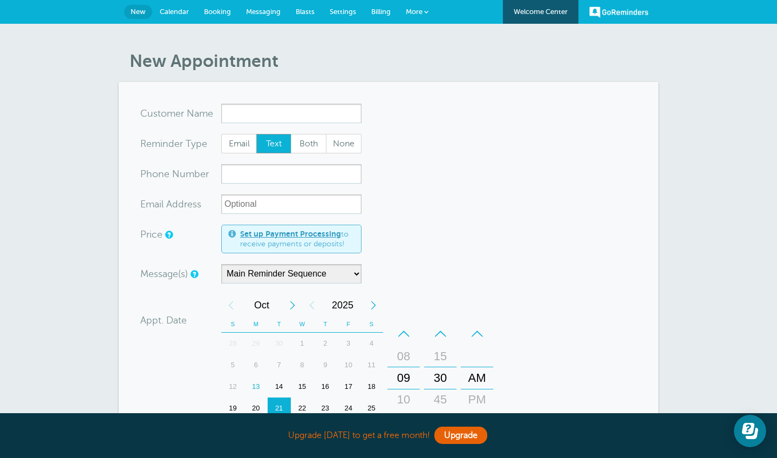
click at [400, 18] on link "More" at bounding box center [417, 12] width 38 height 24
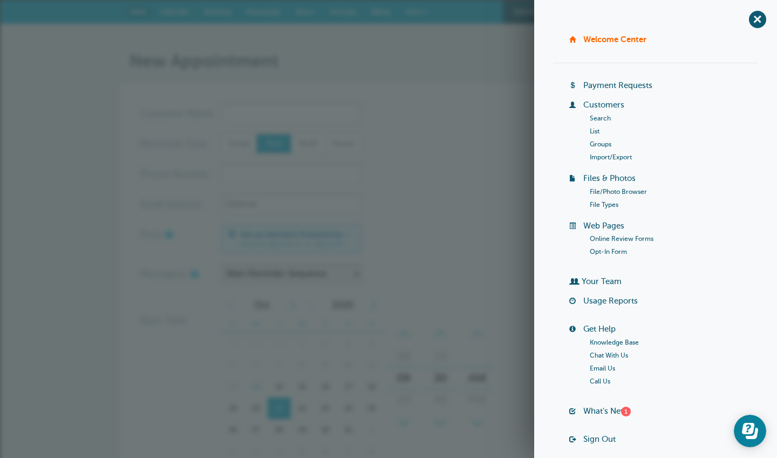
click at [625, 300] on link "Usage Reports" at bounding box center [610, 300] width 55 height 9
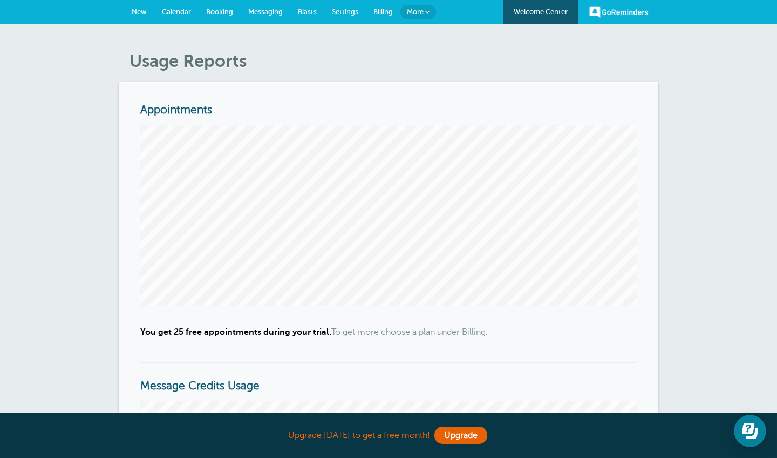
click at [144, 9] on span "New" at bounding box center [139, 12] width 15 height 8
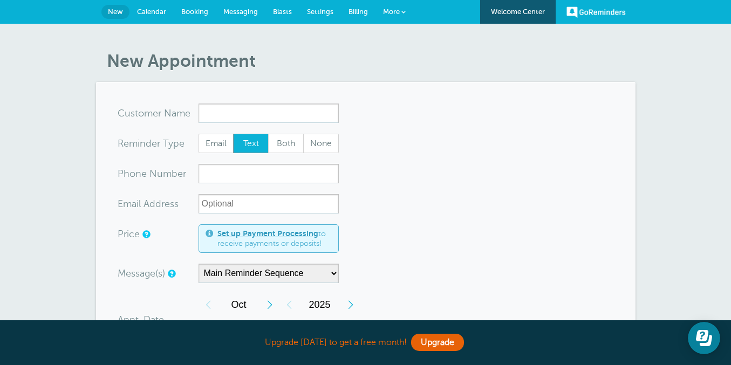
click at [312, 12] on span "Settings" at bounding box center [320, 12] width 26 height 8
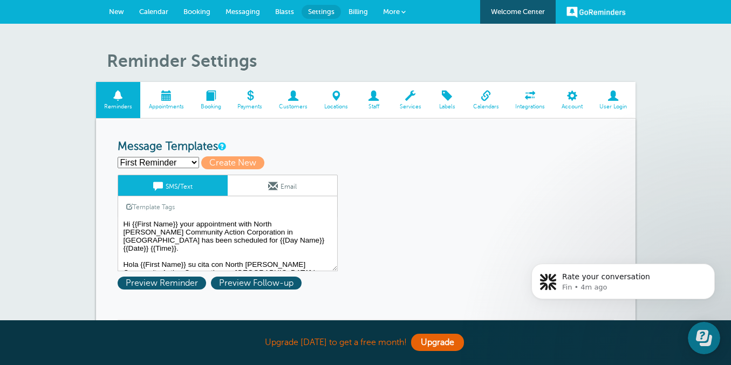
click at [118, 8] on span "New" at bounding box center [116, 12] width 15 height 8
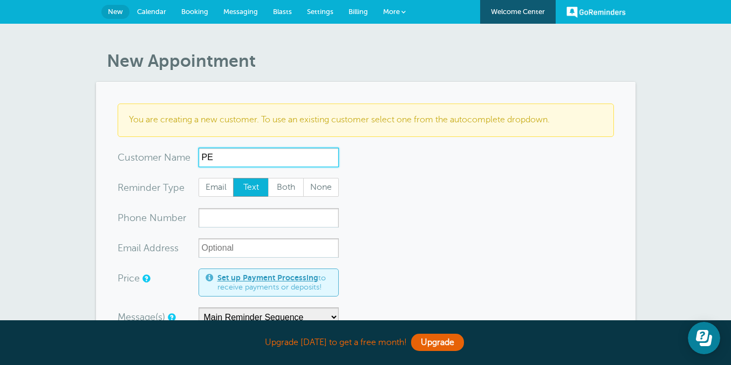
type input "P"
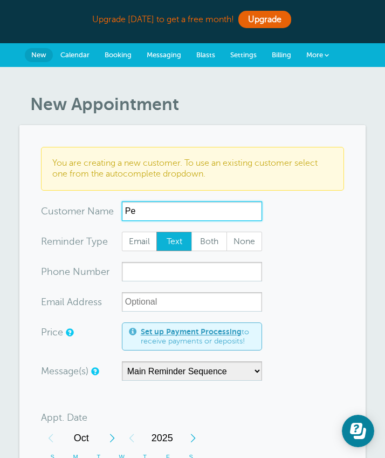
type input "P"
type input "[PERSON_NAME]"
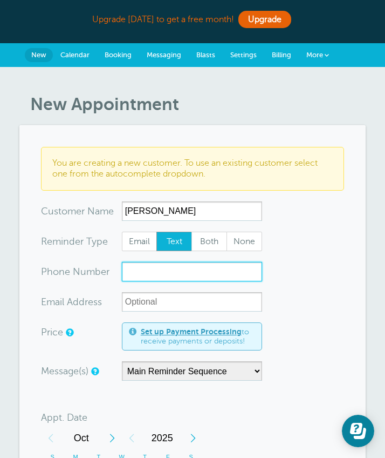
click at [147, 278] on input "xxx-no-autofill" at bounding box center [192, 271] width 140 height 19
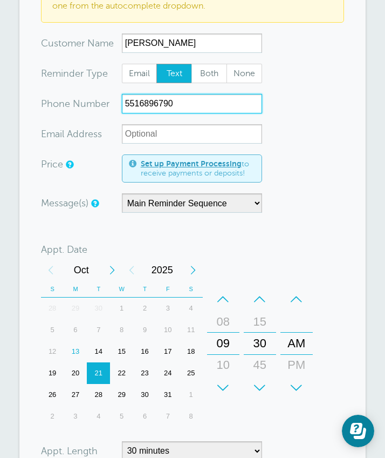
scroll to position [179, 0]
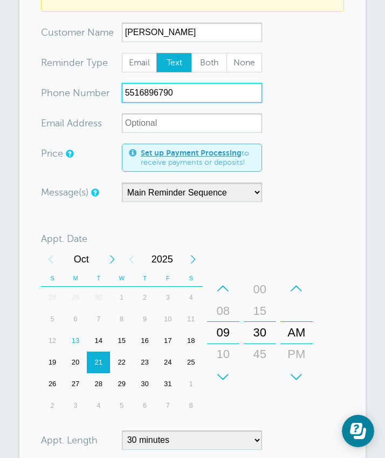
click at [262, 350] on div "45" at bounding box center [260, 354] width 26 height 22
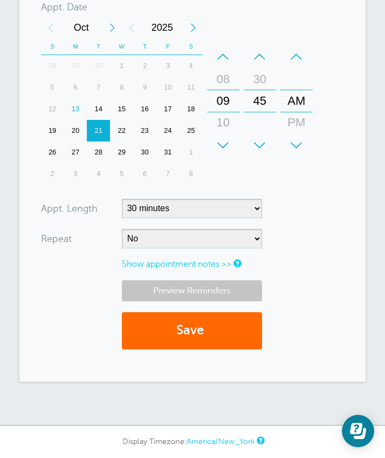
type input "5516896790"
click at [227, 284] on link "Preview Reminders" at bounding box center [192, 290] width 140 height 21
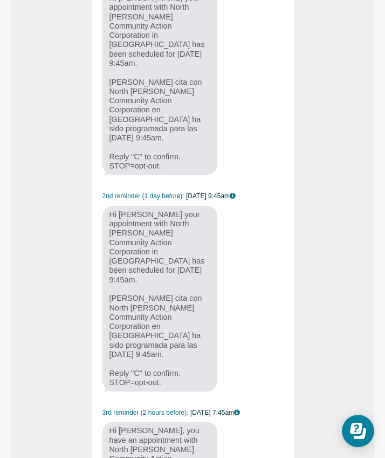
scroll to position [177, 0]
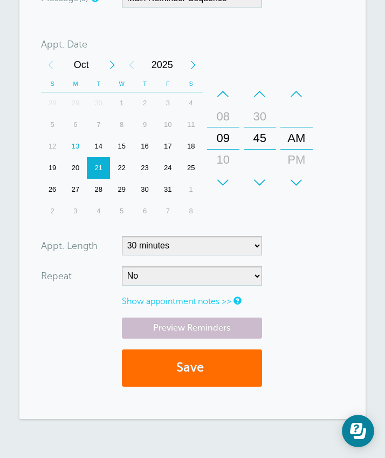
click at [198, 365] on button "Save" at bounding box center [192, 367] width 140 height 37
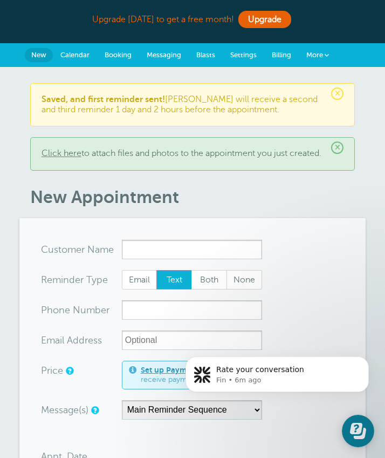
click at [165, 52] on span "Messaging" at bounding box center [164, 55] width 35 height 8
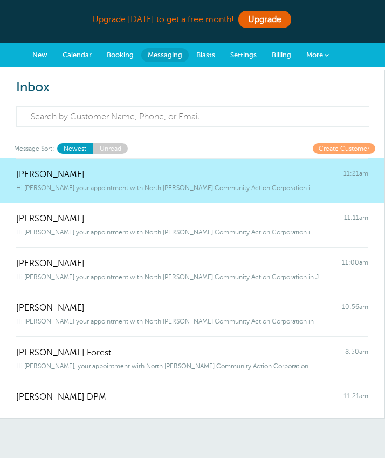
click at [151, 180] on div "Hi [PERSON_NAME] your appointment with North [PERSON_NAME] Community Action Cor…" at bounding box center [192, 186] width 352 height 12
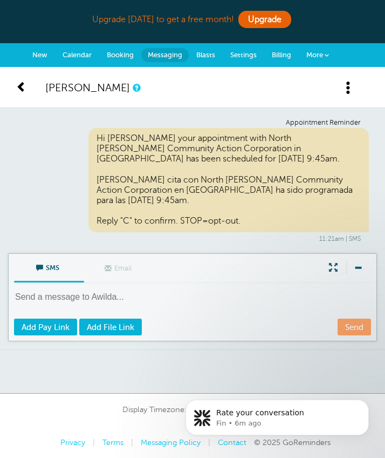
click at [351, 87] on span at bounding box center [348, 87] width 13 height 13
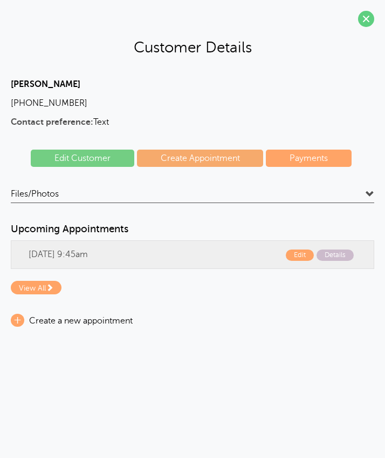
click at [80, 160] on link "Edit Customer" at bounding box center [83, 157] width 104 height 17
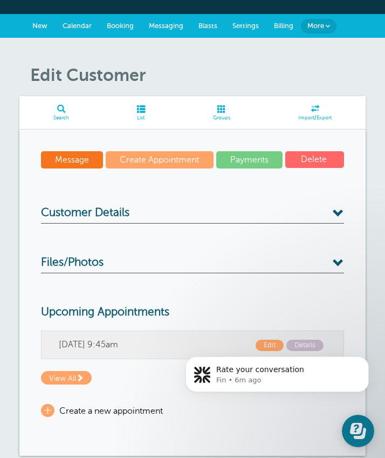
click at [129, 211] on span "Customer Details" at bounding box center [85, 212] width 88 height 13
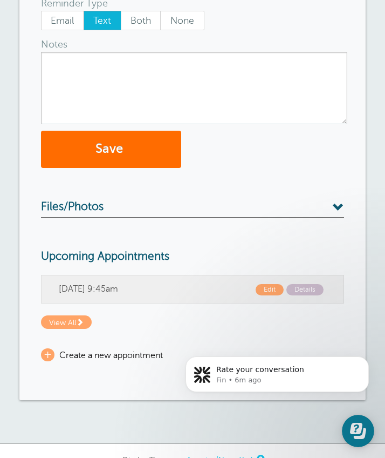
scroll to position [420, 0]
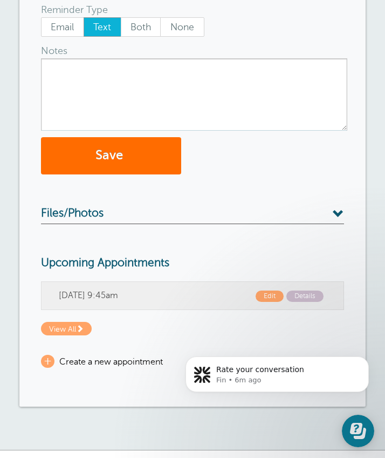
type input "[PERSON_NAME] Bare"
click at [159, 167] on button "Save" at bounding box center [111, 155] width 140 height 37
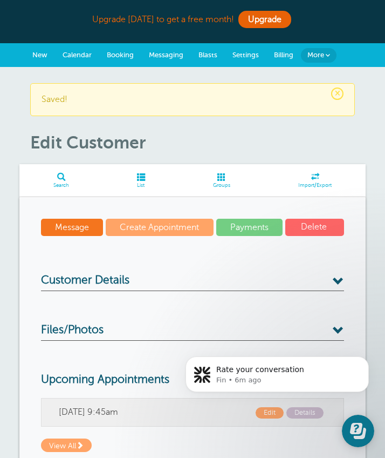
click at [172, 55] on span "Messaging" at bounding box center [166, 55] width 35 height 8
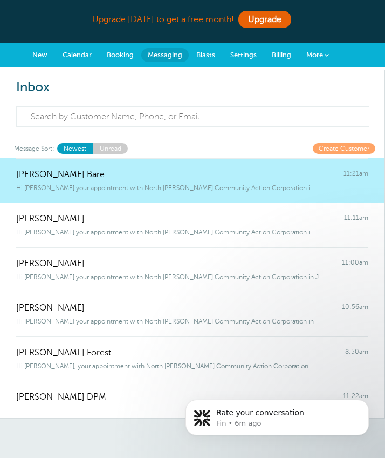
click at [32, 55] on span "New" at bounding box center [39, 55] width 15 height 8
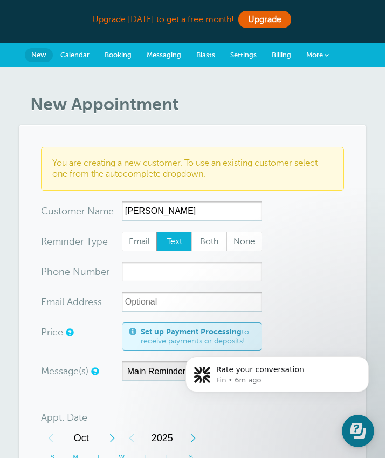
type input "[PERSON_NAME]"
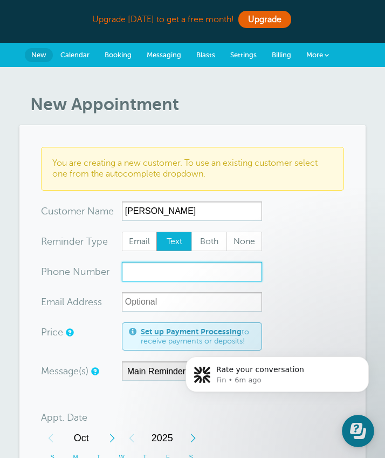
click at [160, 275] on input "xxx-no-autofill" at bounding box center [192, 271] width 140 height 19
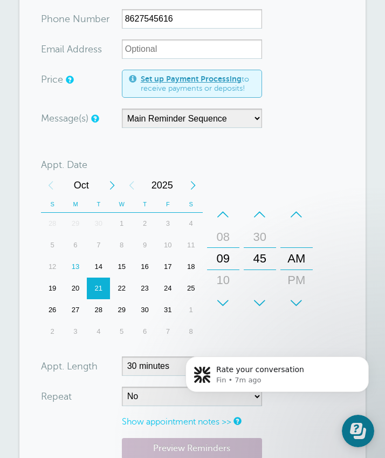
scroll to position [336, 0]
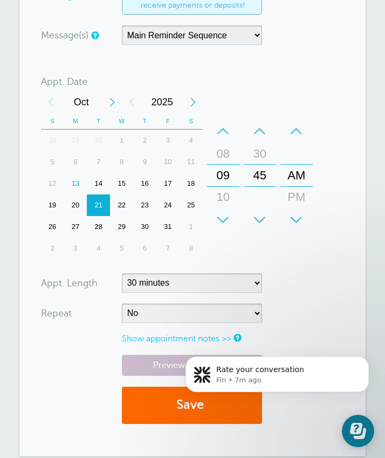
type input "8627545616"
click at [181, 407] on body "Rate your conversation Fin • 7m ago" at bounding box center [277, 393] width 207 height 110
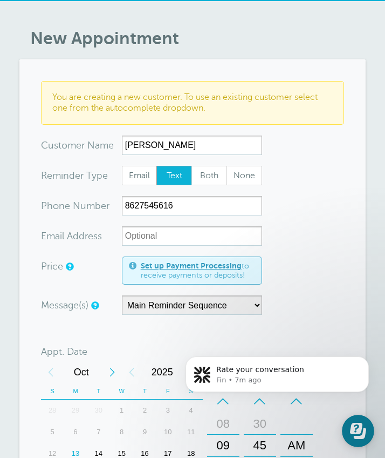
scroll to position [64, 0]
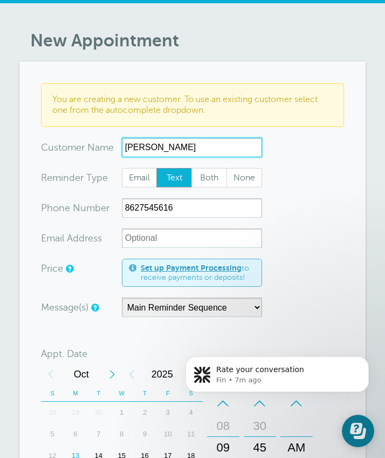
click at [163, 143] on input "Bibi Khan" at bounding box center [192, 147] width 140 height 19
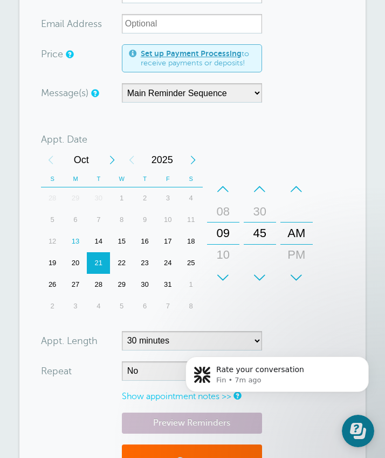
scroll to position [385, 0]
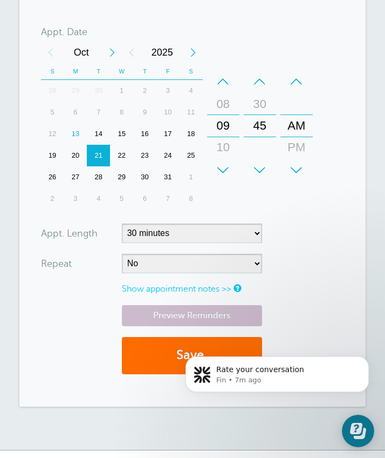
click at [155, 352] on button "Save" at bounding box center [192, 355] width 140 height 37
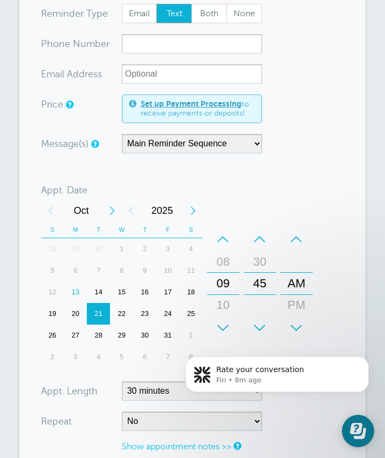
scroll to position [268, 0]
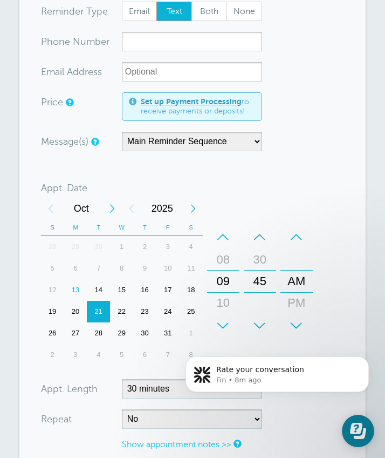
click at [224, 331] on div "+" at bounding box center [223, 326] width 32 height 22
click at [263, 245] on div "–" at bounding box center [260, 237] width 32 height 22
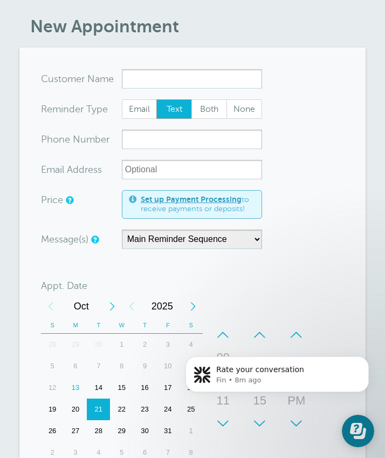
scroll to position [170, 0]
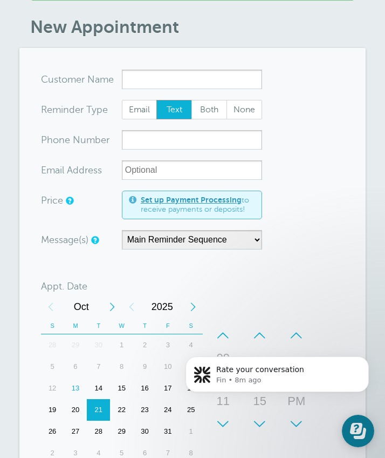
click at [185, 83] on input "x-no-autofill" at bounding box center [192, 79] width 140 height 19
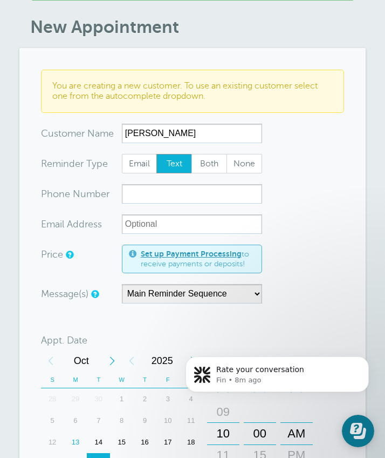
type input "[PERSON_NAME]"
click at [153, 201] on input "xxx-no-autofill" at bounding box center [192, 193] width 140 height 19
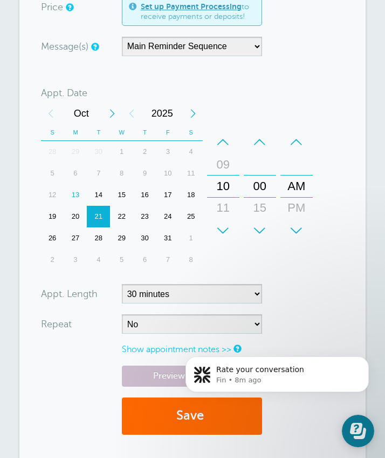
scroll to position [453, 0]
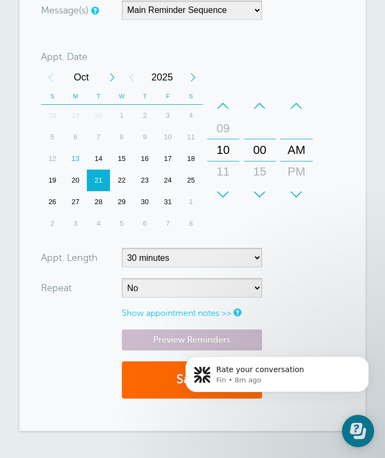
type input "2015648604"
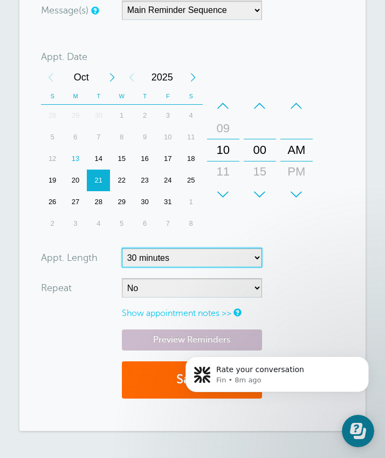
select select "15"
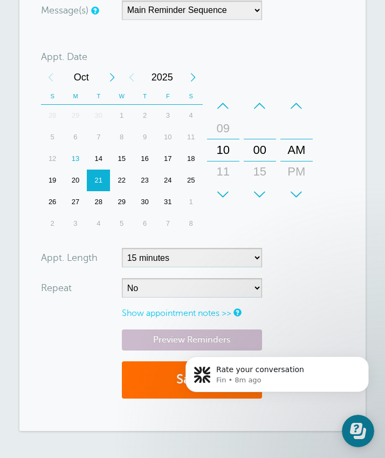
click at [141, 381] on button "Save" at bounding box center [192, 379] width 140 height 37
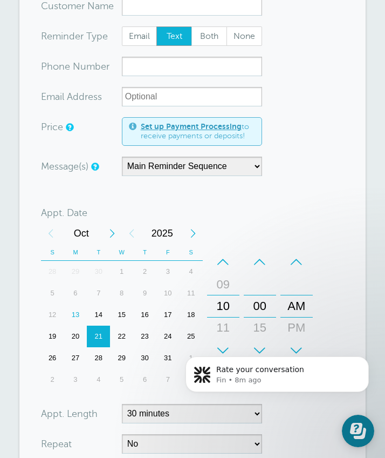
scroll to position [117, 0]
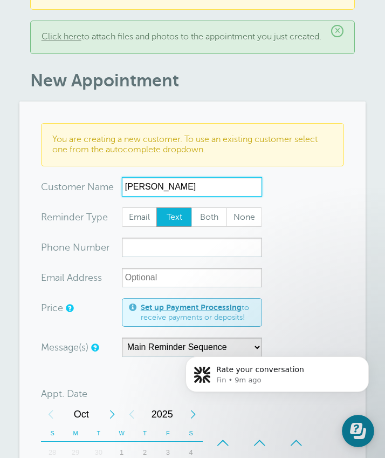
type input "Clara Villegas"
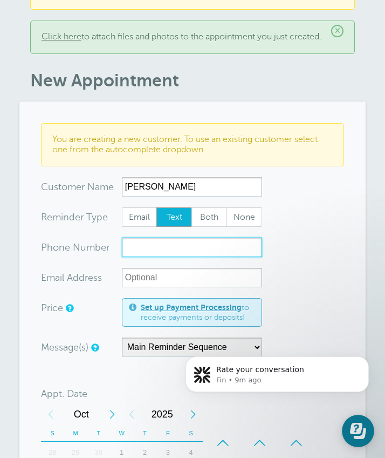
click at [158, 257] on input "xxx-no-autofill" at bounding box center [192, 246] width 140 height 19
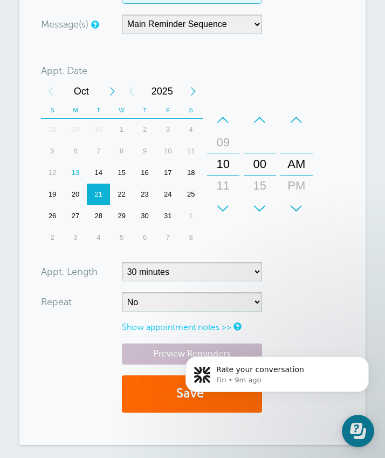
scroll to position [452, 0]
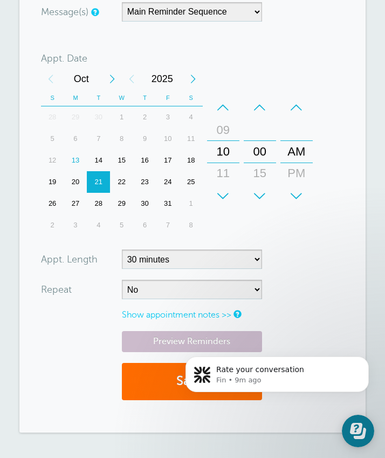
type input "5512475118"
click at [148, 393] on button "Save" at bounding box center [192, 381] width 140 height 37
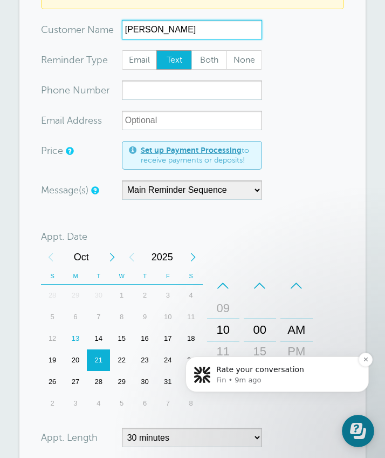
scroll to position [329, 0]
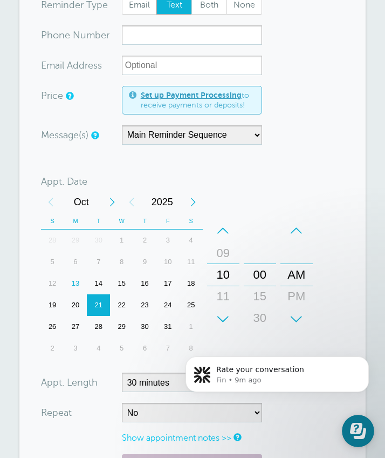
click at [258, 307] on div "15" at bounding box center [260, 296] width 26 height 22
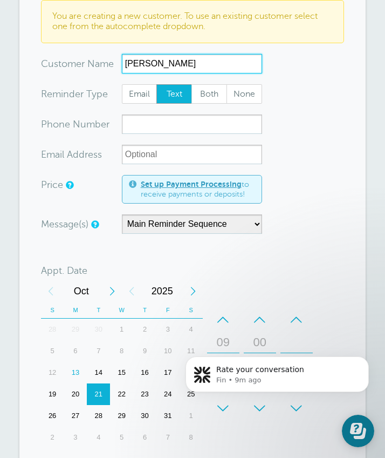
scroll to position [238, 0]
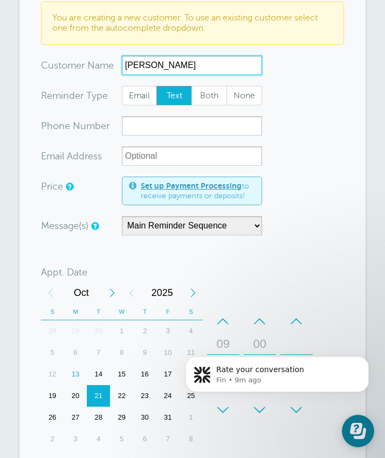
type input "[PERSON_NAME]"
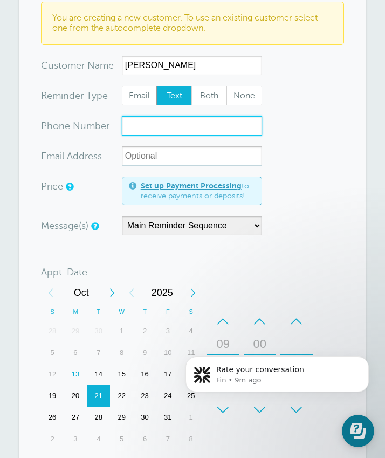
click at [194, 134] on input "xxx-no-autofill" at bounding box center [192, 125] width 140 height 19
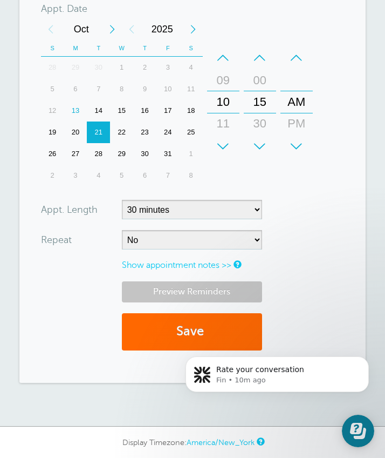
scroll to position [516, 0]
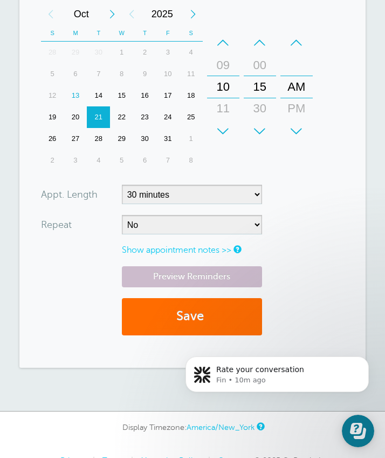
type input "6465948109"
click at [158, 318] on button "Save" at bounding box center [192, 316] width 140 height 37
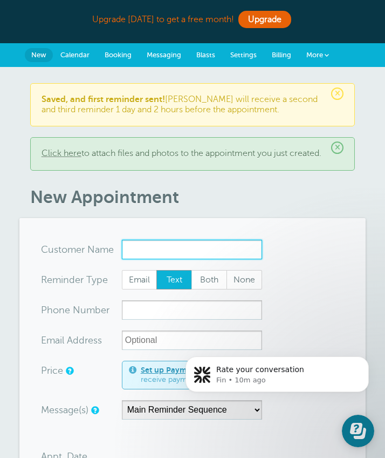
click at [189, 257] on input "x-no-autofill" at bounding box center [192, 249] width 140 height 19
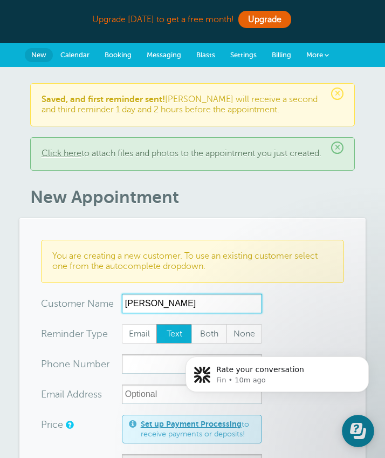
type input "Oswaldo Alvaradi"
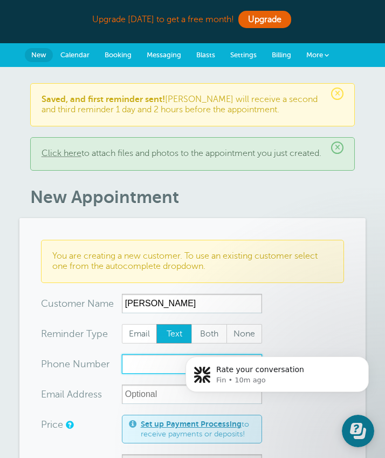
click at [141, 373] on input "xxx-no-autofill" at bounding box center [192, 363] width 140 height 19
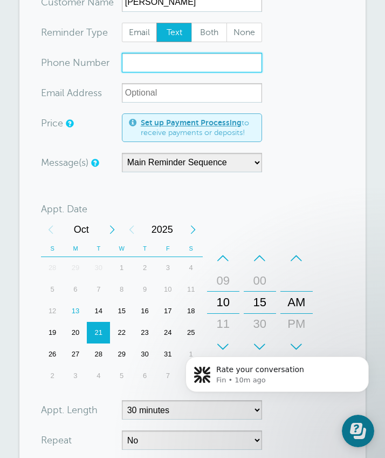
scroll to position [311, 0]
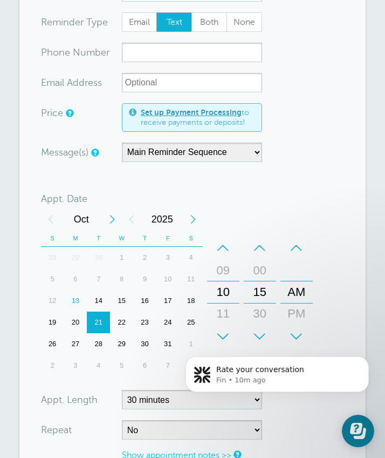
click at [257, 346] on body "Rate your conversation Fin • 10m ago" at bounding box center [277, 393] width 207 height 110
click at [250, 341] on body "Rate your conversation Fin • 11m ago" at bounding box center [277, 393] width 207 height 110
click at [255, 244] on div "+ – Minutes 00 15 30 45" at bounding box center [260, 292] width 37 height 119
click at [255, 251] on div "–" at bounding box center [260, 248] width 32 height 22
click at [252, 346] on div "Rate your conversation Fin • 11m ago" at bounding box center [277, 324] width 199 height 135
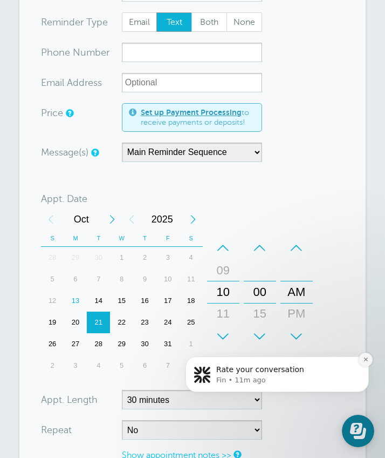
click at [364, 361] on icon "Dismiss notification" at bounding box center [366, 359] width 6 height 6
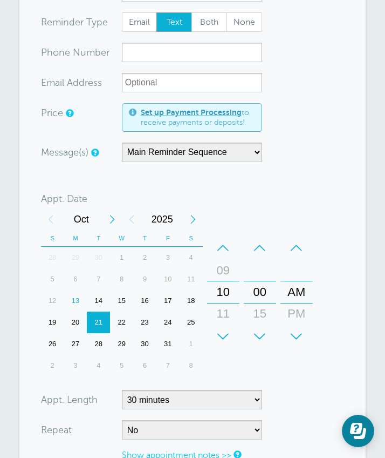
click at [256, 344] on div "+" at bounding box center [260, 336] width 32 height 22
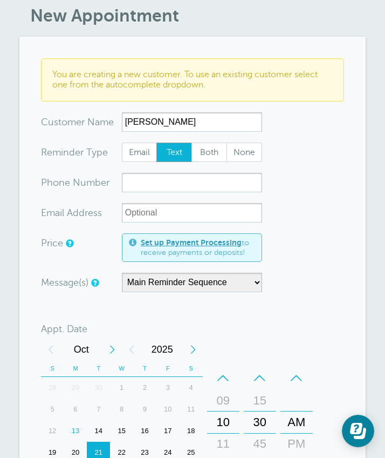
scroll to position [174, 0]
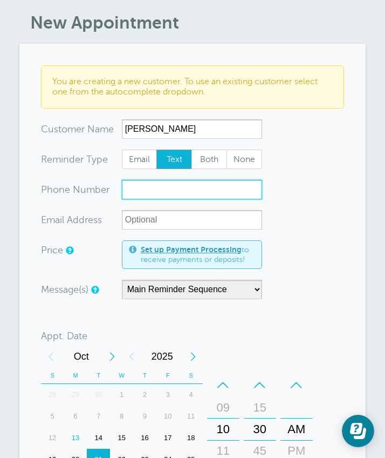
click at [191, 199] on input "xxx-no-autofill" at bounding box center [192, 189] width 140 height 19
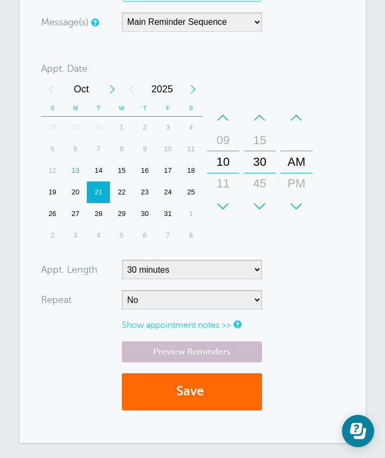
scroll to position [493, 0]
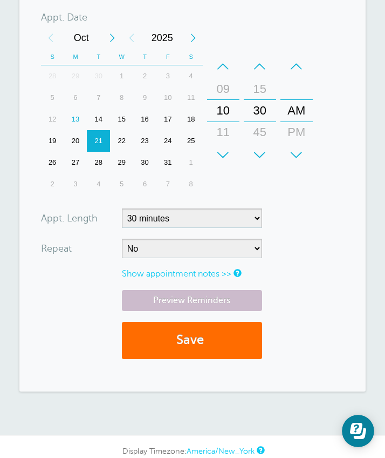
type input "2017800296"
click at [176, 345] on button "Save" at bounding box center [192, 340] width 140 height 37
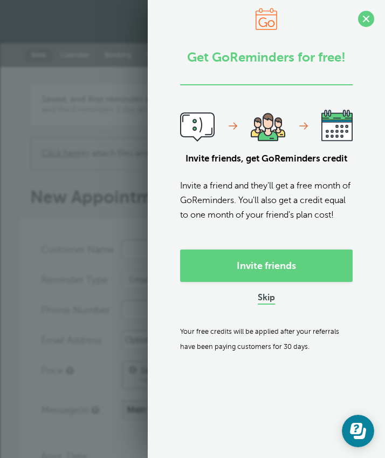
click at [274, 304] on link "Skip" at bounding box center [266, 297] width 17 height 11
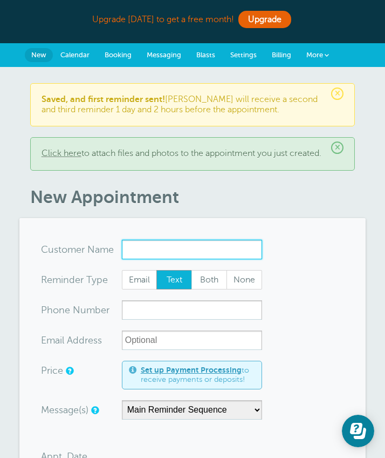
click at [170, 254] on input "x-no-autofill" at bounding box center [192, 249] width 140 height 19
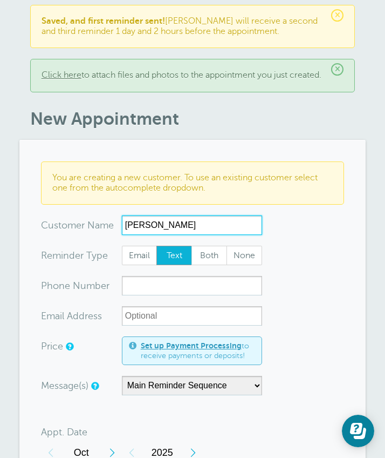
scroll to position [84, 0]
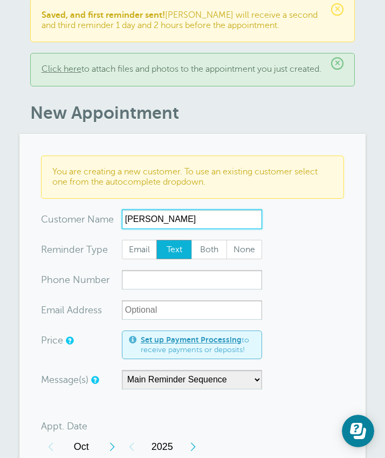
type input "[PERSON_NAME]"
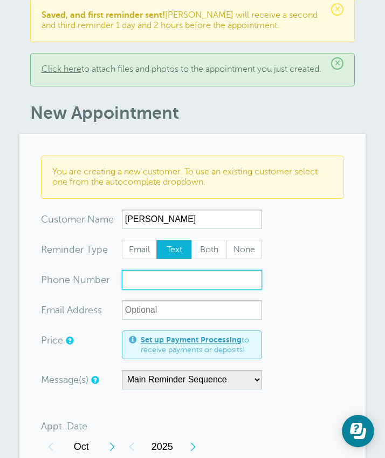
click at [156, 287] on input "xxx-no-autofill" at bounding box center [192, 279] width 140 height 19
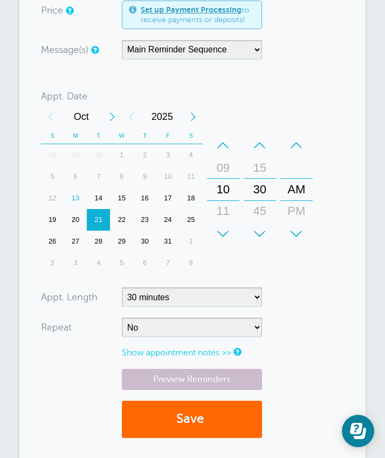
scroll to position [418, 0]
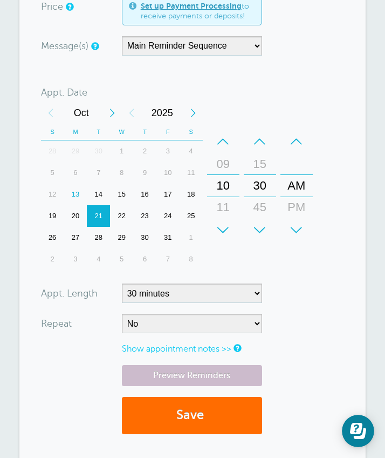
type input "5512004075"
click at [175, 424] on button "Save" at bounding box center [192, 415] width 140 height 37
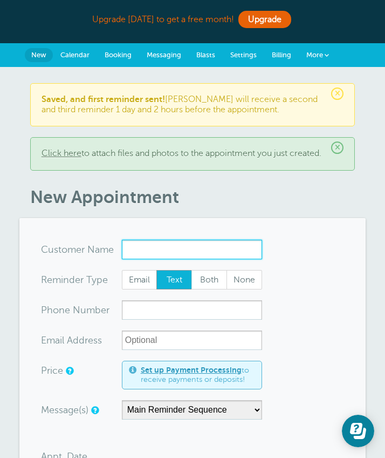
click at [198, 255] on input "x-no-autofill" at bounding box center [192, 249] width 140 height 19
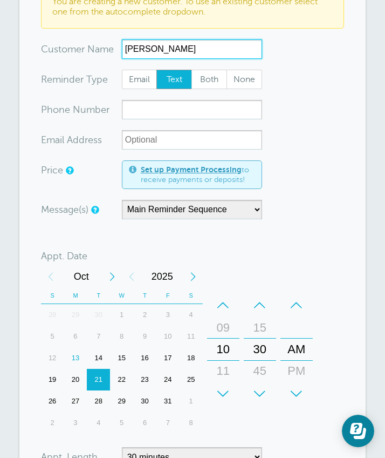
scroll to position [255, 0]
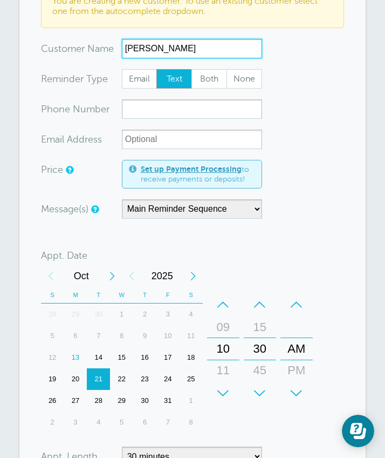
click at [262, 404] on div "+" at bounding box center [260, 393] width 32 height 22
type input "[PERSON_NAME]"
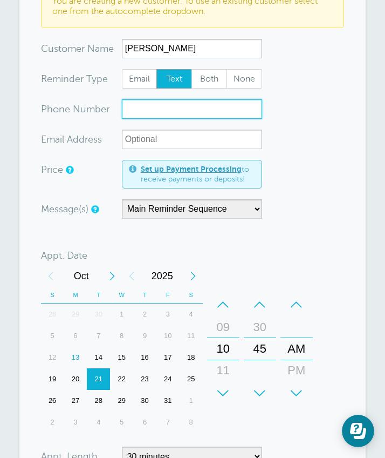
click at [179, 118] on input "xxx-no-autofill" at bounding box center [192, 108] width 140 height 19
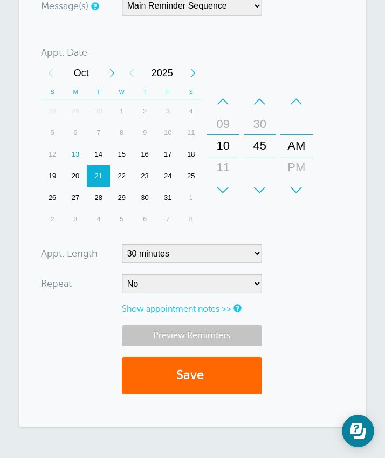
scroll to position [469, 0]
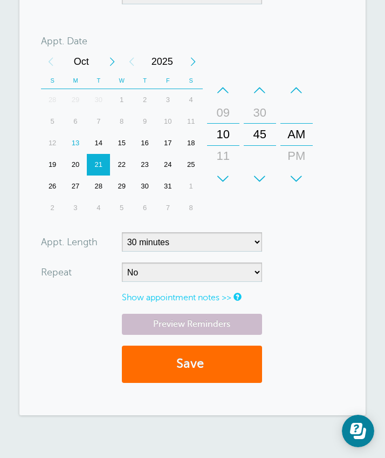
type input "9085316739"
click at [224, 373] on button "Save" at bounding box center [192, 363] width 140 height 37
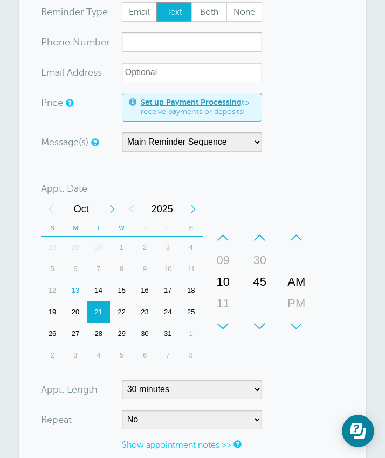
scroll to position [269, 0]
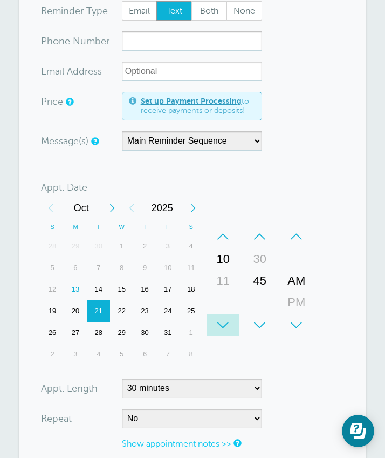
click at [223, 335] on div "+" at bounding box center [223, 325] width 32 height 22
click at [261, 333] on div "+" at bounding box center [260, 325] width 32 height 22
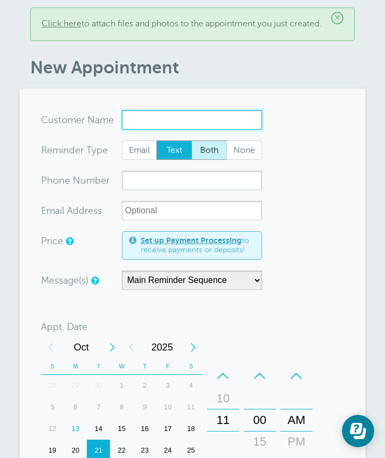
scroll to position [125, 0]
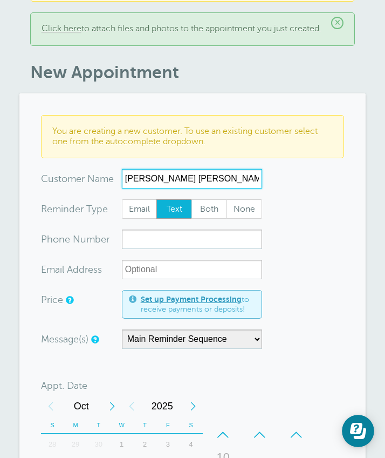
type input "[PERSON_NAME] [PERSON_NAME]"
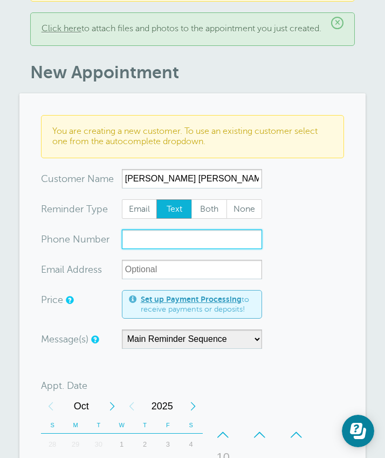
click at [151, 249] on input "xxx-no-autofill" at bounding box center [192, 238] width 140 height 19
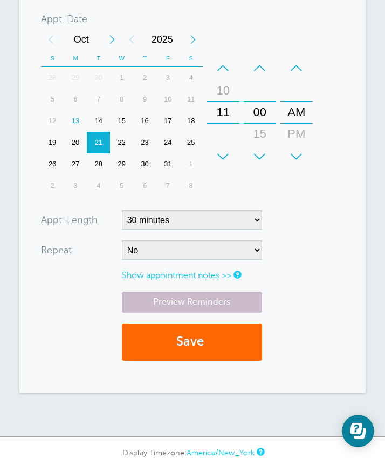
scroll to position [498, 0]
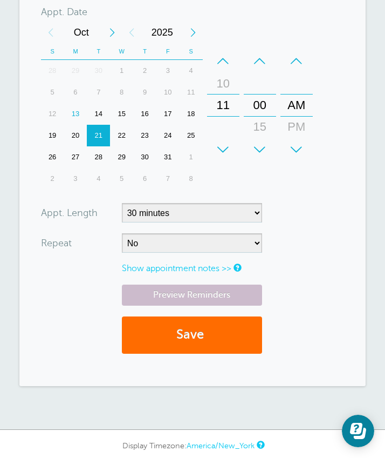
type input "5514826130"
click at [182, 346] on button "Save" at bounding box center [192, 334] width 140 height 37
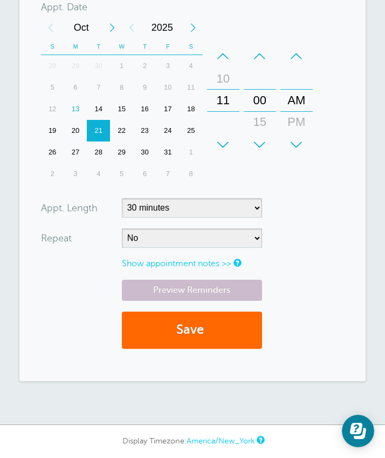
scroll to position [475, 0]
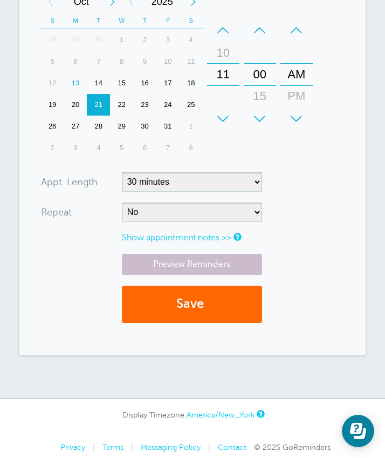
click at [262, 128] on div "+" at bounding box center [260, 119] width 32 height 22
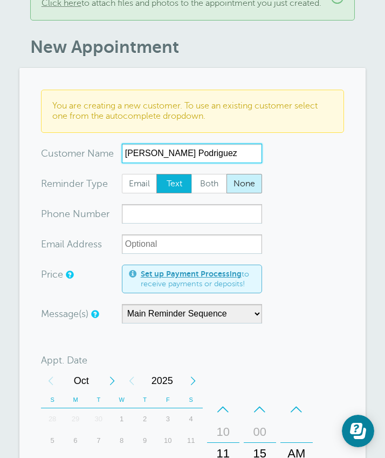
scroll to position [151, 0]
type input "[PERSON_NAME] Podriguez"
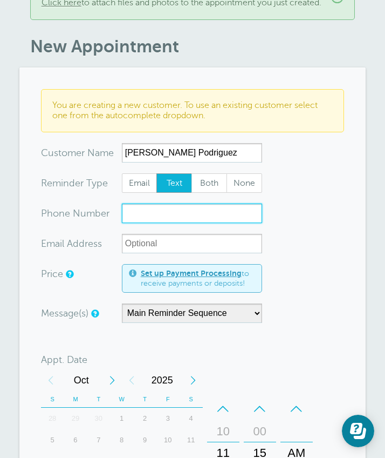
click at [223, 223] on input "xxx-no-autofill" at bounding box center [192, 212] width 140 height 19
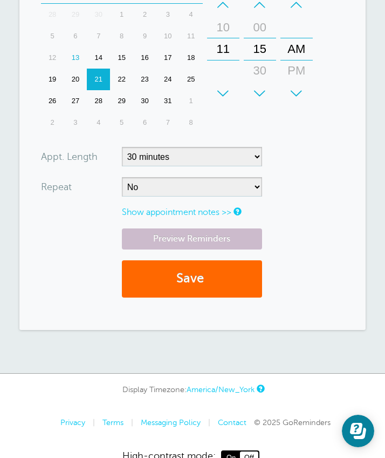
scroll to position [582, 0]
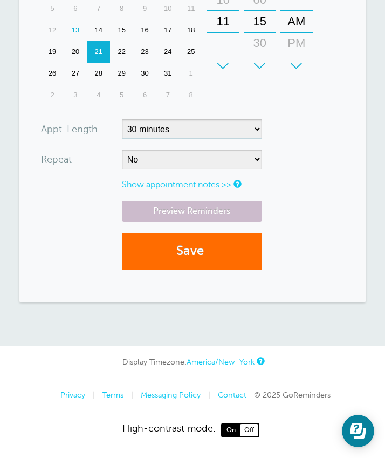
type input "2017369337"
click at [218, 251] on button "Save" at bounding box center [192, 251] width 140 height 37
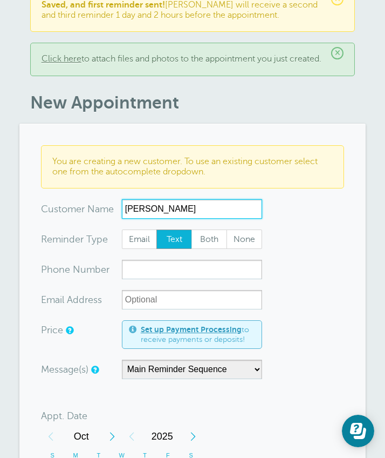
scroll to position [457, 0]
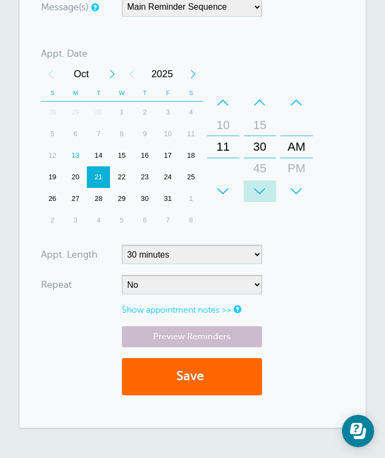
click at [261, 200] on div "+" at bounding box center [260, 191] width 32 height 22
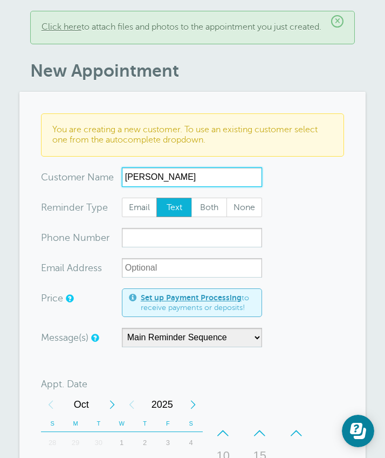
scroll to position [125, 0]
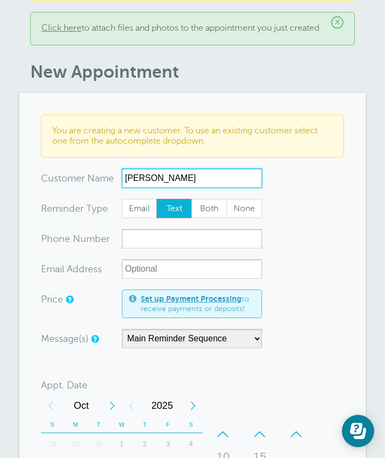
type input "Veronica Quinonez"
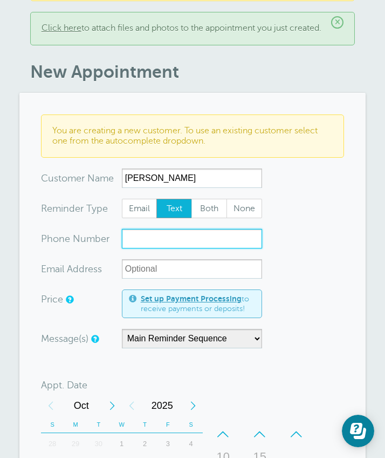
click at [236, 248] on input "xxx-no-autofill" at bounding box center [192, 238] width 140 height 19
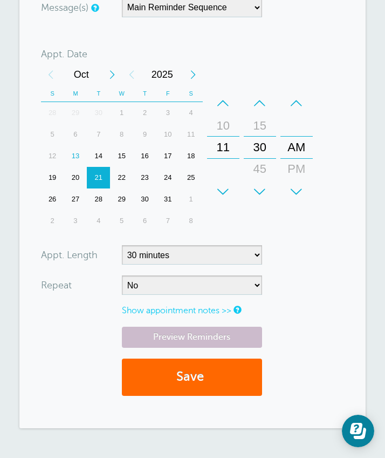
scroll to position [459, 0]
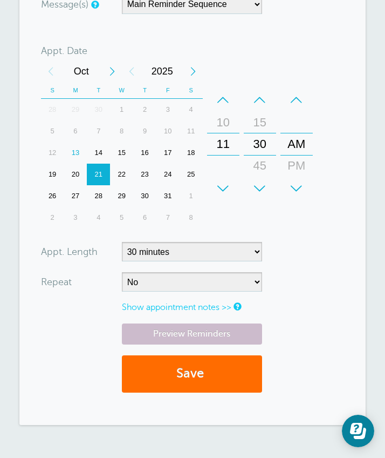
type input "2015899481"
click at [244, 386] on button "Save" at bounding box center [192, 373] width 140 height 37
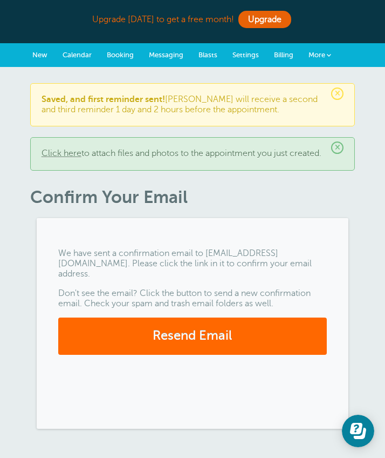
click at [40, 55] on span "New" at bounding box center [39, 55] width 15 height 8
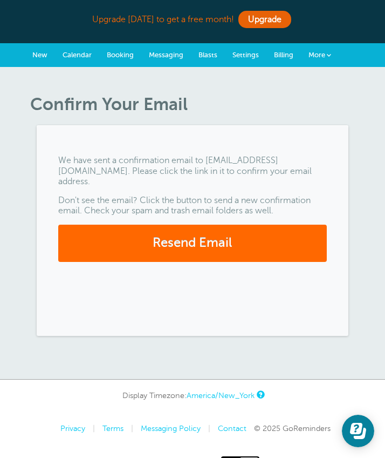
click at [40, 53] on span "New" at bounding box center [39, 55] width 15 height 8
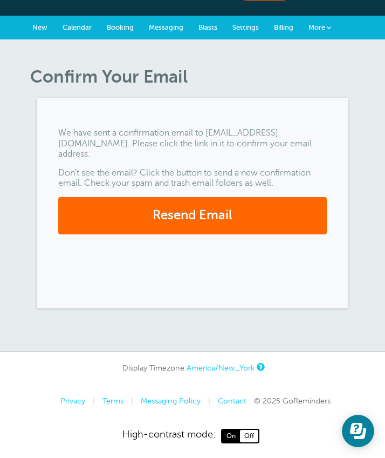
scroll to position [32, 0]
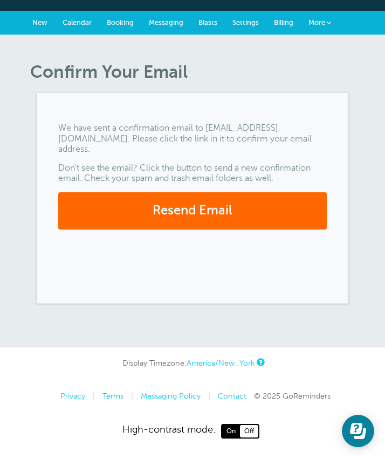
click at [41, 23] on span "New" at bounding box center [39, 22] width 15 height 8
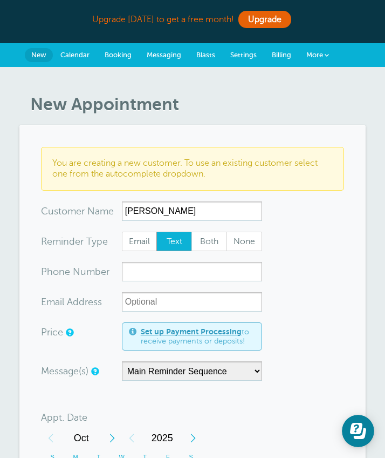
type input "Faridah Sajadi"
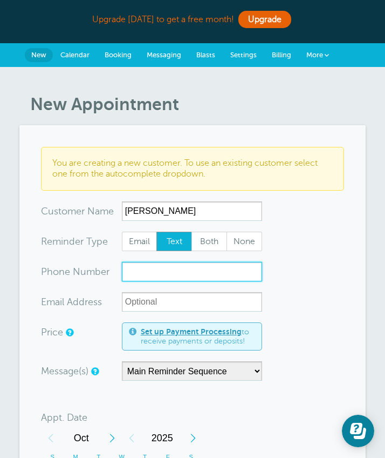
click at [216, 280] on input "xxx-no-autofill" at bounding box center [192, 271] width 140 height 19
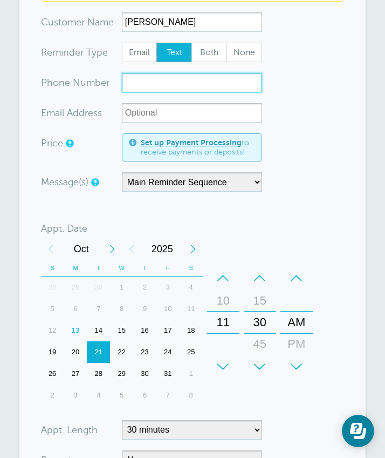
scroll to position [217, 0]
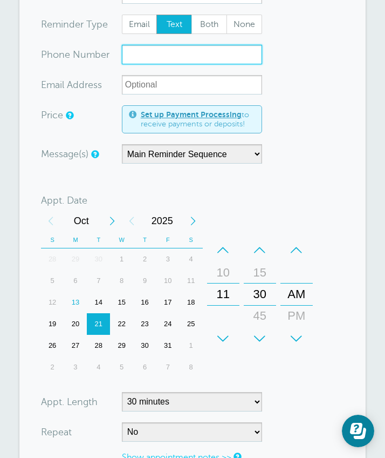
click at [262, 338] on div "+" at bounding box center [260, 339] width 32 height 22
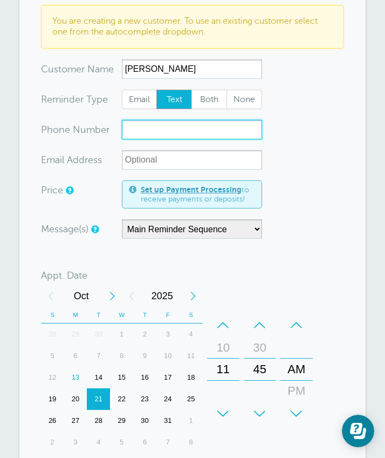
scroll to position [130, 0]
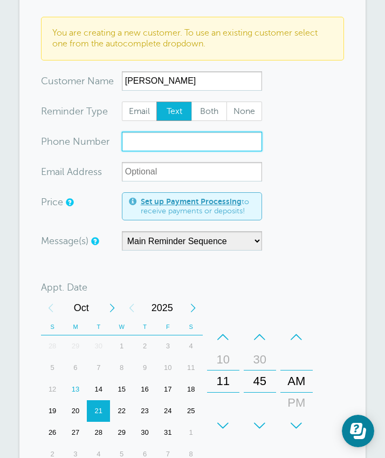
type input "a"
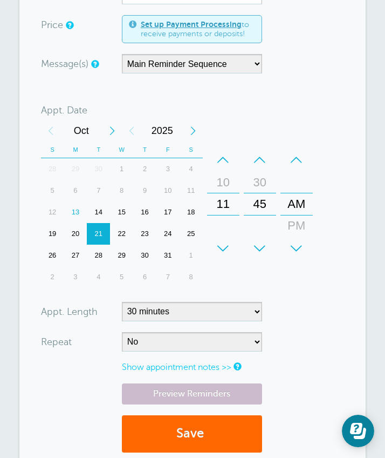
scroll to position [310, 0]
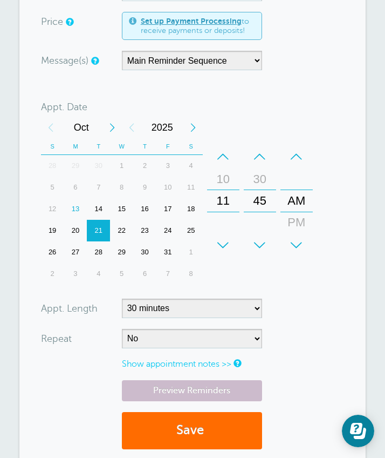
type input "2012849005"
click at [238, 426] on button "Save" at bounding box center [192, 430] width 140 height 37
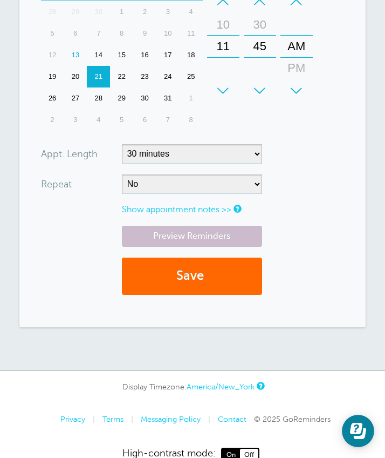
scroll to position [499, 0]
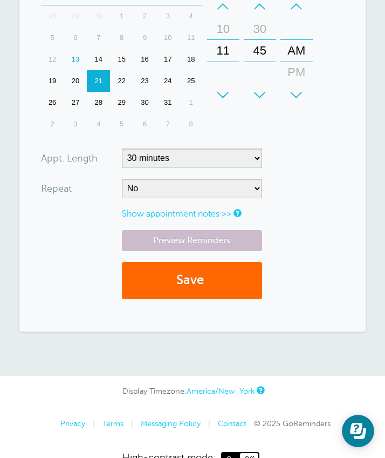
click at [222, 102] on div "+" at bounding box center [223, 95] width 32 height 22
click at [298, 100] on div "+" at bounding box center [297, 95] width 32 height 22
click at [264, 99] on div "+" at bounding box center [260, 95] width 32 height 22
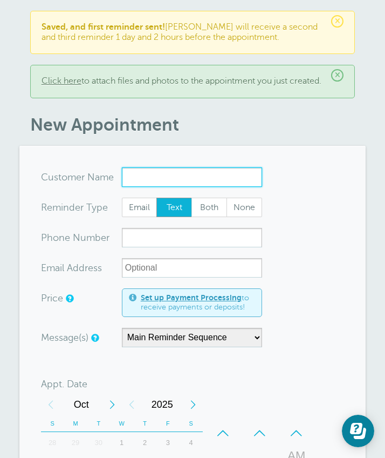
scroll to position [19, 0]
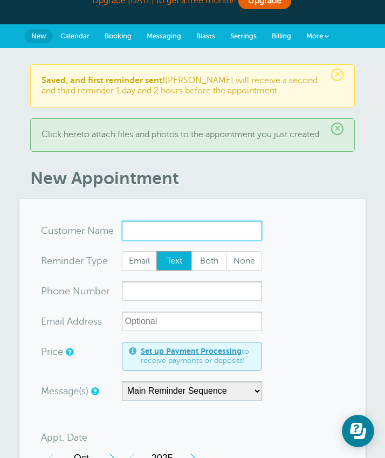
click at [221, 233] on input "x-no-autofill" at bounding box center [192, 230] width 140 height 19
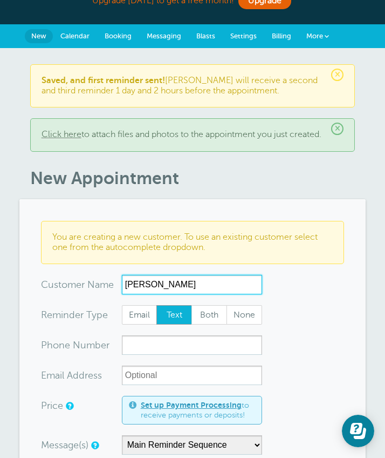
type input "Yeffry Heredia"
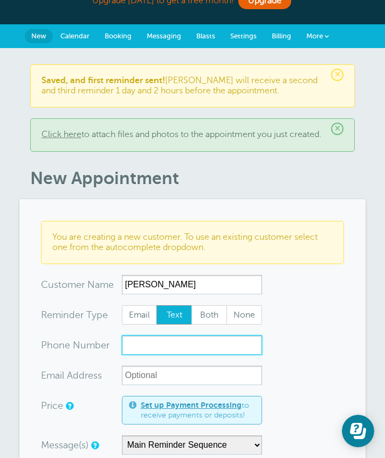
click at [201, 355] on input "xxx-no-autofill" at bounding box center [192, 344] width 140 height 19
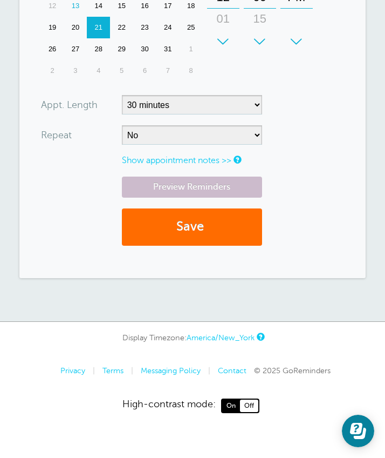
scroll to position [610, 0]
type input "2016223188"
click at [207, 226] on span "submit" at bounding box center [205, 226] width 3 height 15
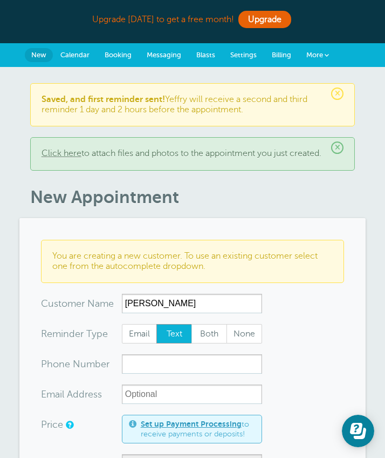
click at [300, 271] on p "You are creating a new customer. To use an existing customer select one from th…" at bounding box center [192, 261] width 281 height 21
click at [212, 313] on input "Maria" at bounding box center [192, 303] width 140 height 19
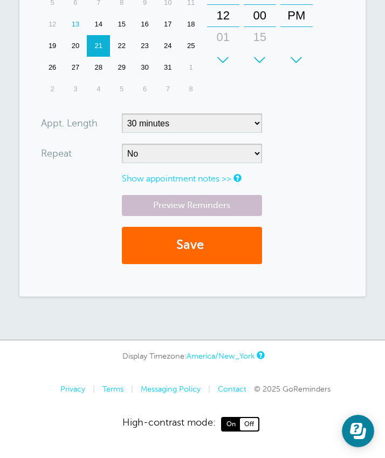
scroll to position [583, 0]
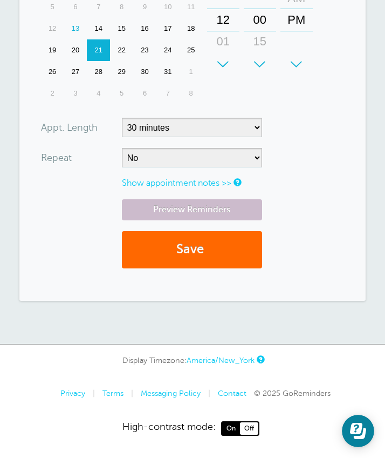
click at [255, 75] on div "+" at bounding box center [260, 64] width 32 height 22
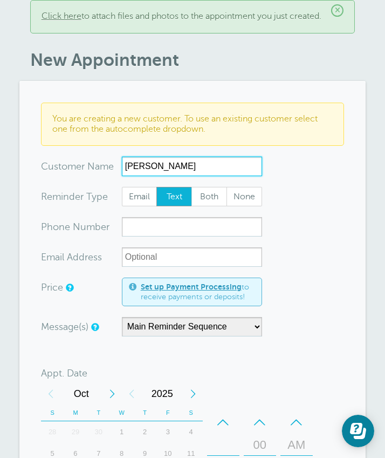
scroll to position [106, 0]
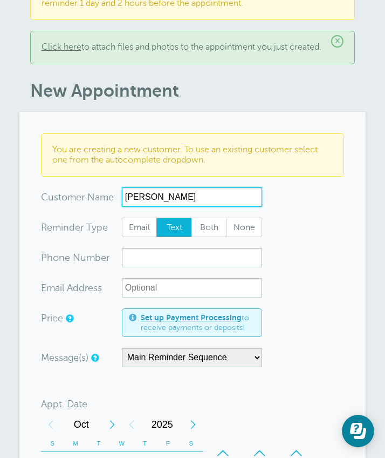
type input "[PERSON_NAME]"
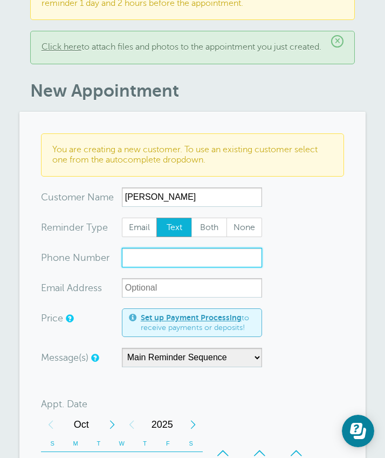
click at [177, 261] on input "xxx-no-autofill" at bounding box center [192, 257] width 140 height 19
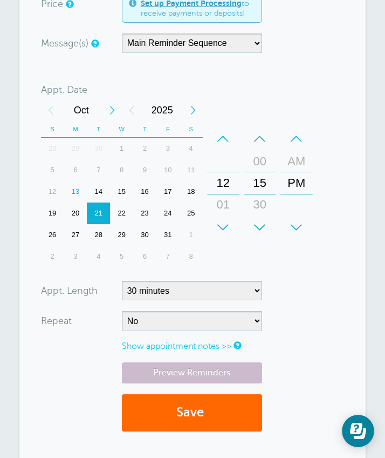
scroll to position [447, 0]
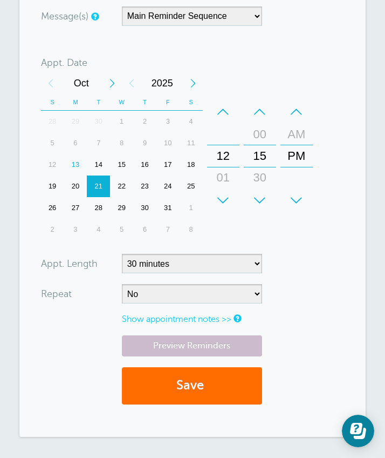
type input "2017803230"
click at [171, 392] on button "Save" at bounding box center [192, 385] width 140 height 37
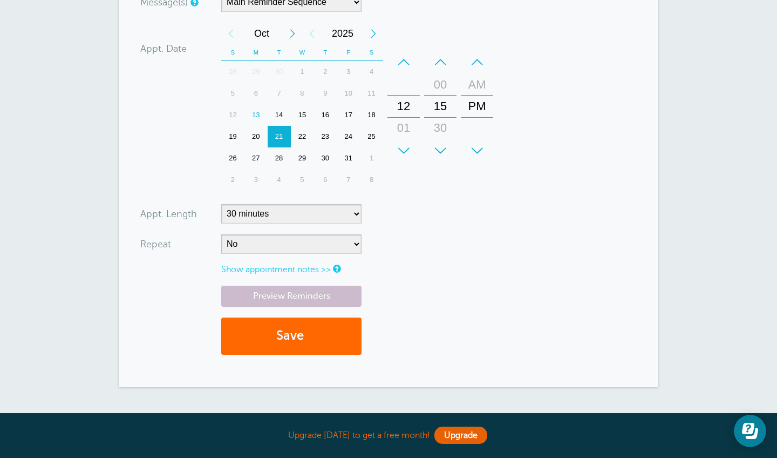
scroll to position [389, 0]
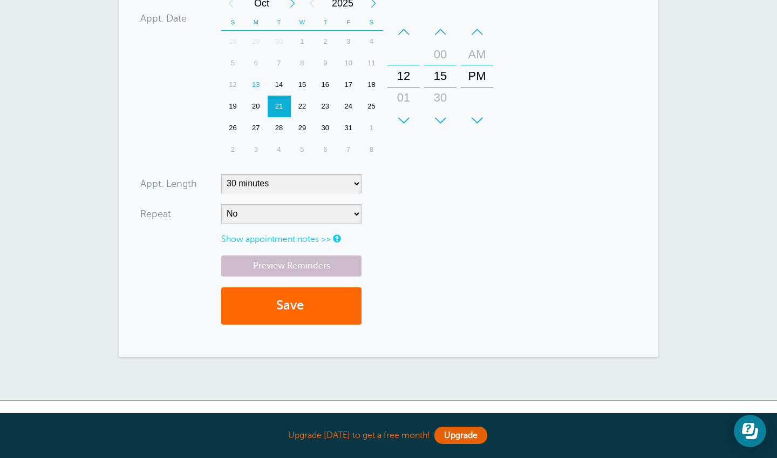
click at [385, 110] on div "+" at bounding box center [440, 121] width 32 height 22
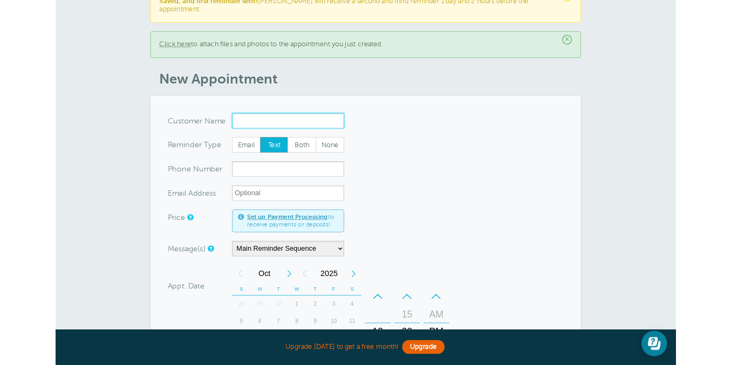
scroll to position [21, 0]
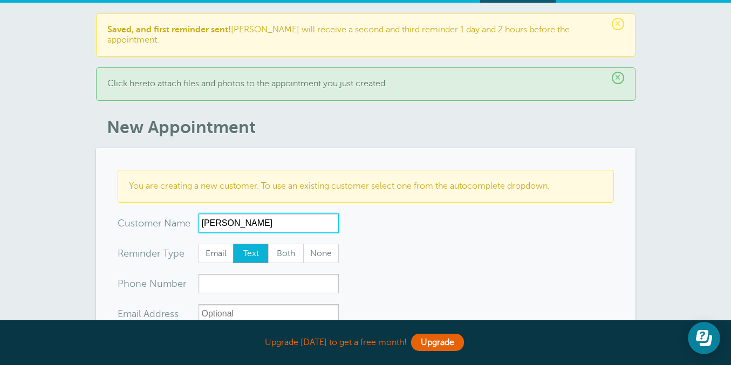
type input "[PERSON_NAME]"
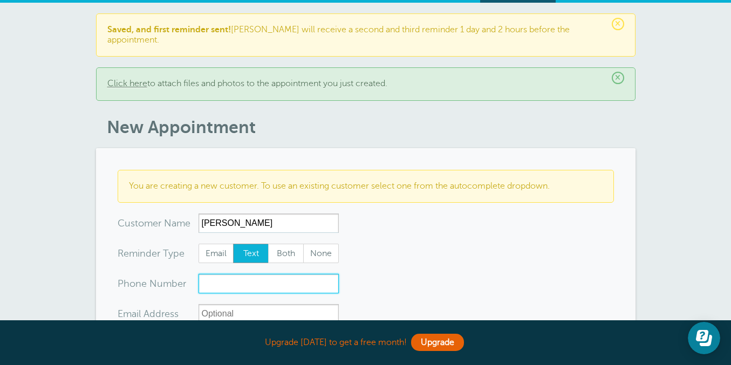
click at [210, 278] on input "xxx-no-autofill" at bounding box center [269, 283] width 140 height 19
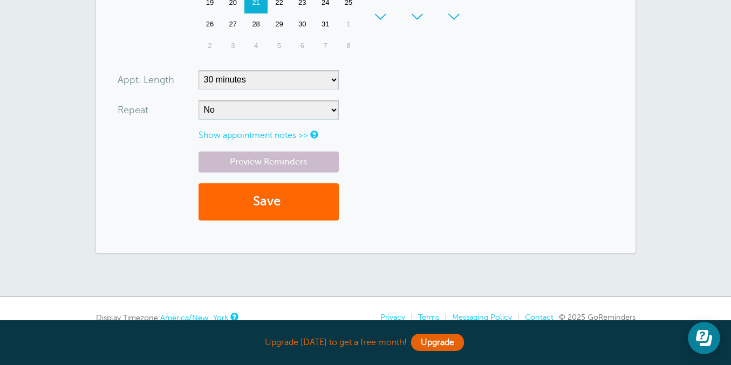
scroll to position [541, 0]
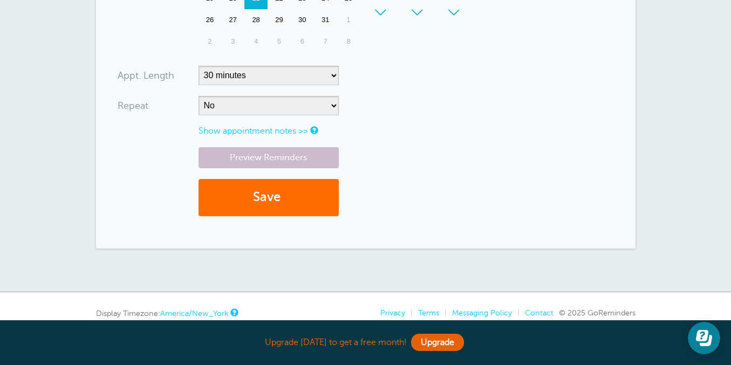
type input "6464601507"
click at [295, 179] on button "Save" at bounding box center [269, 197] width 140 height 37
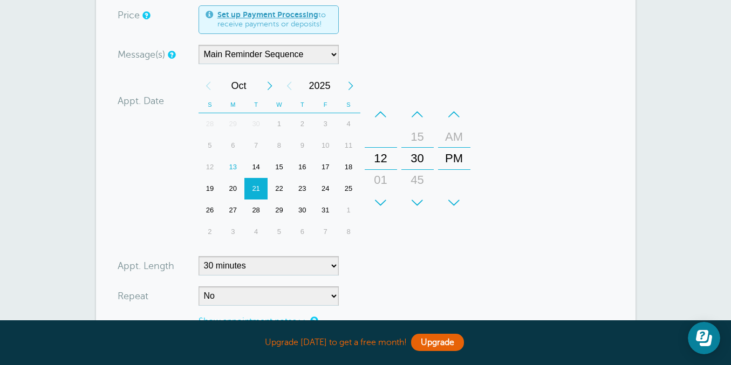
scroll to position [436, 0]
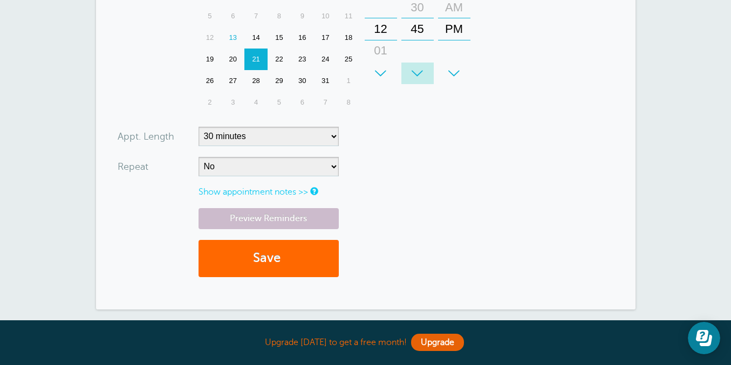
click at [416, 64] on div "+" at bounding box center [417, 74] width 32 height 22
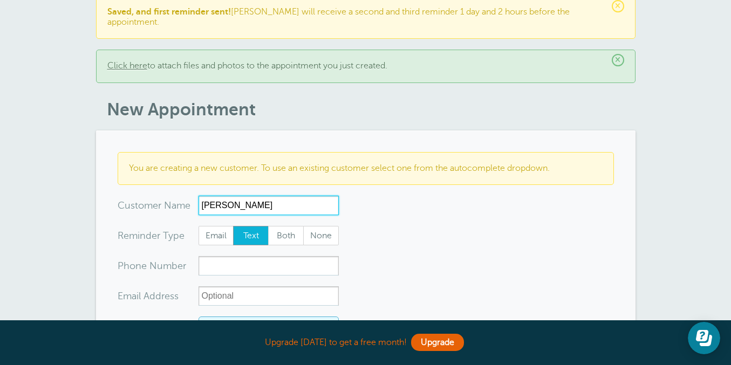
scroll to position [39, 0]
type input "Minnie Garlin"
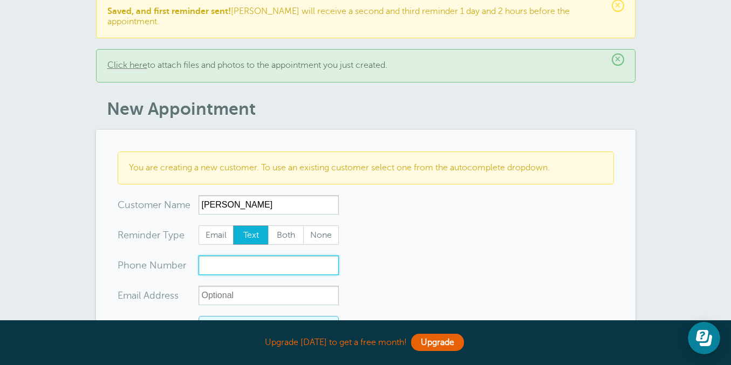
click at [264, 256] on input "xxx-no-autofill" at bounding box center [269, 265] width 140 height 19
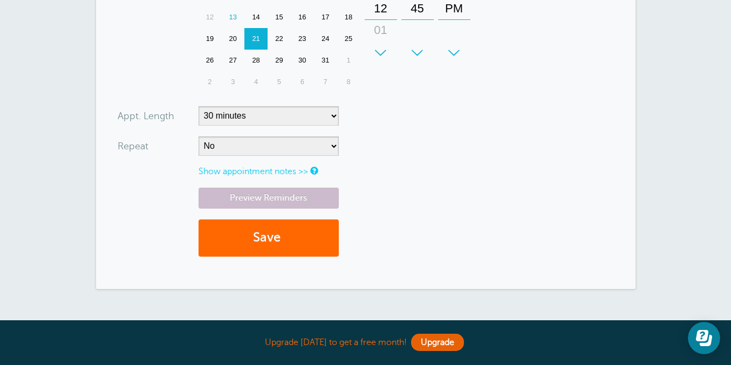
scroll to position [502, 0]
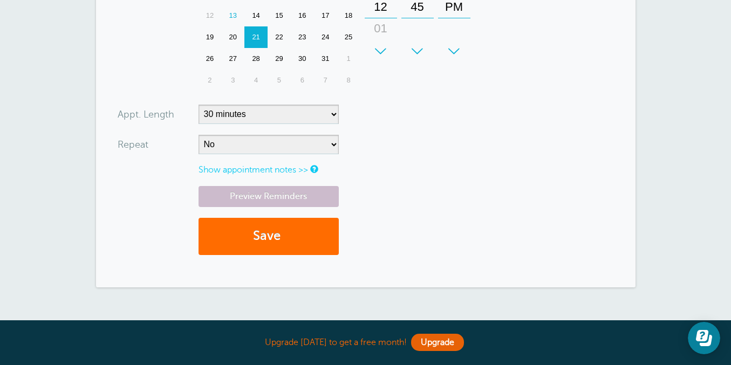
type input "2019786882"
click at [309, 227] on button "Save" at bounding box center [269, 236] width 140 height 37
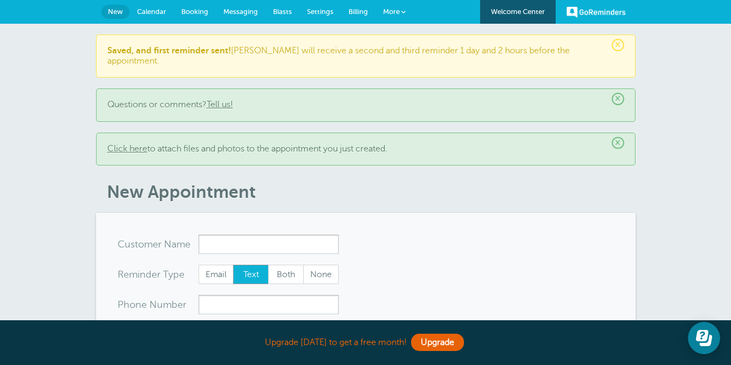
click at [387, 11] on span "More" at bounding box center [391, 12] width 17 height 8
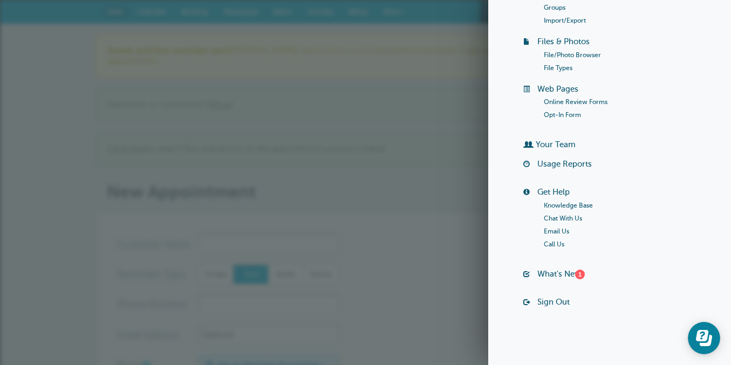
scroll to position [137, 0]
click at [552, 166] on link "Usage Reports" at bounding box center [564, 164] width 55 height 9
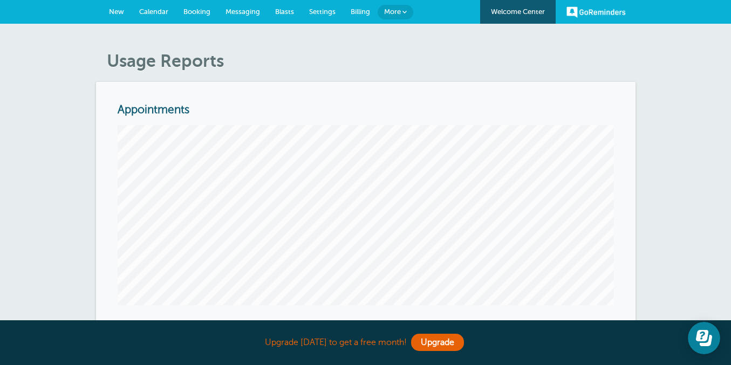
click at [246, 8] on span "Messaging" at bounding box center [243, 12] width 35 height 8
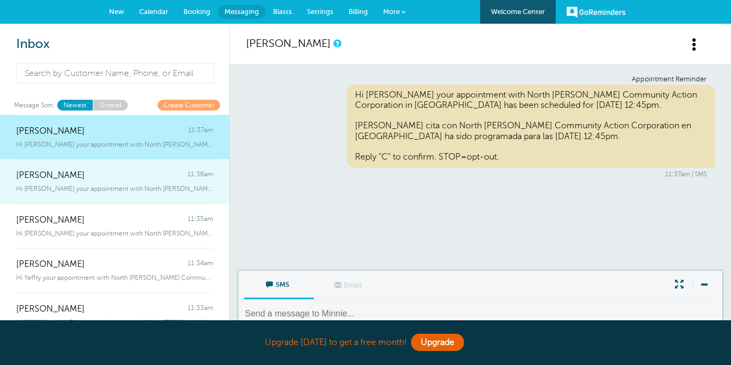
click at [79, 192] on span "Hi [PERSON_NAME] your appointment with North [PERSON_NAME] Community Action Cor…" at bounding box center [114, 189] width 197 height 8
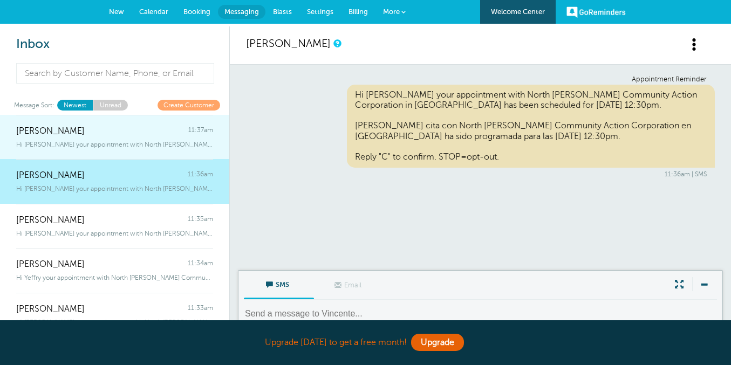
click at [134, 142] on span "Hi [PERSON_NAME] your appointment with North [PERSON_NAME] Community Action Cor…" at bounding box center [114, 145] width 197 height 8
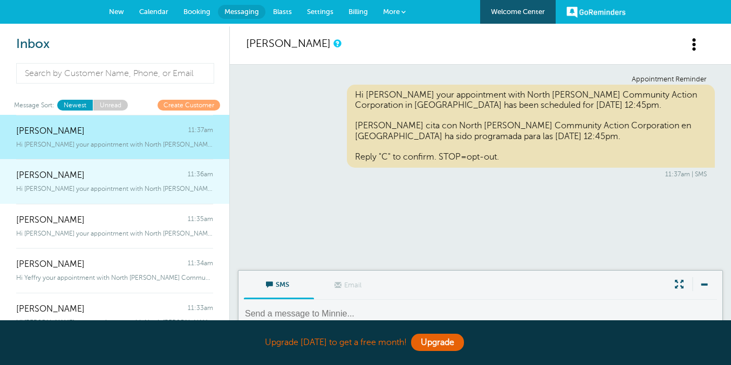
click at [127, 166] on div "[PERSON_NAME] 11:36am" at bounding box center [114, 170] width 197 height 22
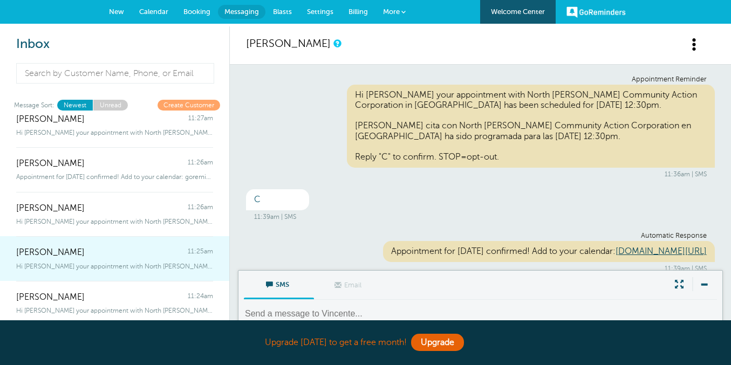
scroll to position [22, 0]
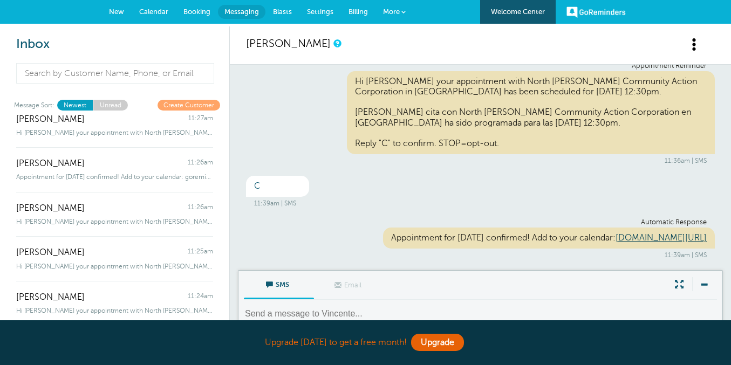
click at [353, 18] on link "Billing" at bounding box center [358, 12] width 35 height 24
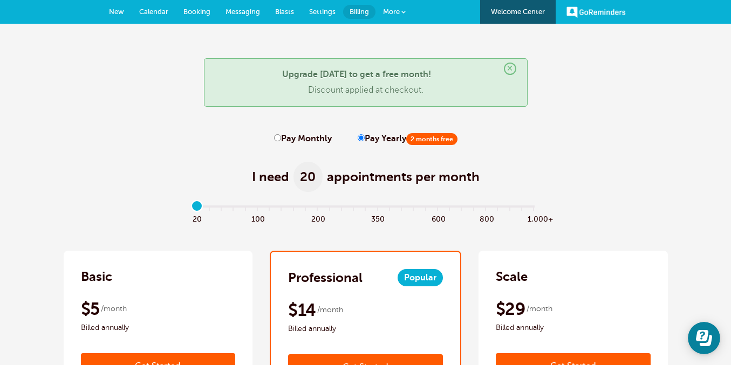
click at [309, 174] on span "20" at bounding box center [308, 177] width 29 height 30
click at [312, 174] on span "20" at bounding box center [308, 177] width 29 height 30
click at [276, 141] on input "Pay Monthly" at bounding box center [277, 137] width 7 height 7
radio input "true"
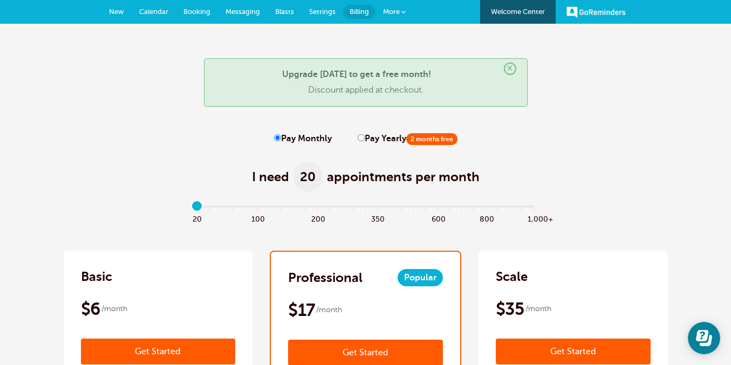
click at [309, 185] on span "20" at bounding box center [308, 177] width 29 height 30
click at [309, 178] on span "20" at bounding box center [308, 177] width 29 height 30
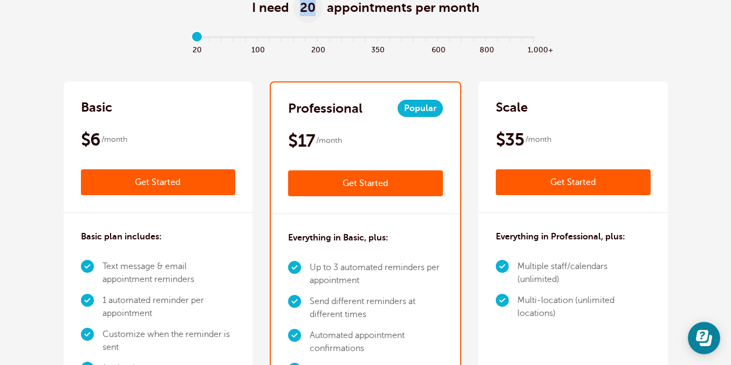
scroll to position [142, 0]
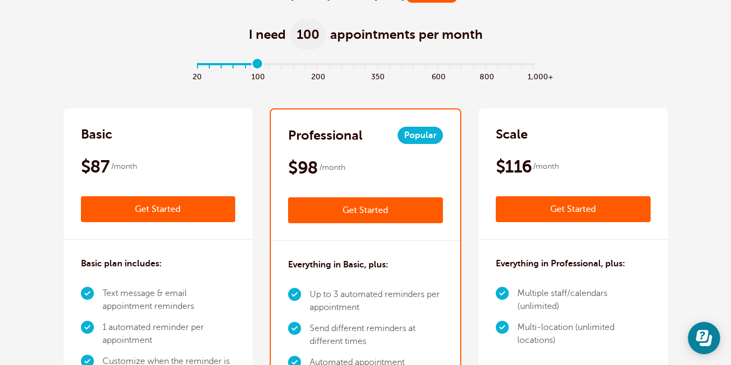
drag, startPoint x: 202, startPoint y: 62, endPoint x: 253, endPoint y: 64, distance: 51.3
click at [253, 65] on input "range" at bounding box center [365, 66] width 349 height 2
drag, startPoint x: 255, startPoint y: 62, endPoint x: 244, endPoint y: 65, distance: 11.1
click at [244, 65] on input "range" at bounding box center [365, 66] width 349 height 2
type input "4"
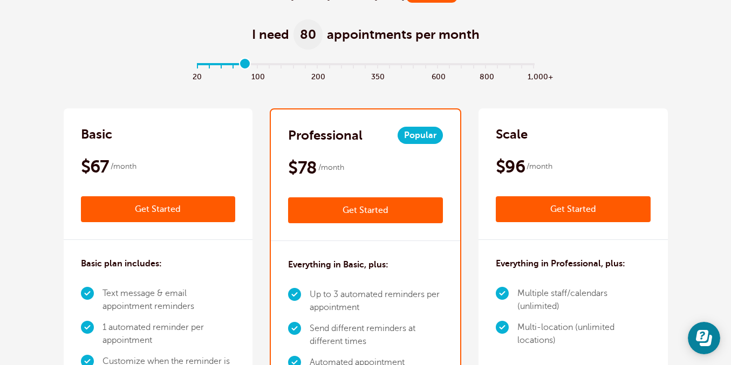
drag, startPoint x: 244, startPoint y: 62, endPoint x: 240, endPoint y: 64, distance: 5.6
click at [240, 65] on input "range" at bounding box center [365, 66] width 349 height 2
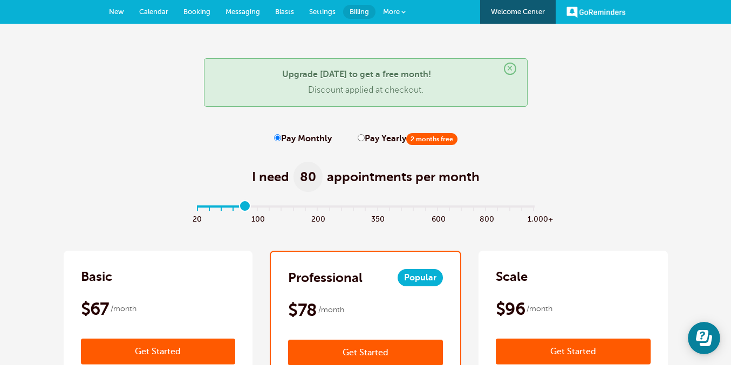
scroll to position [0, 0]
